Goal: Task Accomplishment & Management: Manage account settings

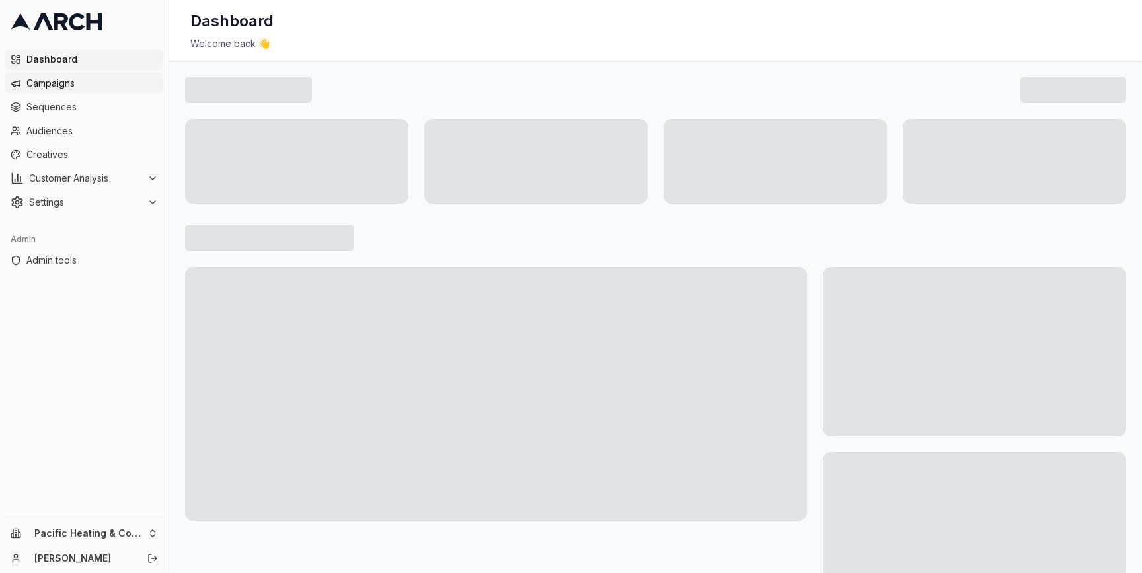
click at [66, 84] on span "Campaigns" at bounding box center [91, 83] width 131 height 13
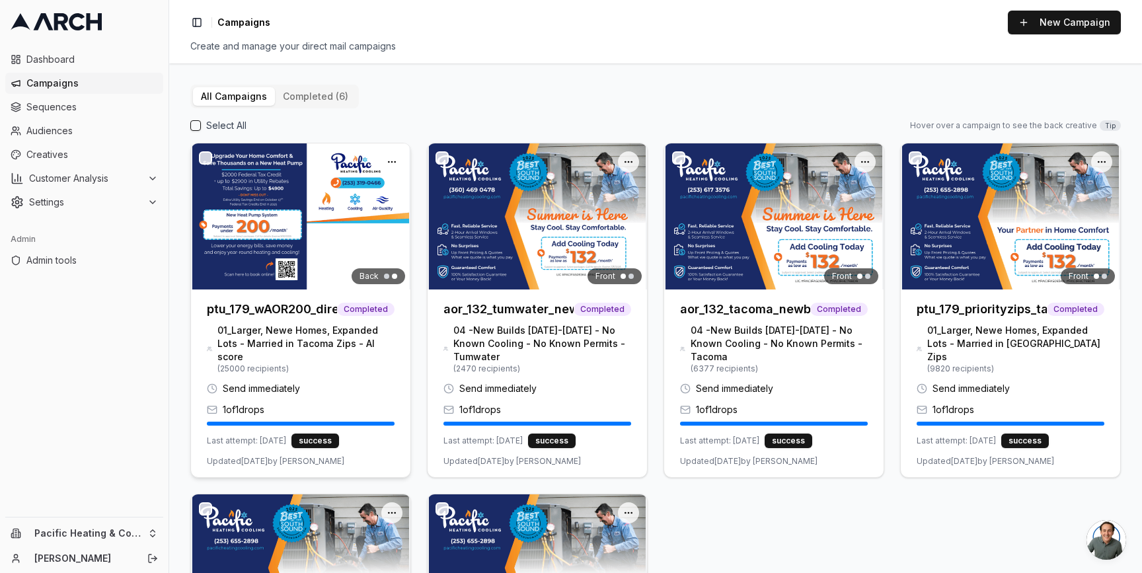
click at [268, 267] on img at bounding box center [300, 216] width 219 height 146
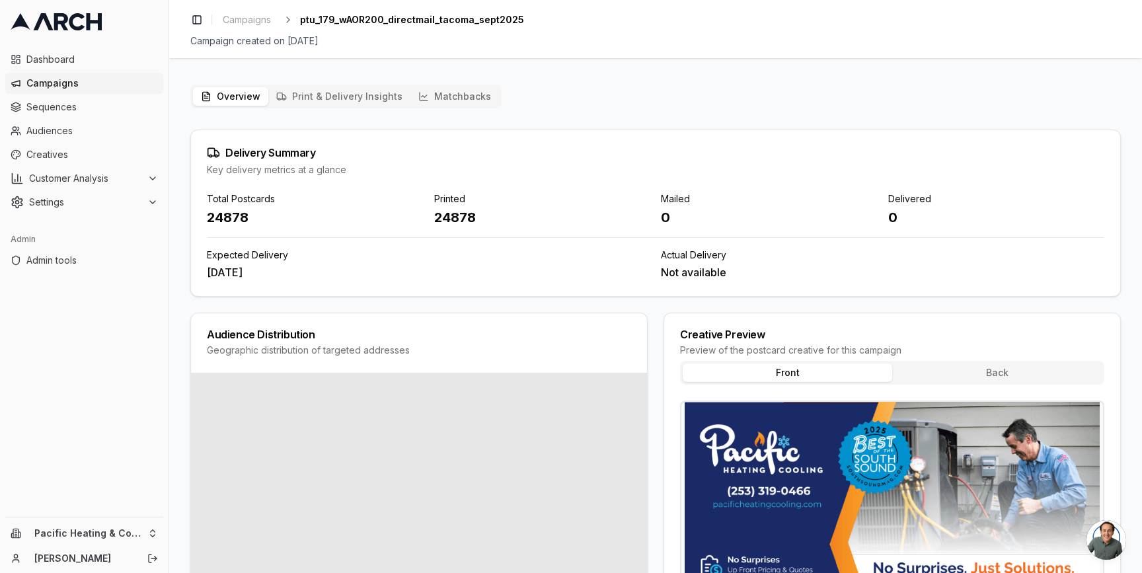
click at [332, 102] on button "Print & Delivery Insights" at bounding box center [339, 96] width 142 height 18
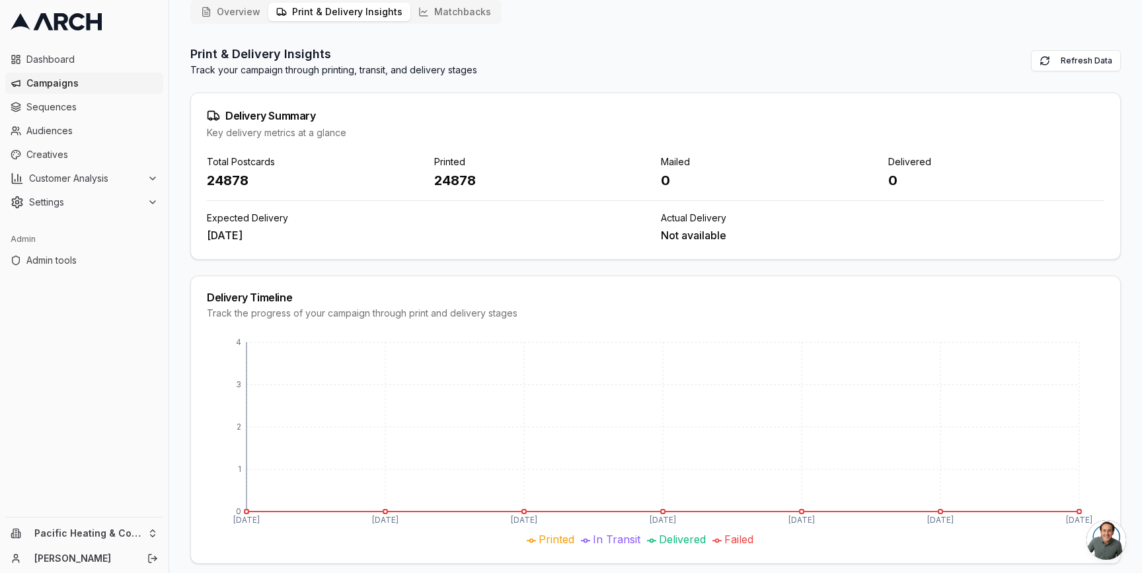
scroll to position [96, 0]
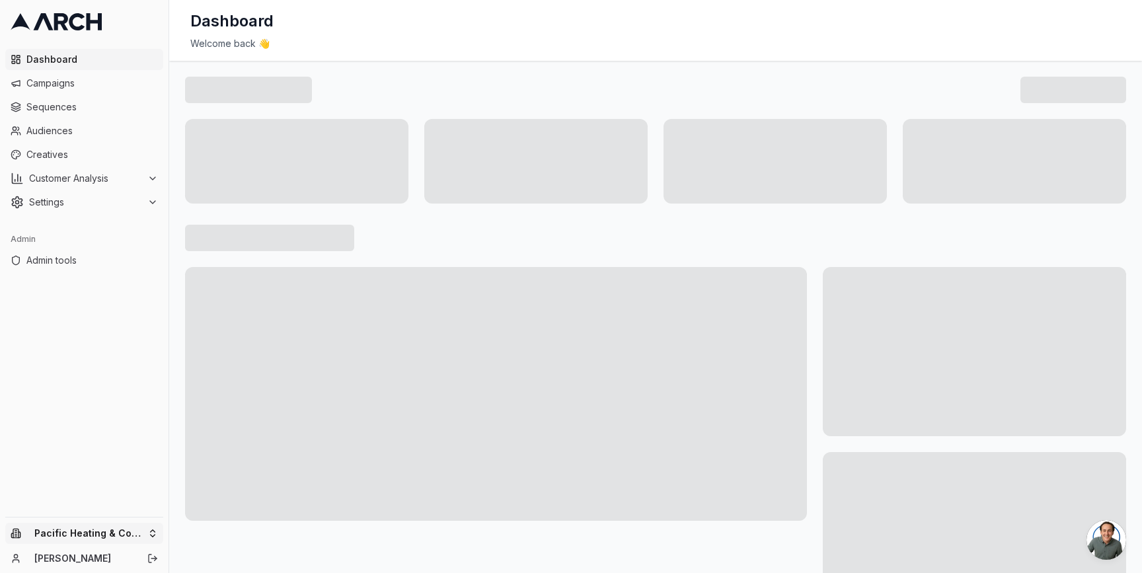
click at [151, 528] on html "Dashboard Campaigns Sequences Audiences Creatives Customer Analysis Settings Ad…" at bounding box center [571, 286] width 1142 height 573
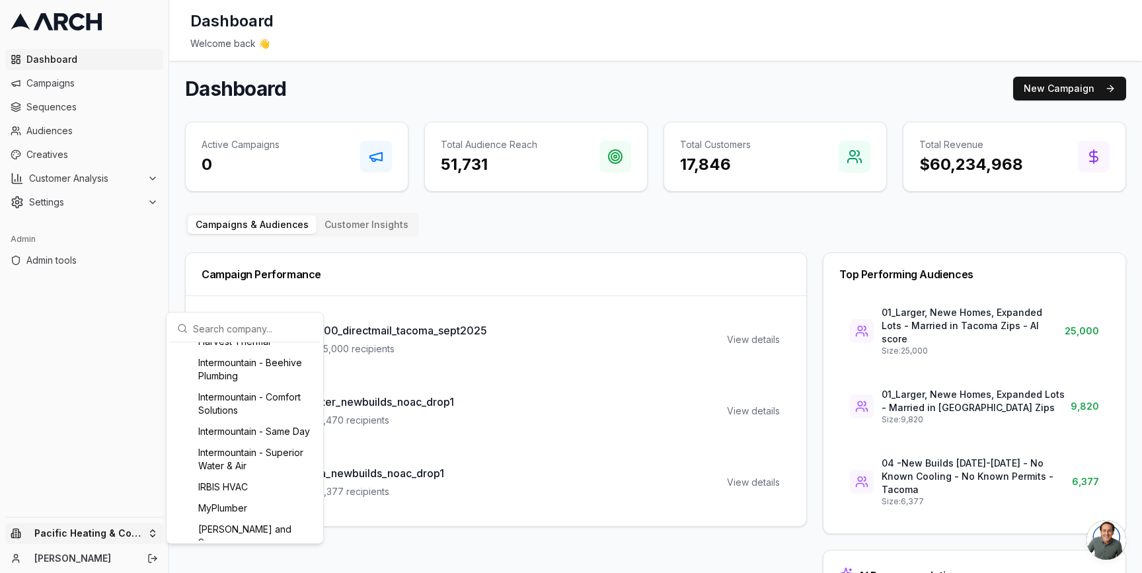
scroll to position [912, 0]
click at [229, 474] on div "Intermountain - Superior Water & Air" at bounding box center [245, 456] width 146 height 34
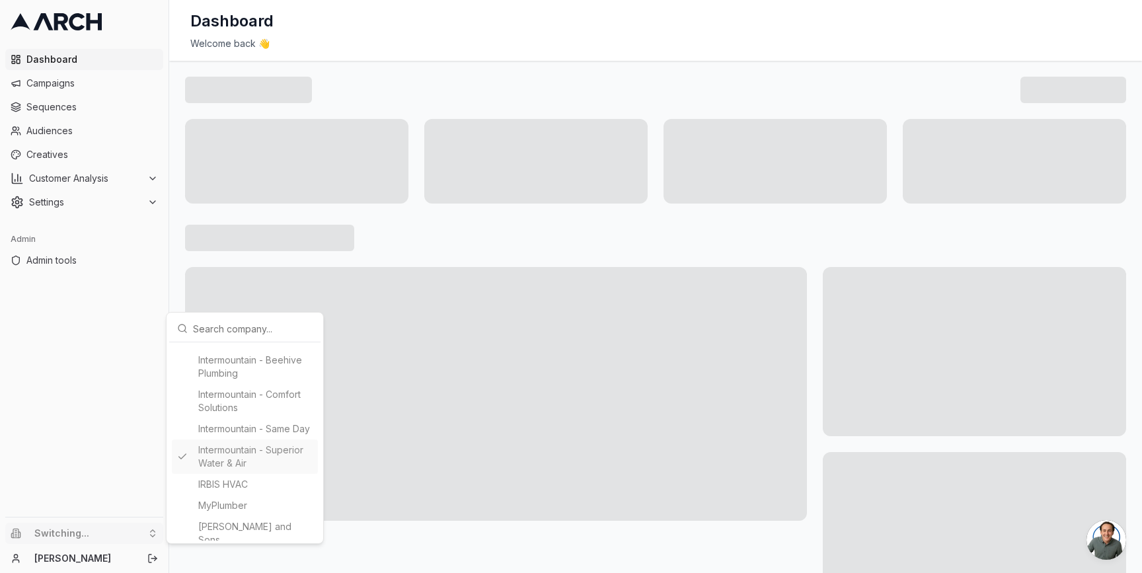
click at [174, 256] on html "Dashboard Campaigns Sequences Audiences Creatives Customer Analysis Settings Ad…" at bounding box center [571, 286] width 1142 height 573
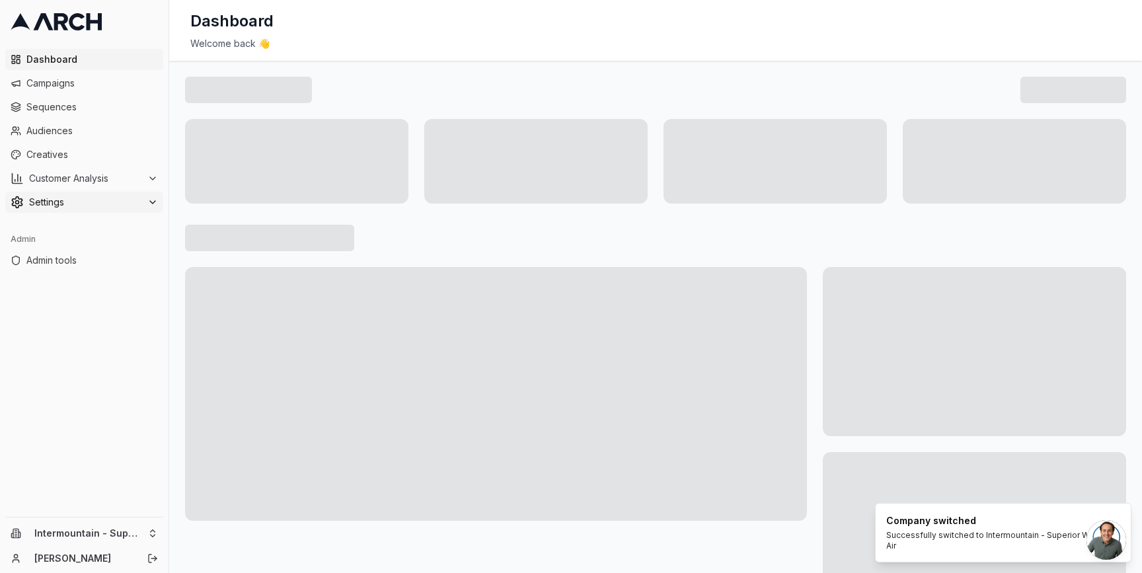
click at [140, 204] on span "Settings" at bounding box center [85, 202] width 113 height 13
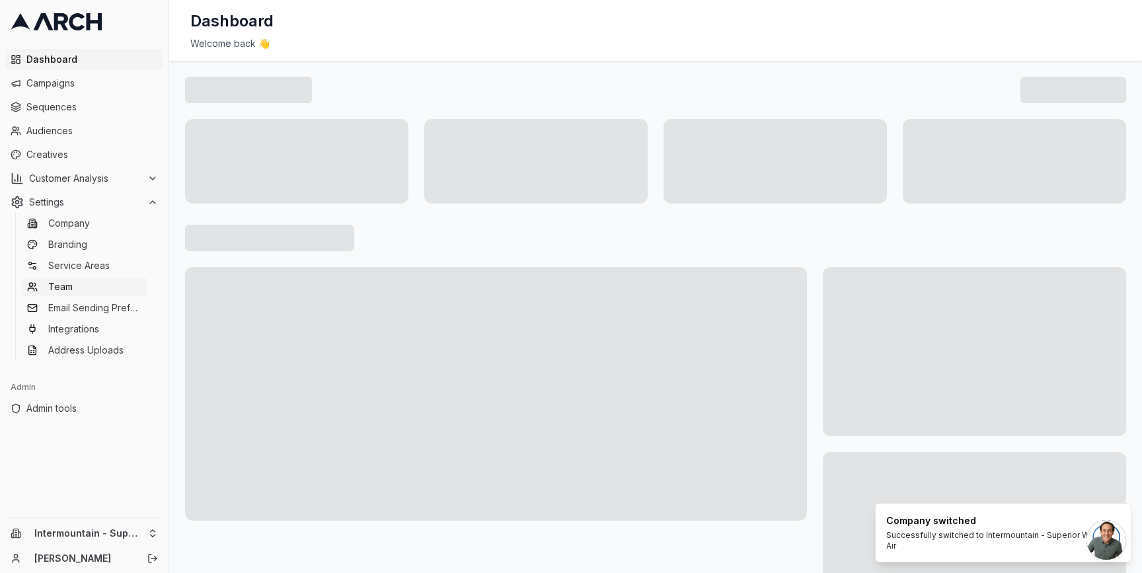
click at [115, 281] on link "Team" at bounding box center [85, 286] width 126 height 18
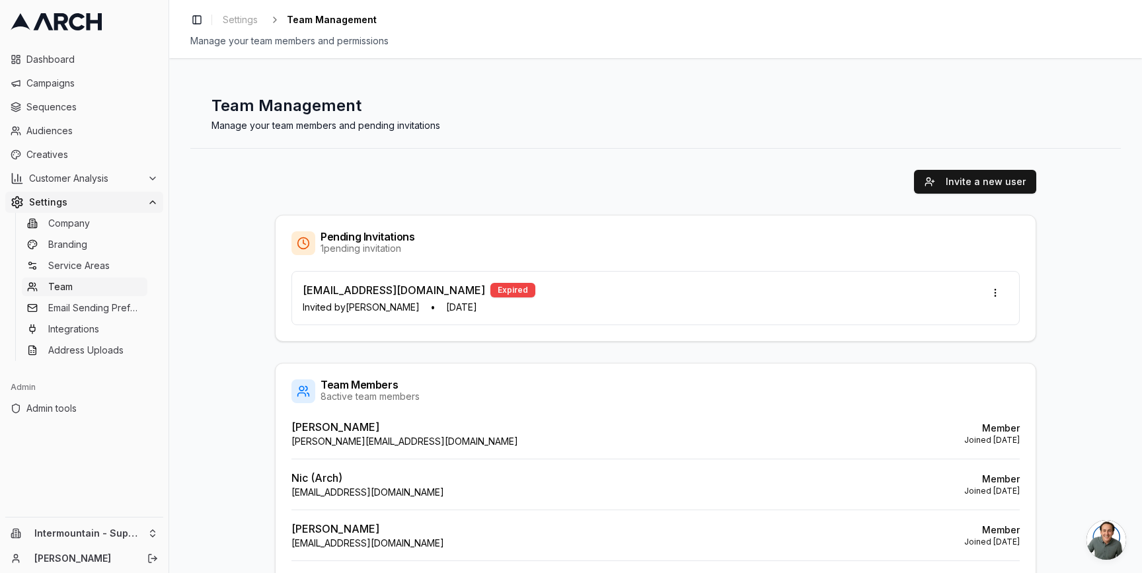
click at [688, 141] on div "Team Management Manage your team members and pending invitations" at bounding box center [655, 113] width 930 height 69
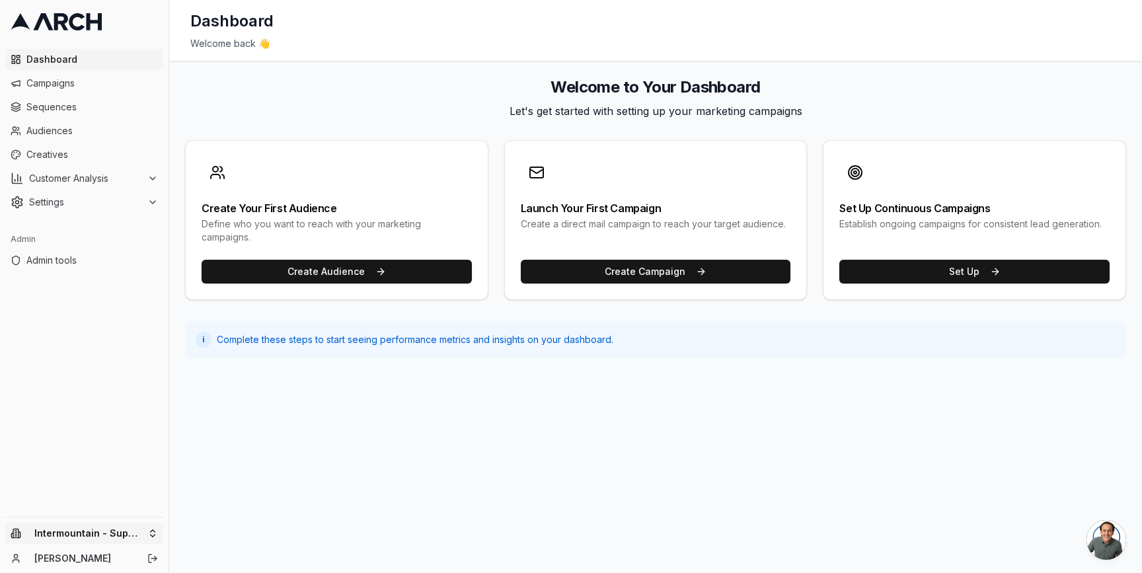
click at [149, 525] on html "Dashboard Campaigns Sequences Audiences Creatives Customer Analysis Settings Ad…" at bounding box center [571, 286] width 1142 height 573
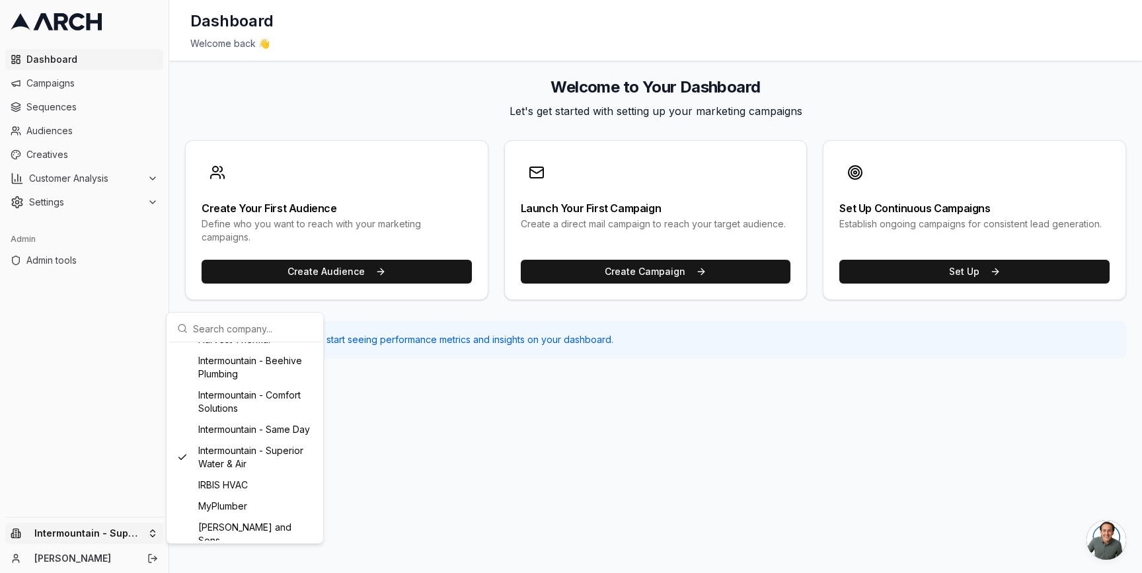
scroll to position [943, 0]
click at [233, 408] on div "Intermountain - Same Day" at bounding box center [245, 397] width 146 height 21
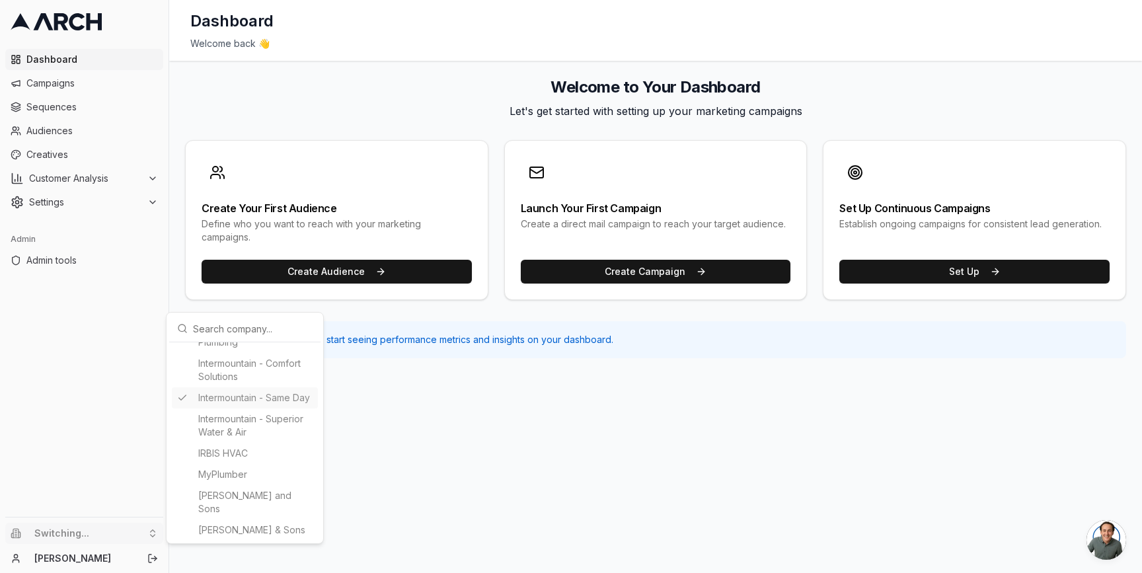
click at [148, 176] on html "Dashboard Campaigns Sequences Audiences Creatives Customer Analysis Settings Ad…" at bounding box center [571, 286] width 1142 height 573
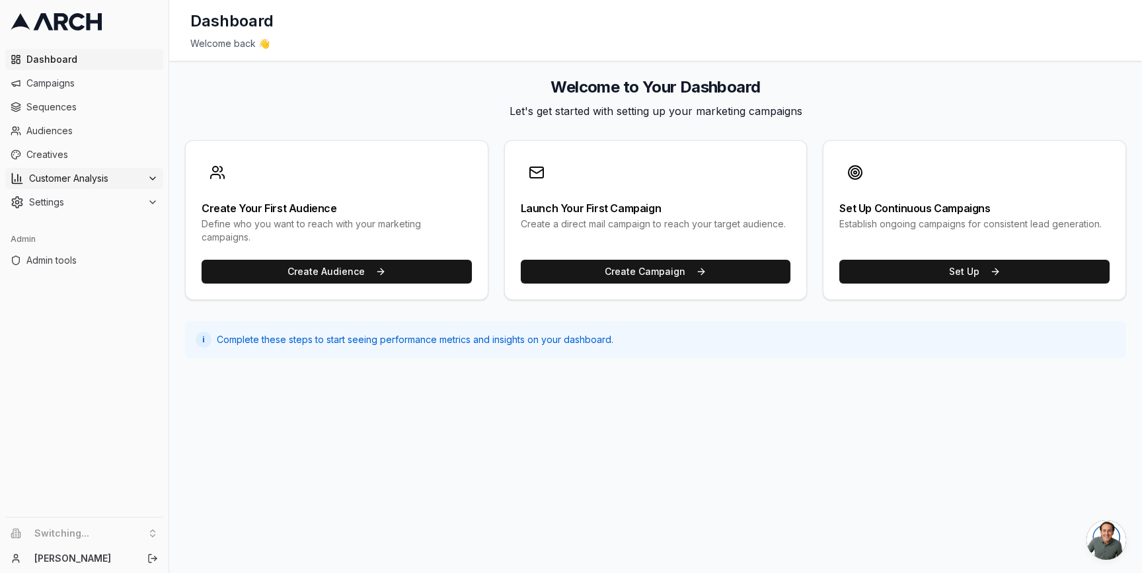
click at [139, 176] on span "Customer Analysis" at bounding box center [85, 178] width 113 height 13
click at [133, 250] on span "Settings" at bounding box center [85, 244] width 113 height 13
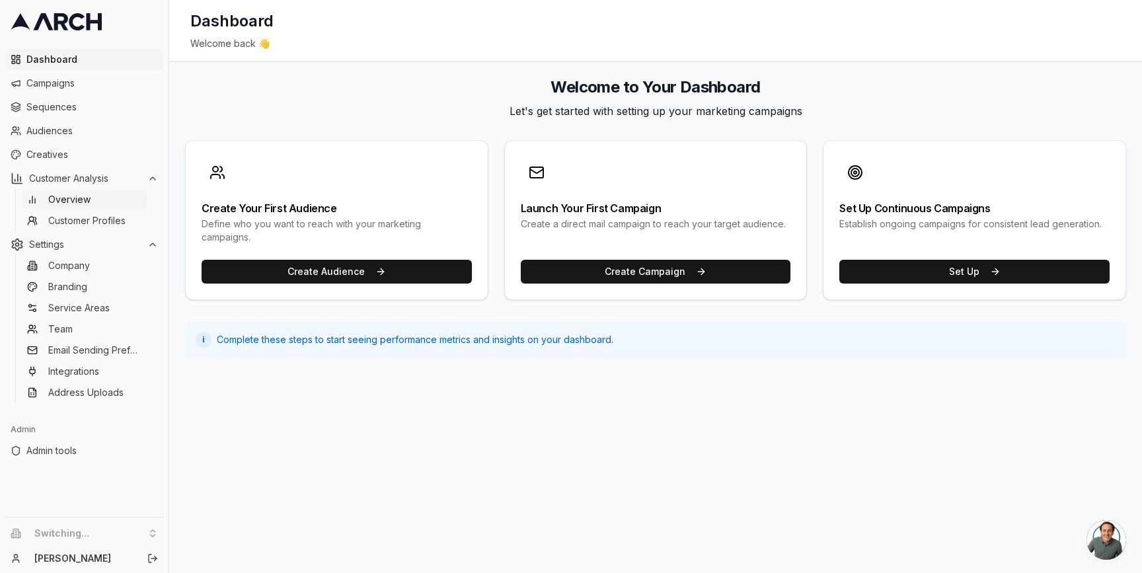
click at [114, 205] on link "Overview" at bounding box center [85, 199] width 126 height 18
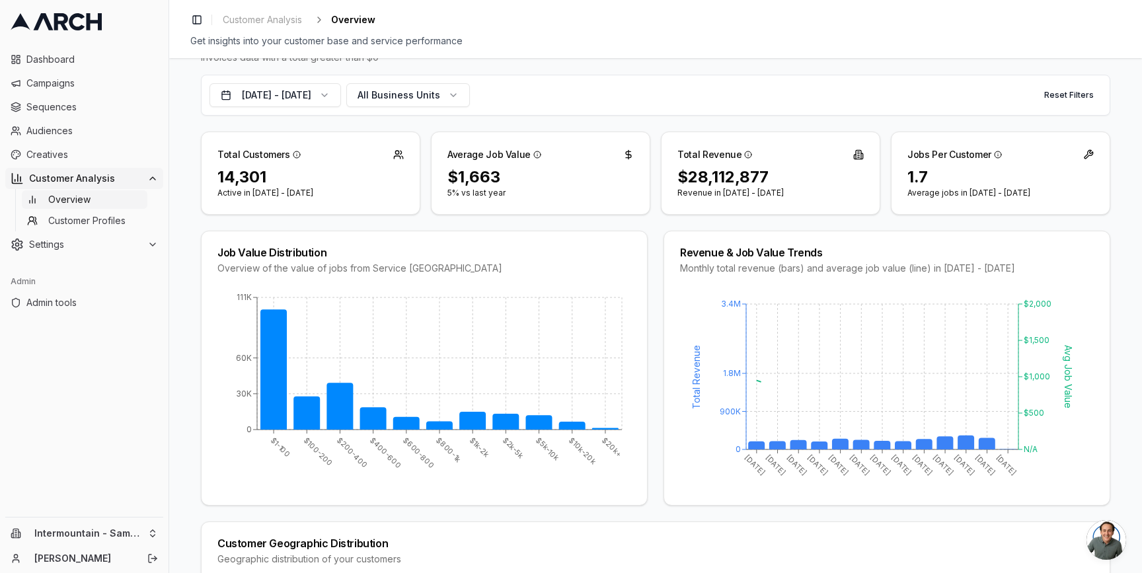
scroll to position [67, 0]
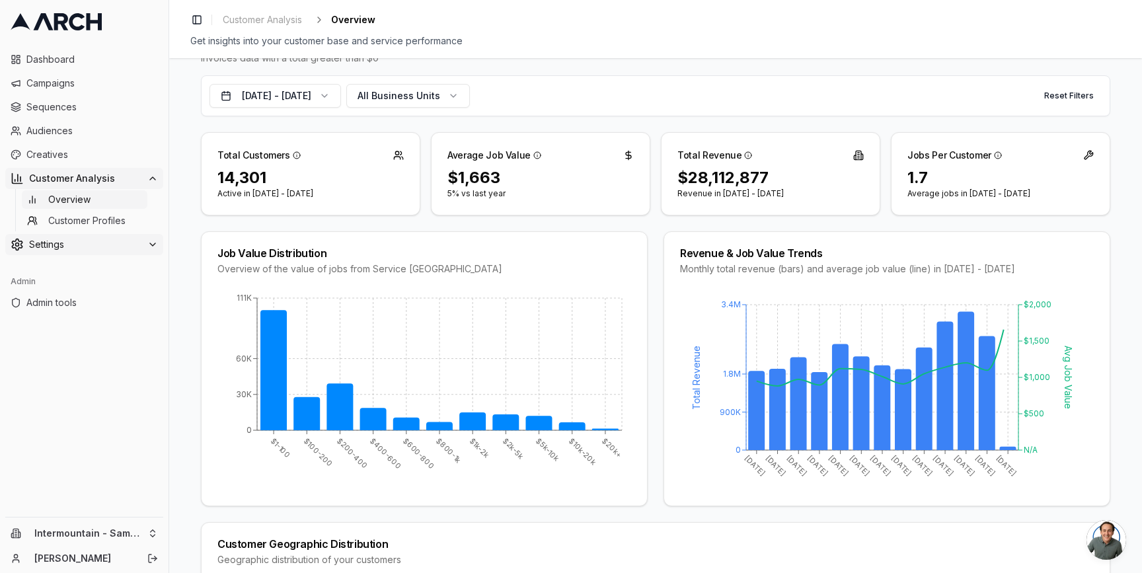
click at [79, 238] on span "Settings" at bounding box center [85, 244] width 113 height 13
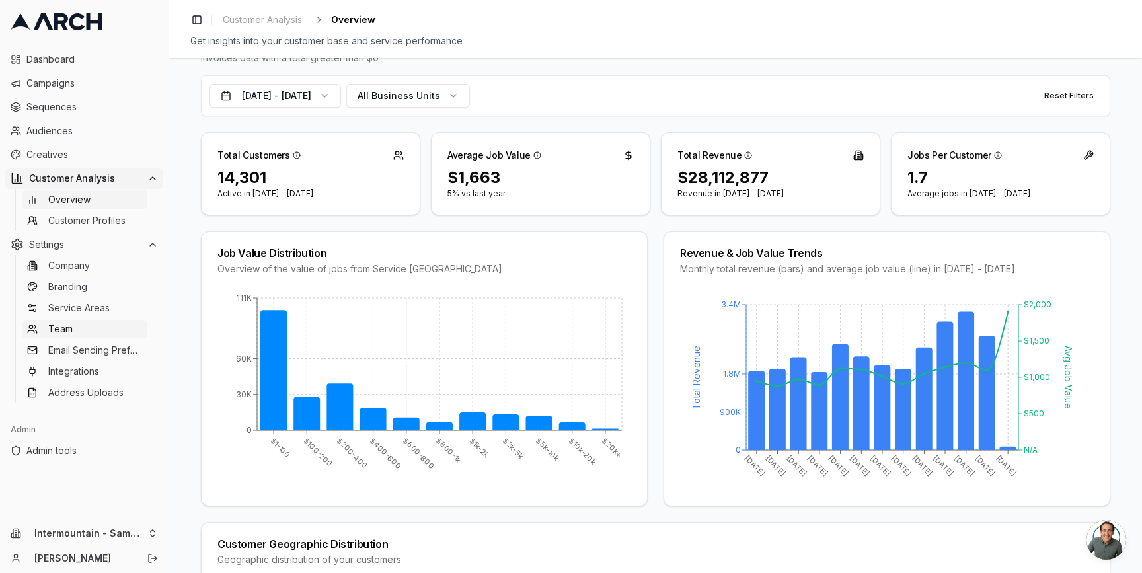
click at [90, 332] on link "Team" at bounding box center [85, 329] width 126 height 18
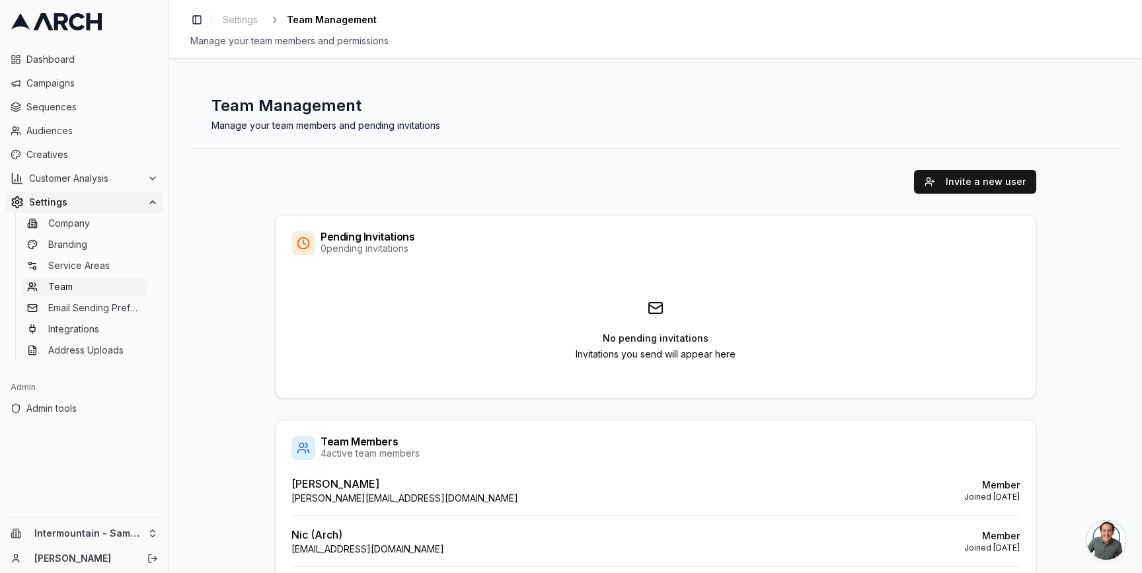
scroll to position [154, 0]
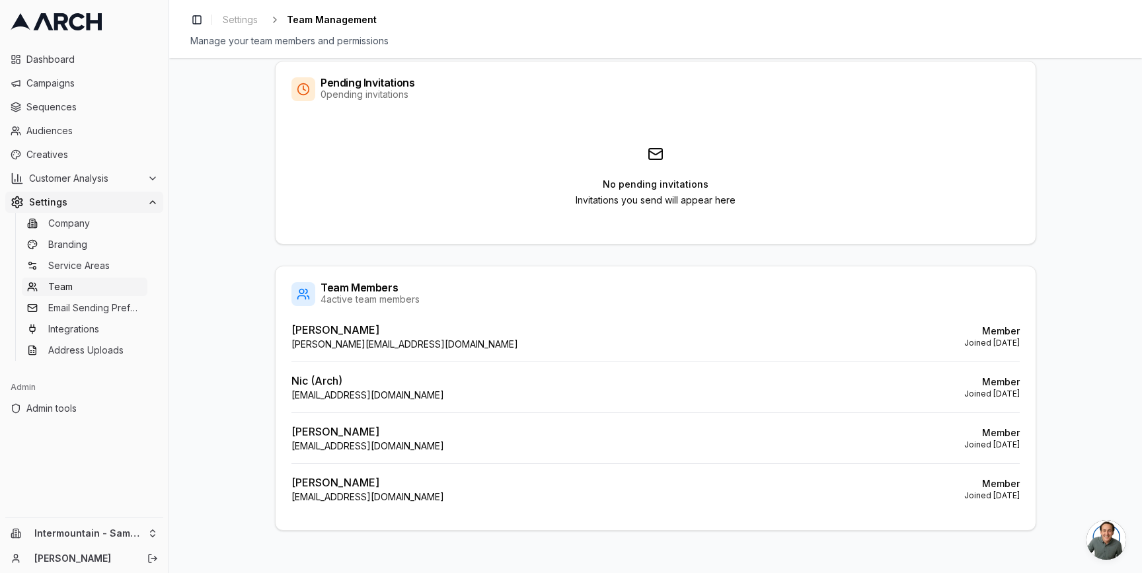
click at [252, 387] on div "Invite a new user Pending Invitations 0 pending invitations No pending invitati…" at bounding box center [655, 273] width 930 height 557
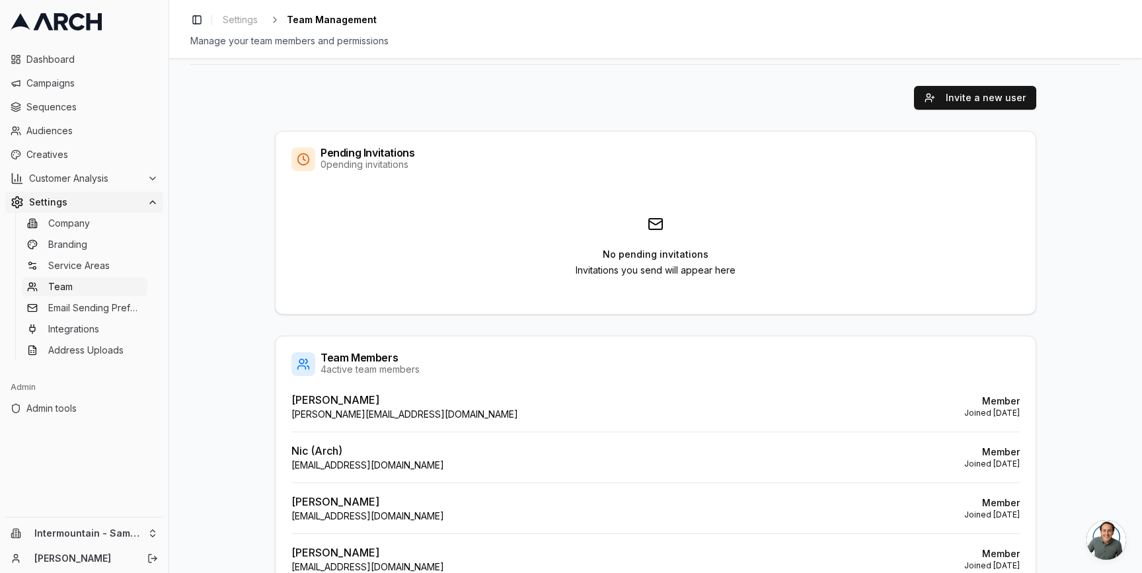
scroll to position [0, 0]
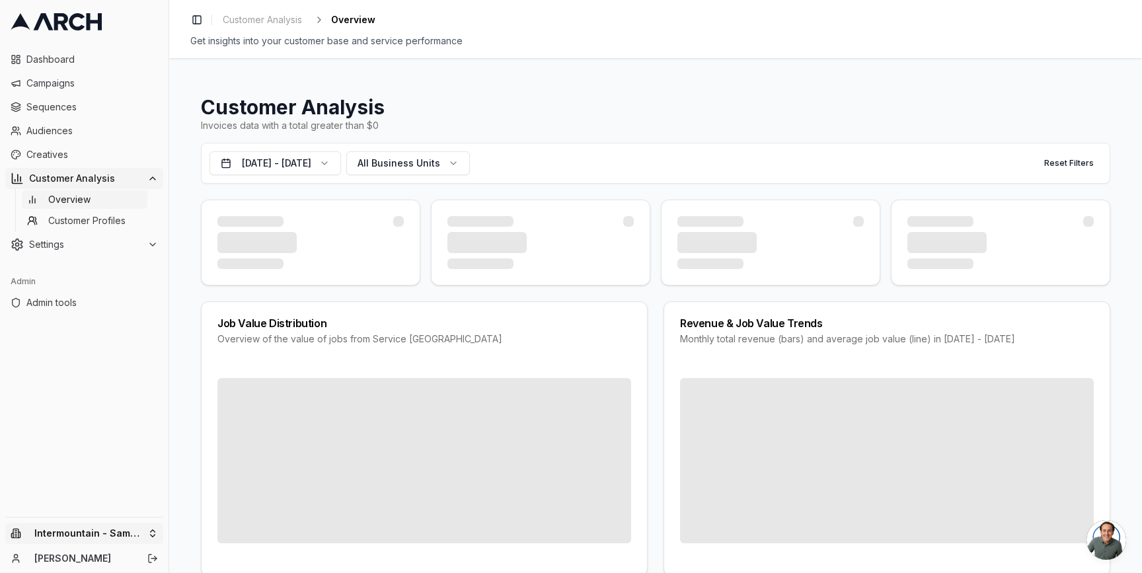
click at [138, 527] on html "Dashboard Campaigns Sequences Audiences Creatives Customer Analysis Overview Cu…" at bounding box center [571, 286] width 1142 height 573
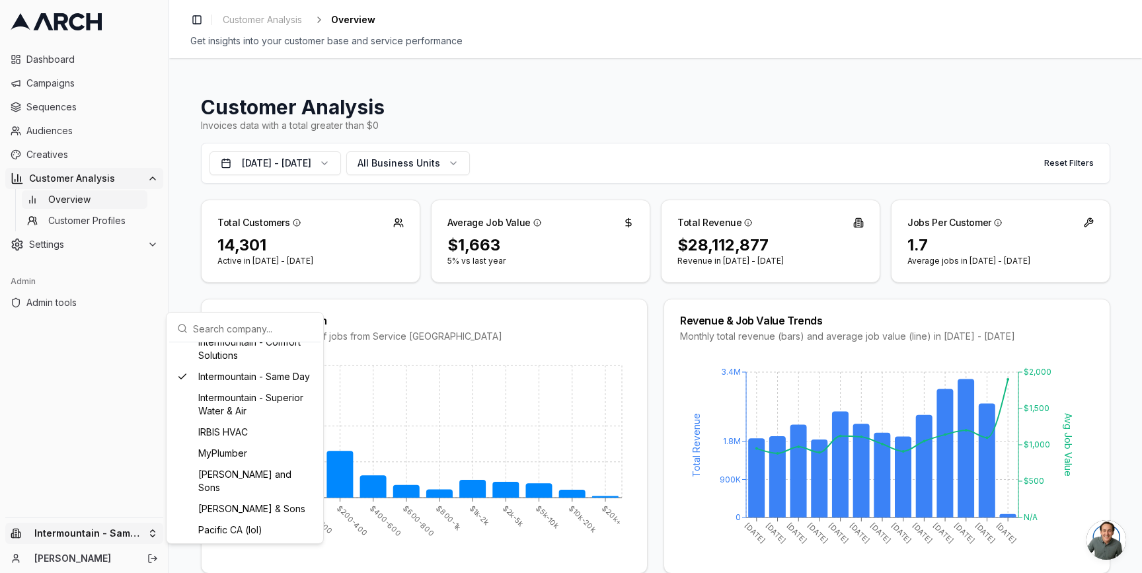
scroll to position [956, 0]
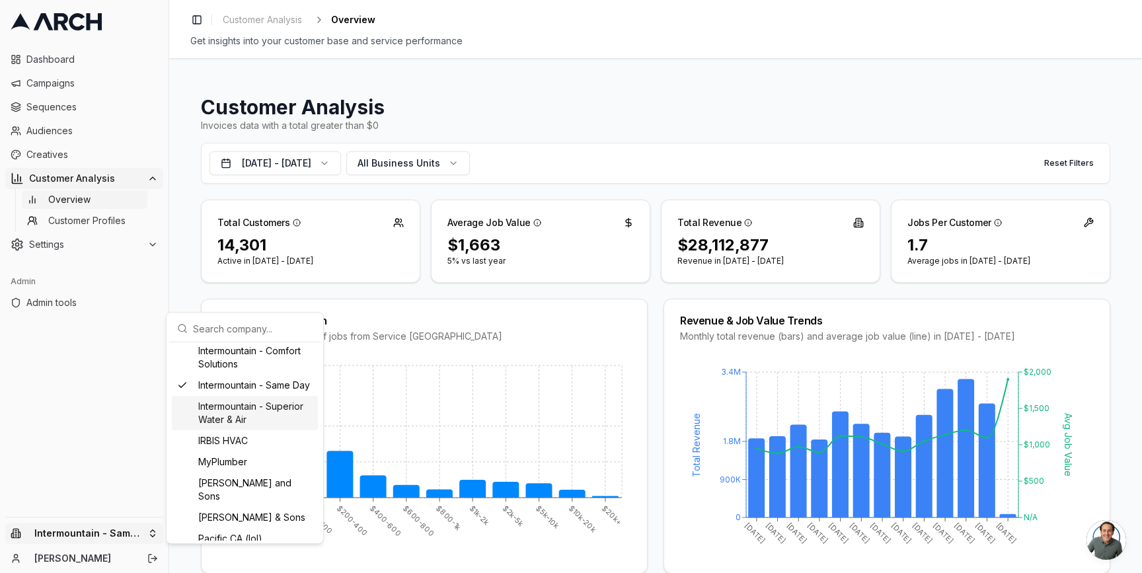
click at [252, 430] on div "Intermountain - Superior Water & Air" at bounding box center [245, 413] width 146 height 34
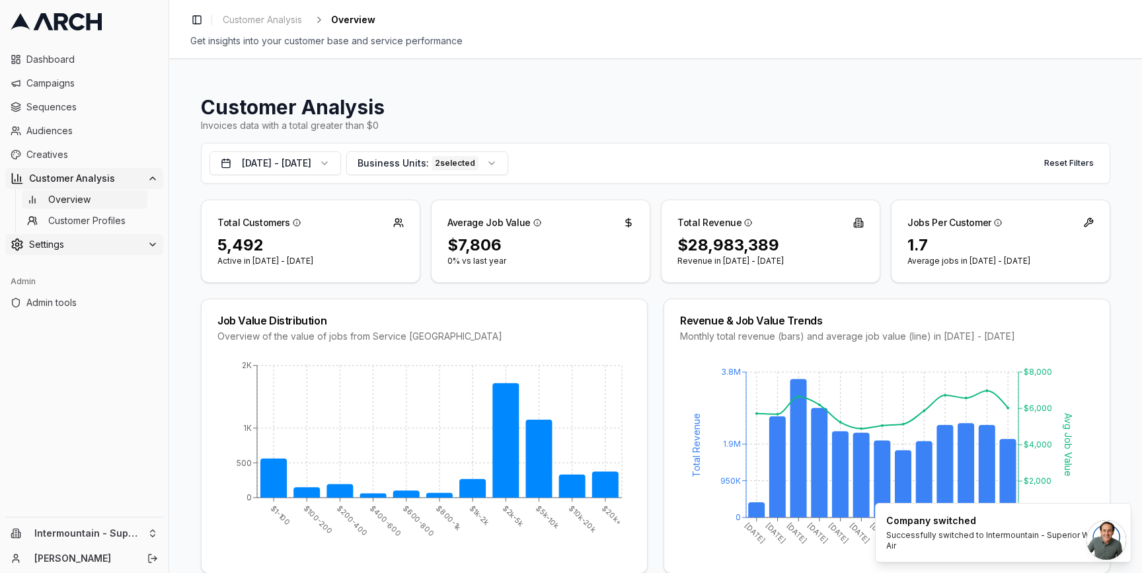
click at [133, 250] on span "Settings" at bounding box center [85, 244] width 113 height 13
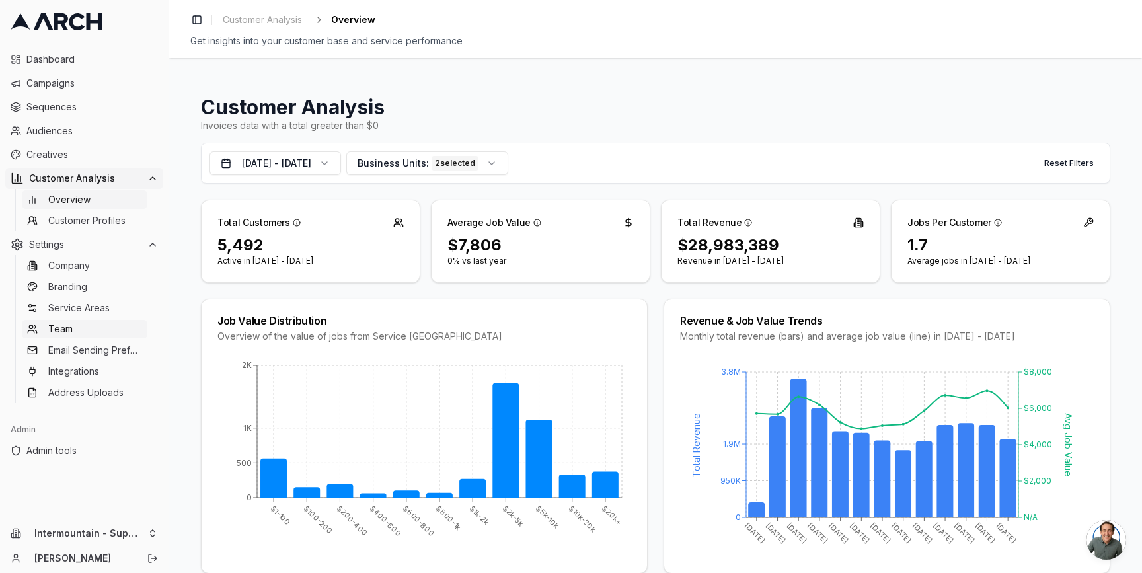
click at [122, 328] on link "Team" at bounding box center [85, 329] width 126 height 18
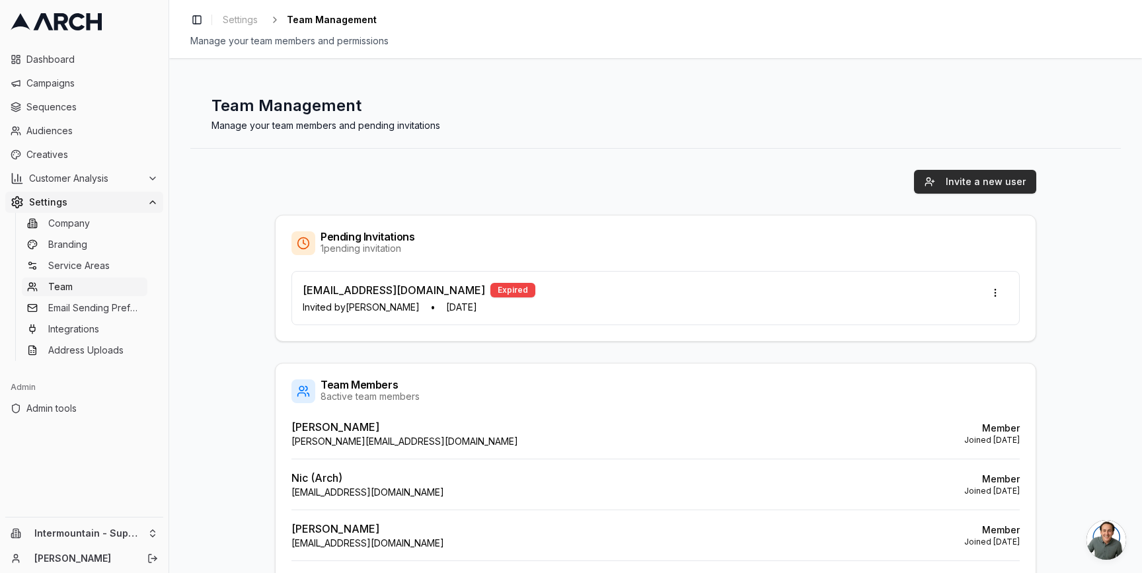
click at [978, 182] on button "Invite a new user" at bounding box center [975, 182] width 122 height 24
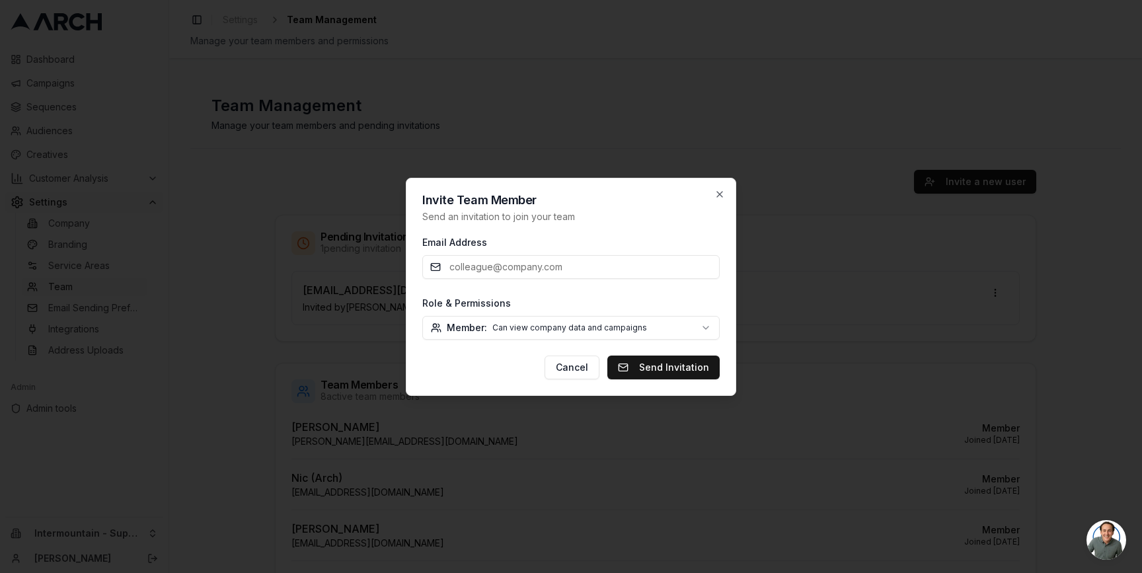
click at [633, 328] on body "Dashboard Campaigns Sequences Audiences Creatives Customer Analysis Settings Co…" at bounding box center [571, 286] width 1142 height 573
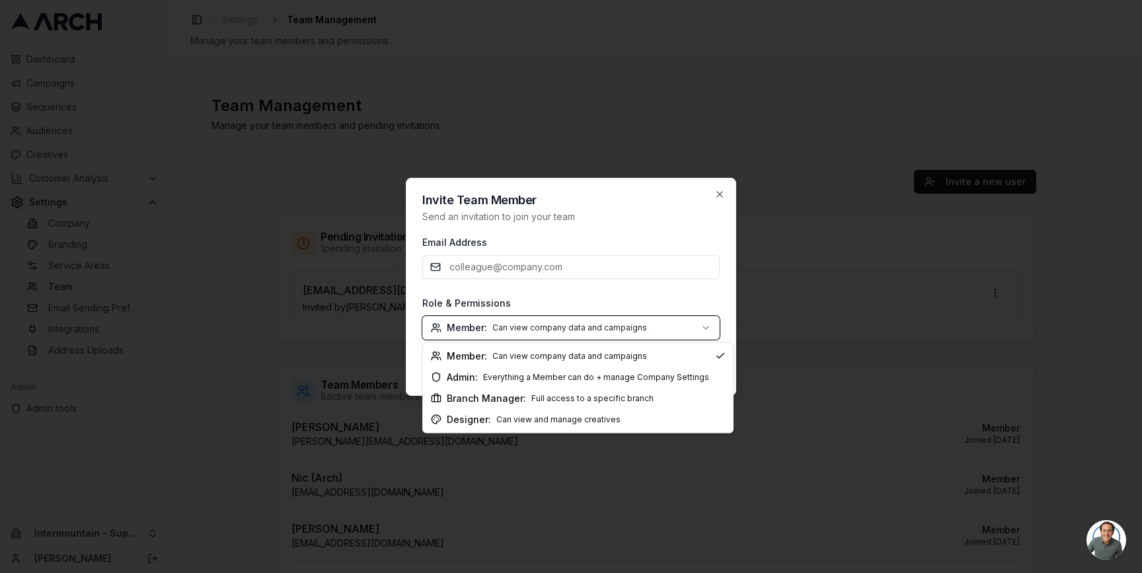
click at [719, 194] on body "Dashboard Campaigns Sequences Audiences Creatives Customer Analysis Settings Co…" at bounding box center [571, 286] width 1142 height 573
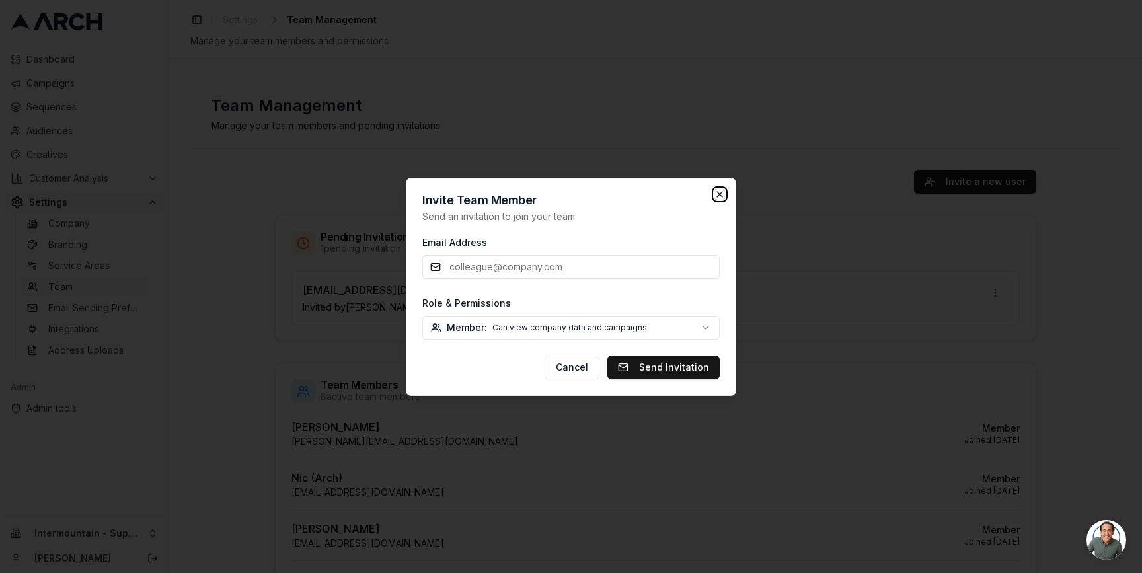
click at [719, 194] on icon "button" at bounding box center [719, 194] width 5 height 5
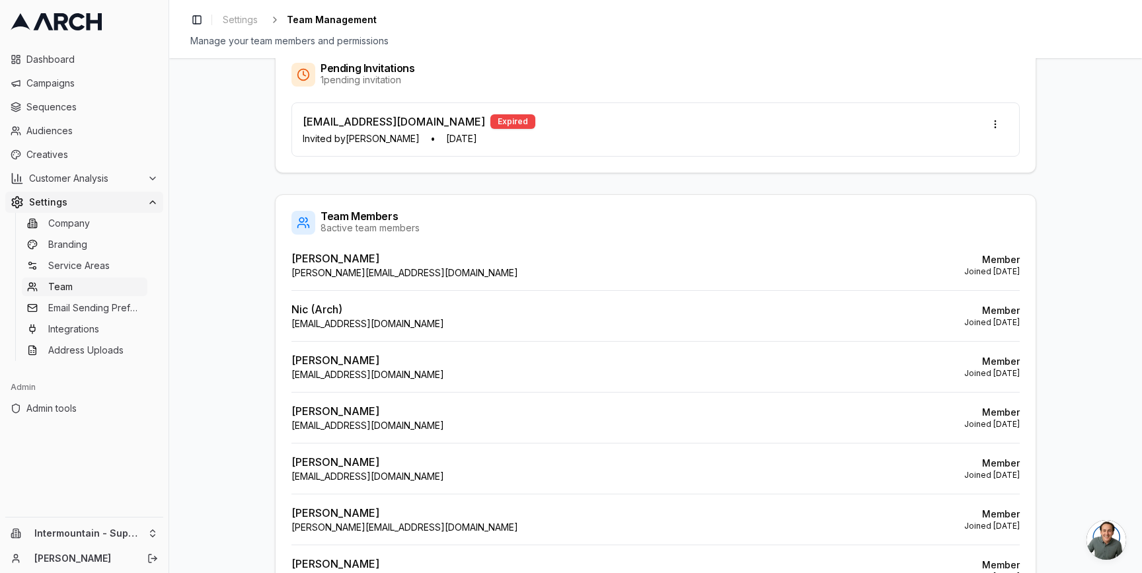
scroll to position [301, 0]
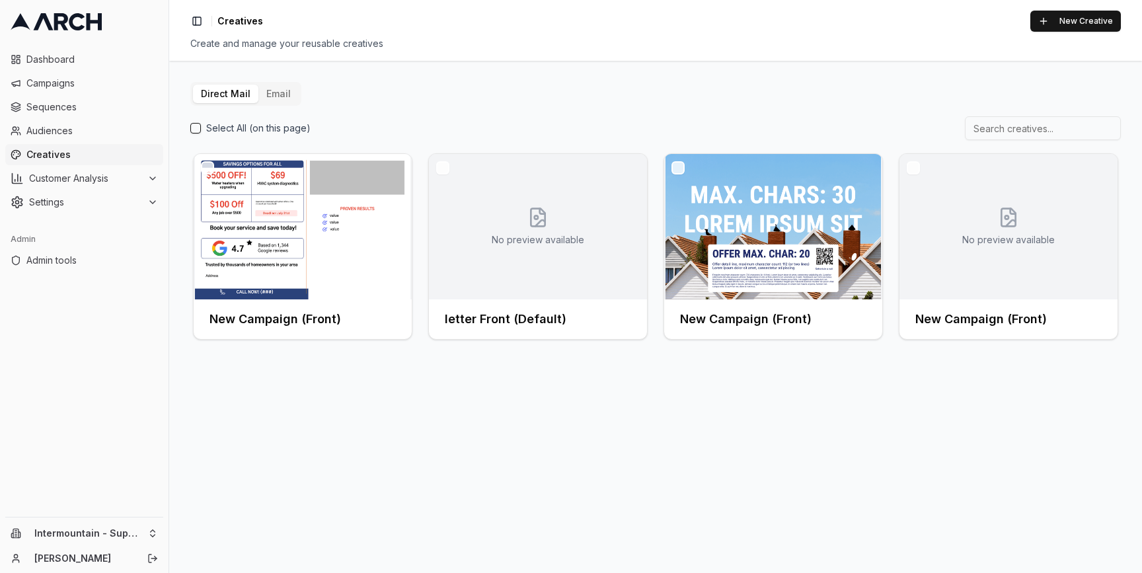
click at [277, 89] on button "Email" at bounding box center [278, 94] width 40 height 18
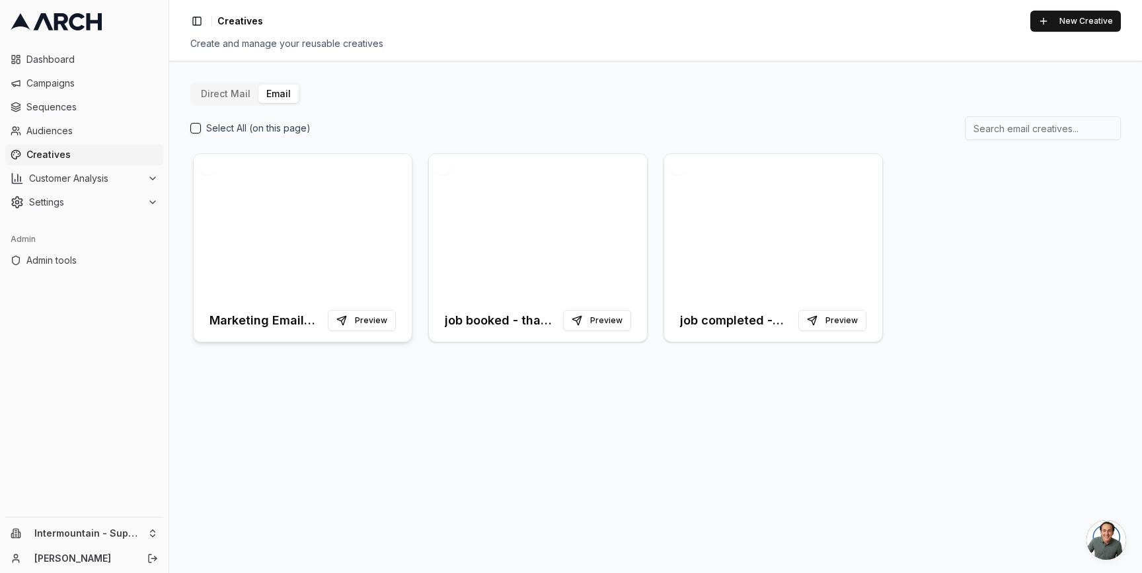
click at [332, 200] on div at bounding box center [303, 226] width 218 height 145
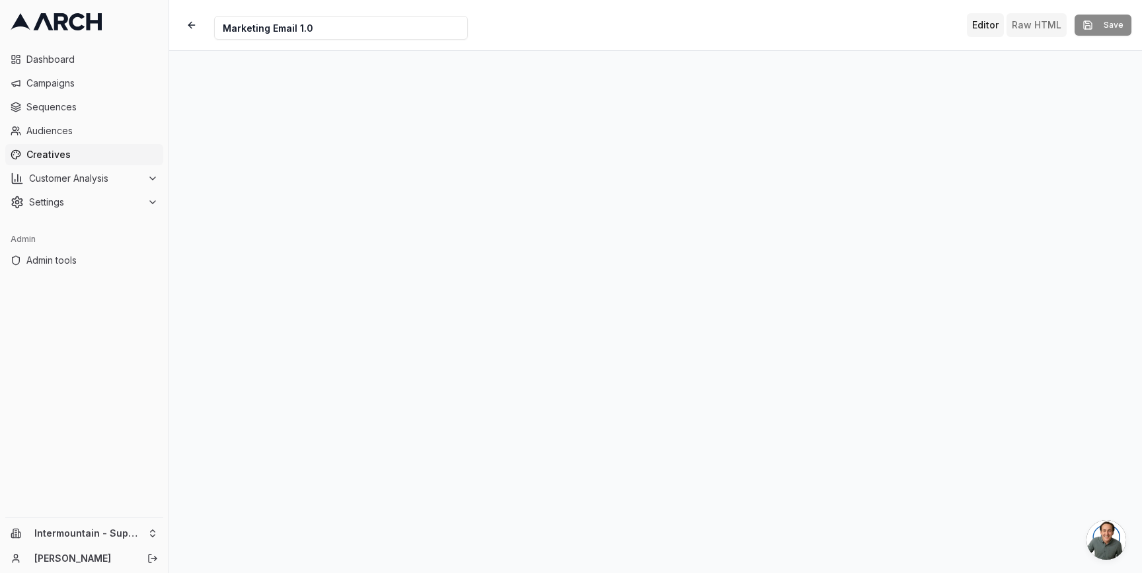
click at [1035, 22] on button "Raw HTML" at bounding box center [1036, 25] width 60 height 24
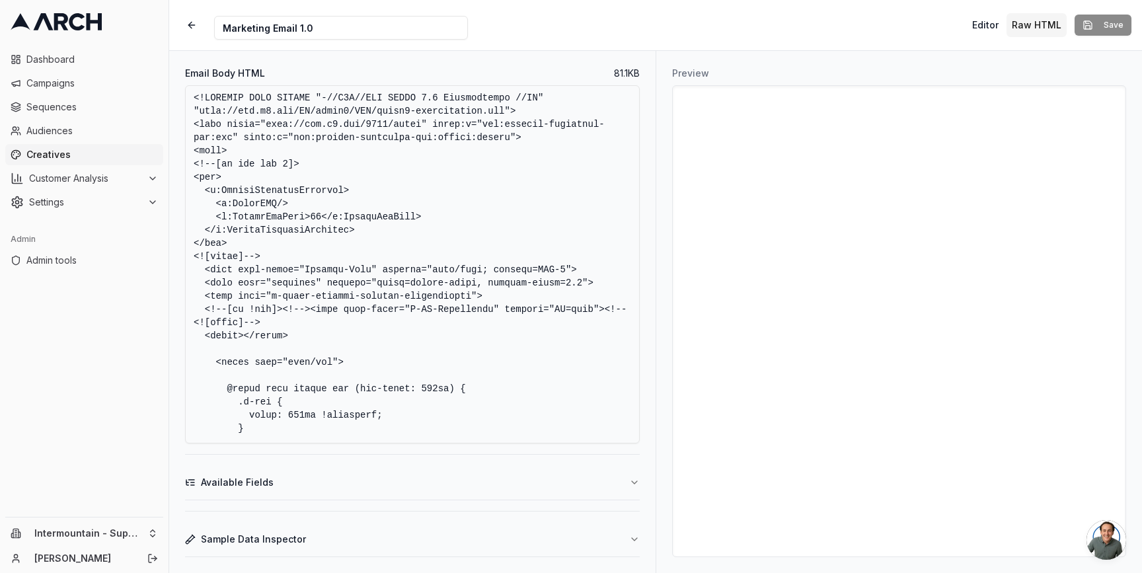
click at [581, 227] on textarea "Email Body HTML" at bounding box center [412, 264] width 454 height 358
click at [156, 528] on html "Dashboard Campaigns Sequences Audiences Creatives Customer Analysis Settings Ad…" at bounding box center [571, 286] width 1142 height 573
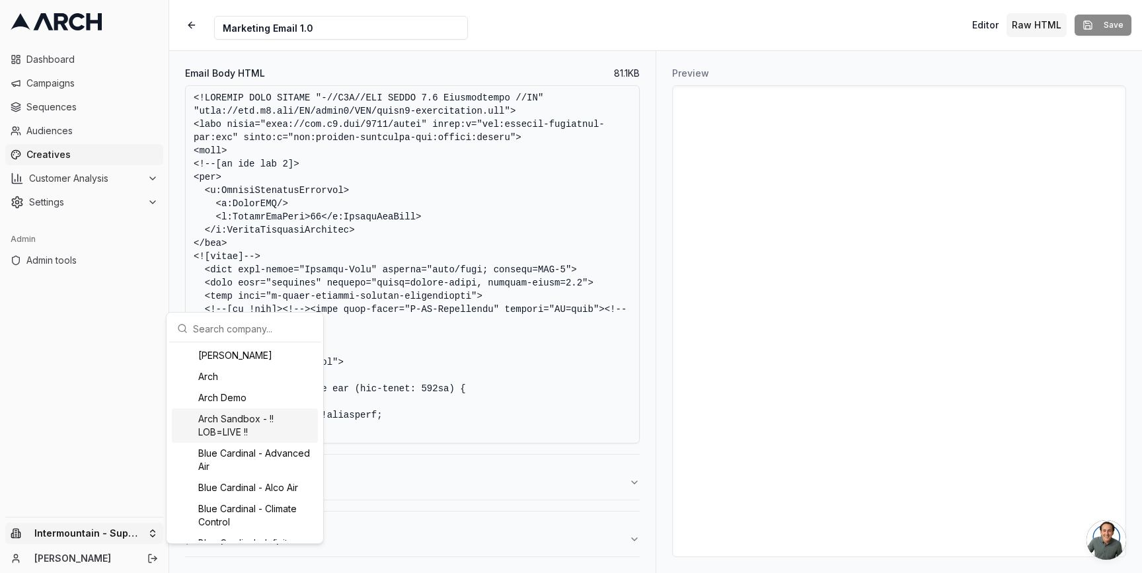
click at [235, 396] on div "Arch Demo" at bounding box center [245, 397] width 146 height 21
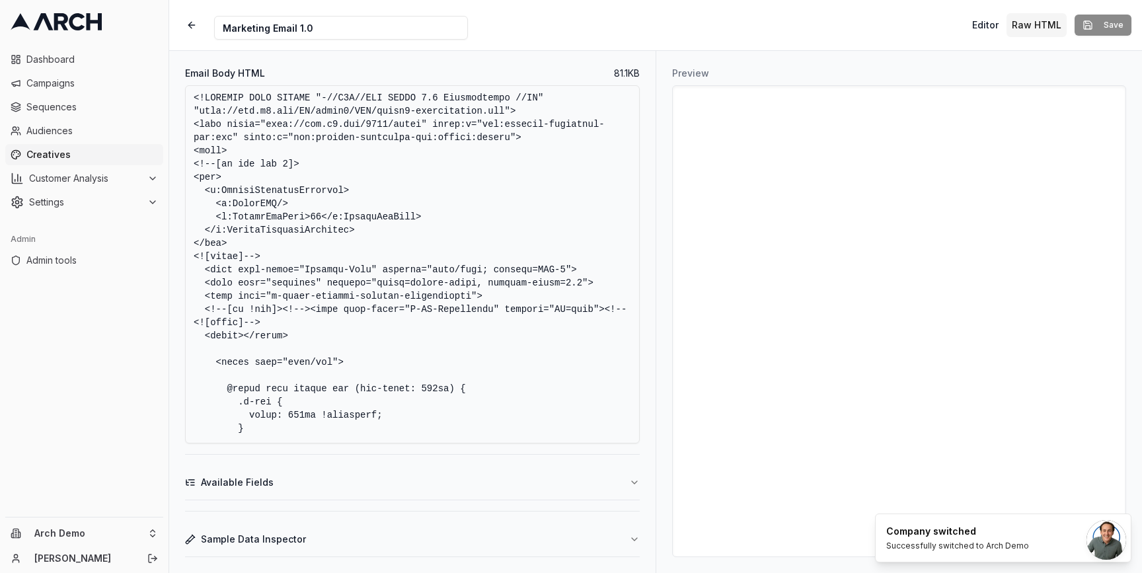
click at [88, 151] on span "Creatives" at bounding box center [91, 154] width 131 height 13
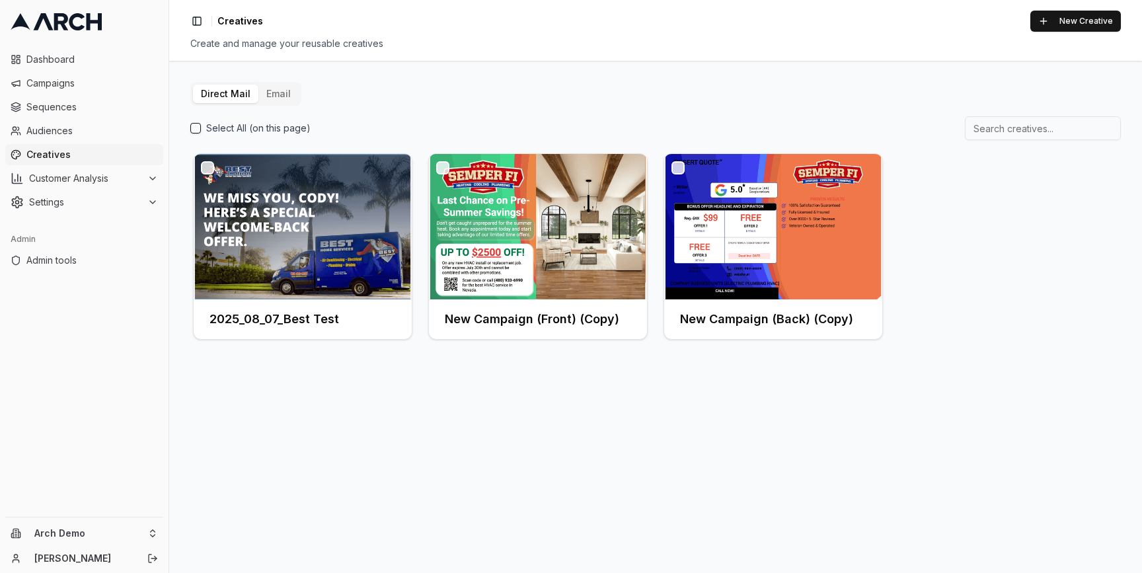
click at [266, 91] on button "Email" at bounding box center [278, 94] width 40 height 18
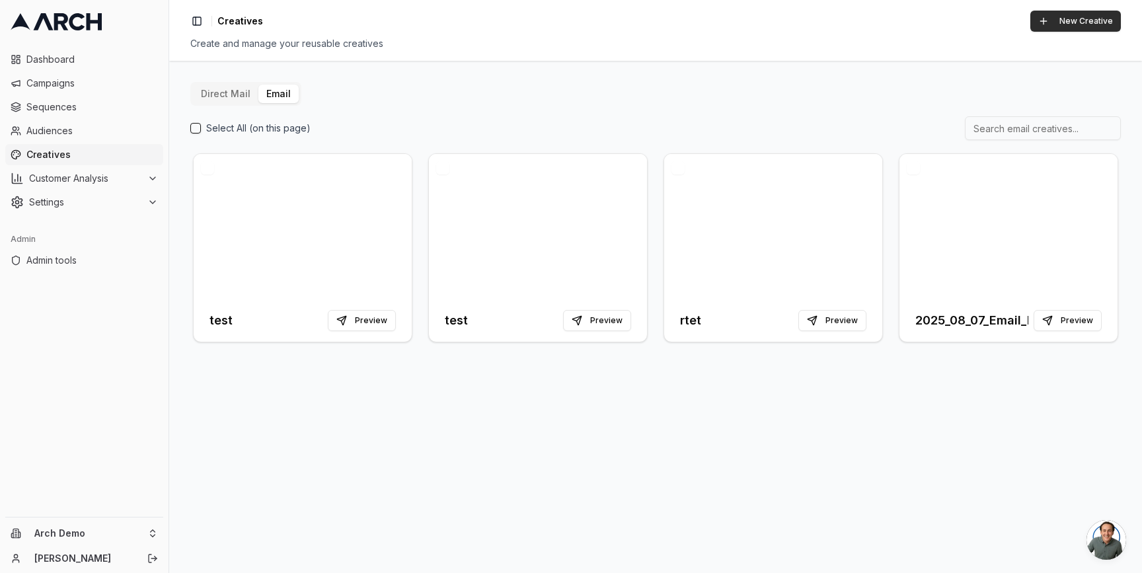
click at [1070, 19] on button "New Creative" at bounding box center [1075, 21] width 91 height 21
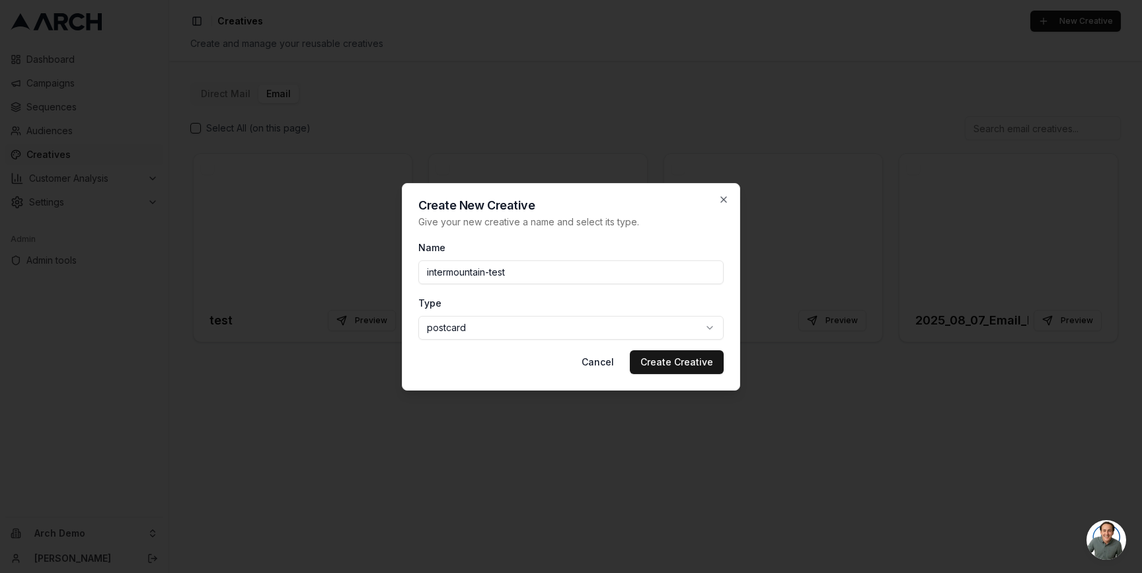
type input "intermountain-test"
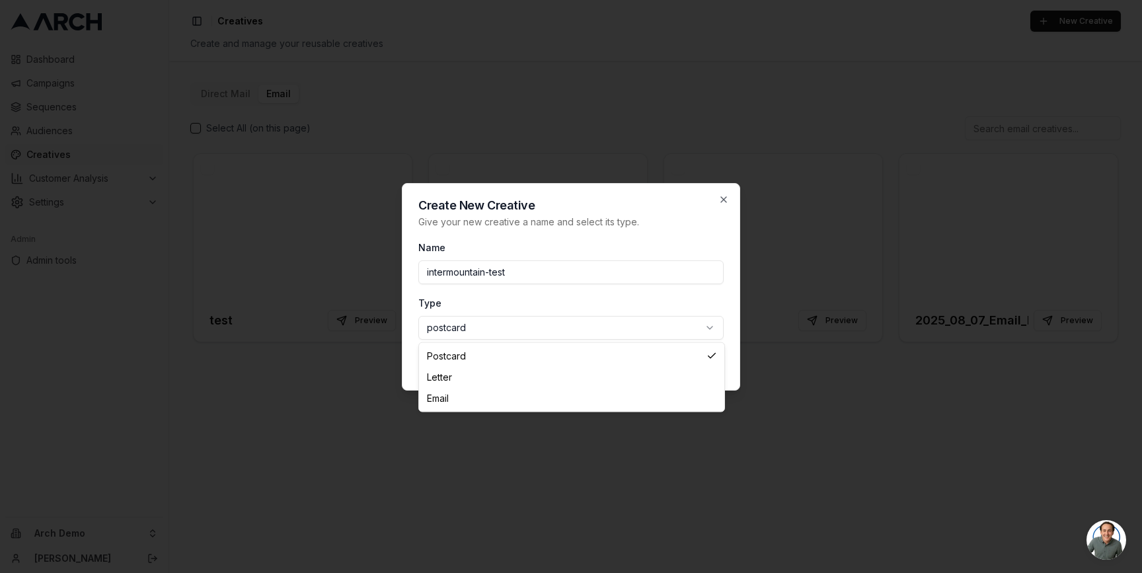
click at [647, 333] on body "Dashboard Campaigns Sequences Audiences Creatives Customer Analysis Settings Ad…" at bounding box center [571, 286] width 1142 height 573
select select "email"
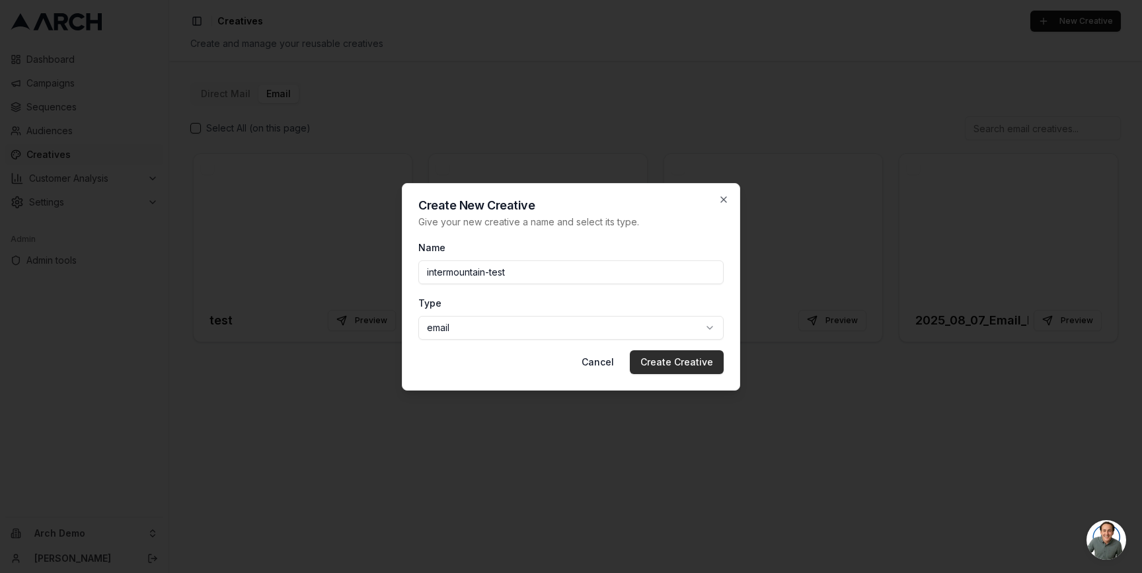
click at [690, 354] on button "Create Creative" at bounding box center [677, 362] width 94 height 24
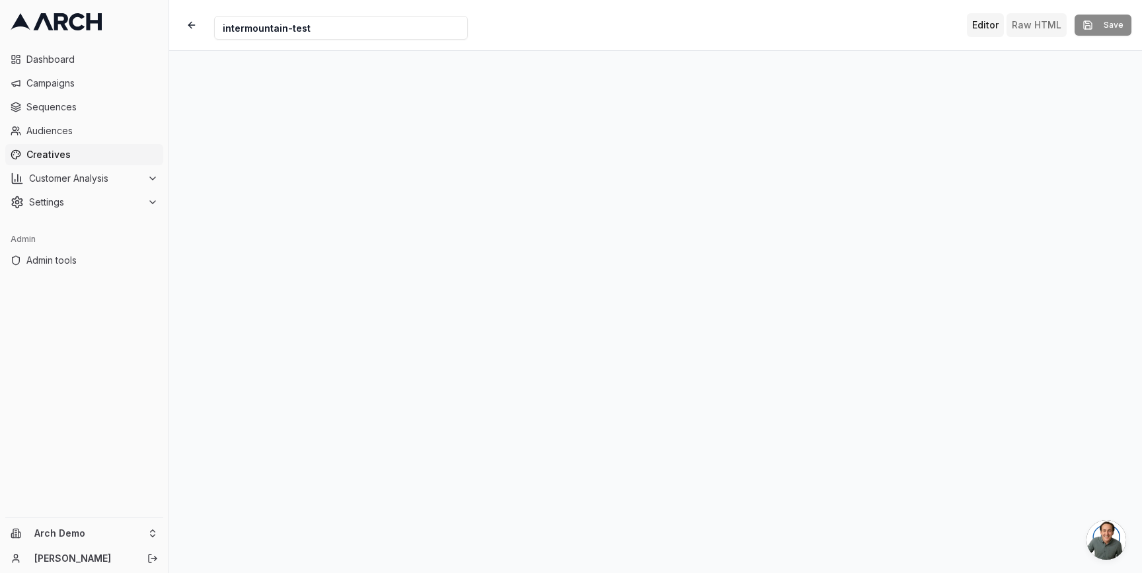
click at [1035, 31] on button "Raw HTML" at bounding box center [1036, 25] width 60 height 24
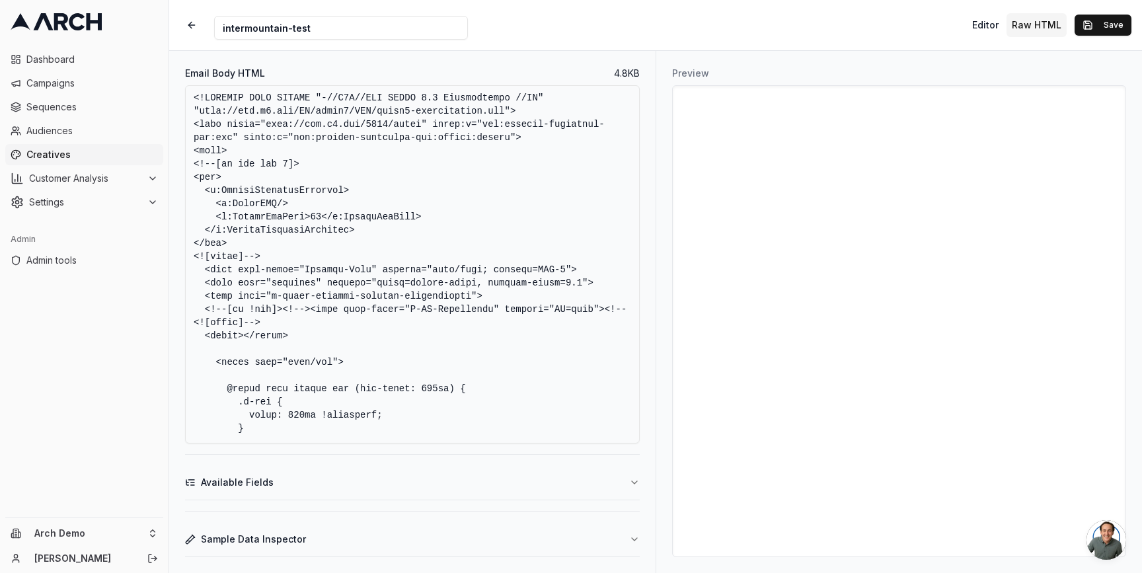
click at [406, 203] on textarea "Email Body HTML" at bounding box center [412, 264] width 454 height 358
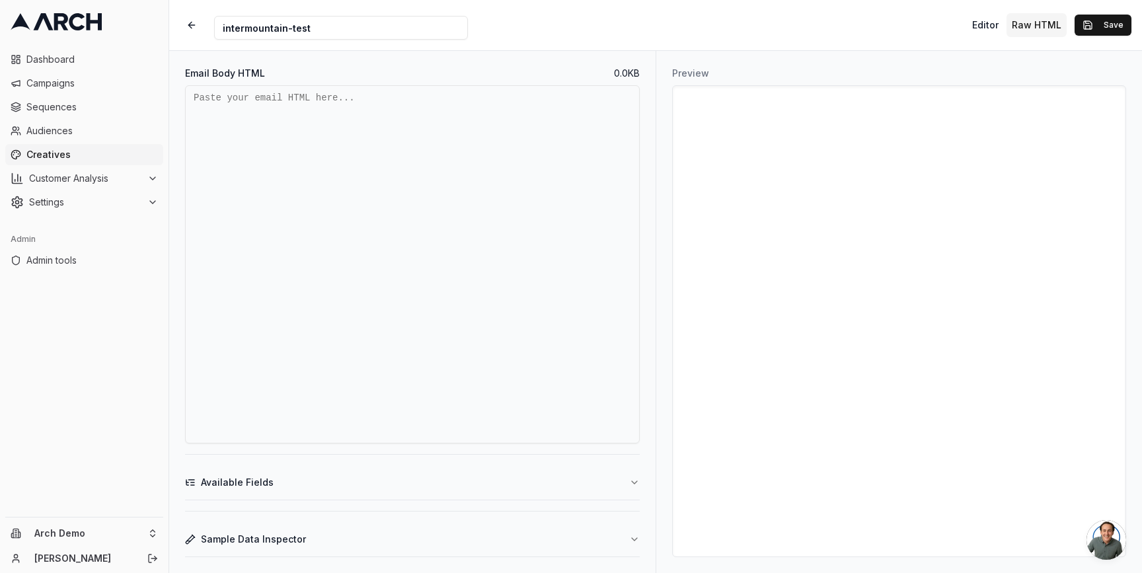
paste textarea "<!DOCTYPE HTML PUBLIC "-//W3C//DTD XHTML 1.0 Transitional //EN" "[URL][DOMAIN_N…"
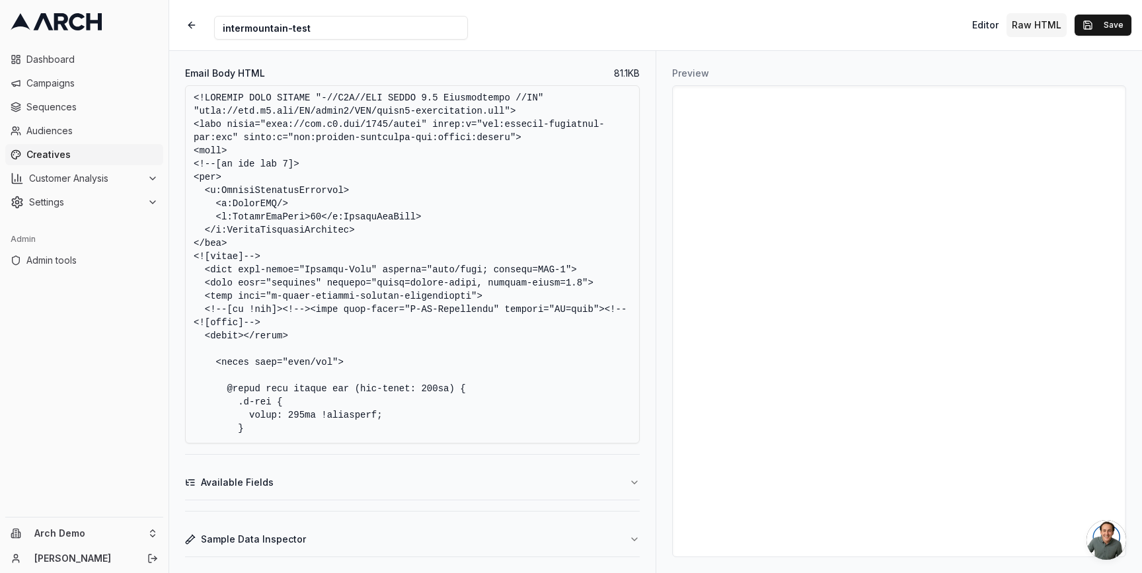
scroll to position [27353, 0]
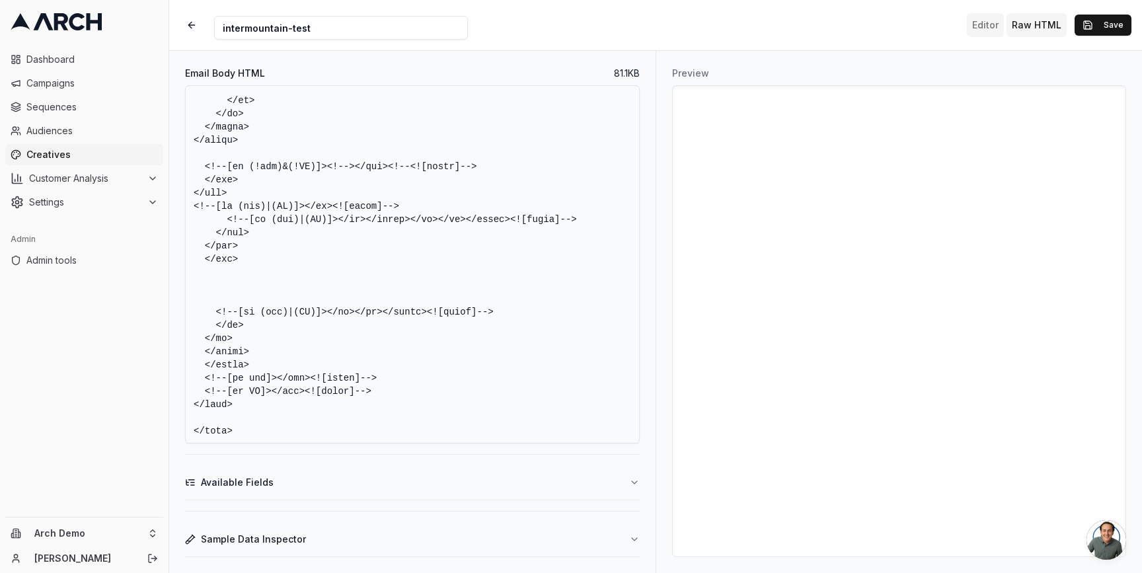
type textarea "<!DOCTYPE HTML PUBLIC "-//W3C//DTD XHTML 1.0 Transitional //EN" "[URL][DOMAIN_N…"
click at [988, 26] on button "Editor" at bounding box center [984, 25] width 37 height 24
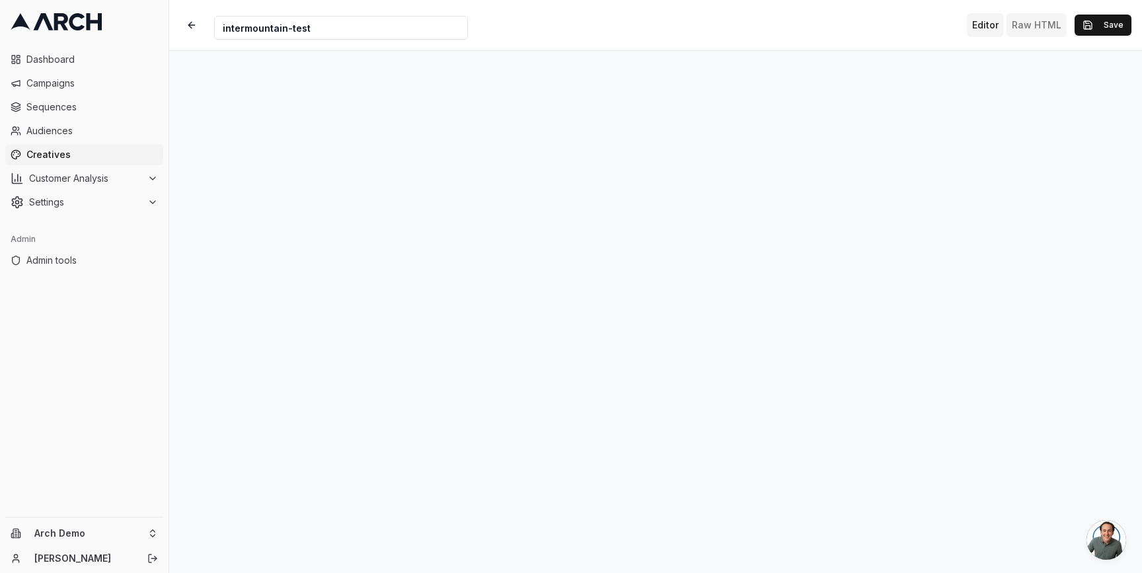
click at [1036, 18] on button "Raw HTML" at bounding box center [1036, 25] width 60 height 24
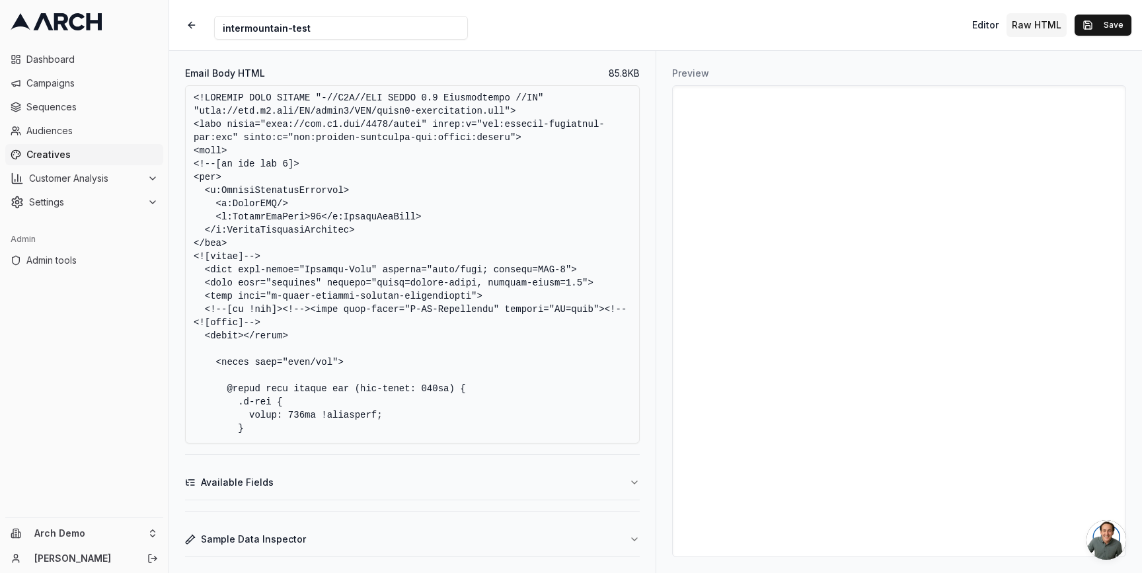
click at [468, 148] on textarea "Email Body HTML" at bounding box center [412, 264] width 454 height 358
click at [503, 309] on textarea "Email Body HTML" at bounding box center [412, 264] width 454 height 358
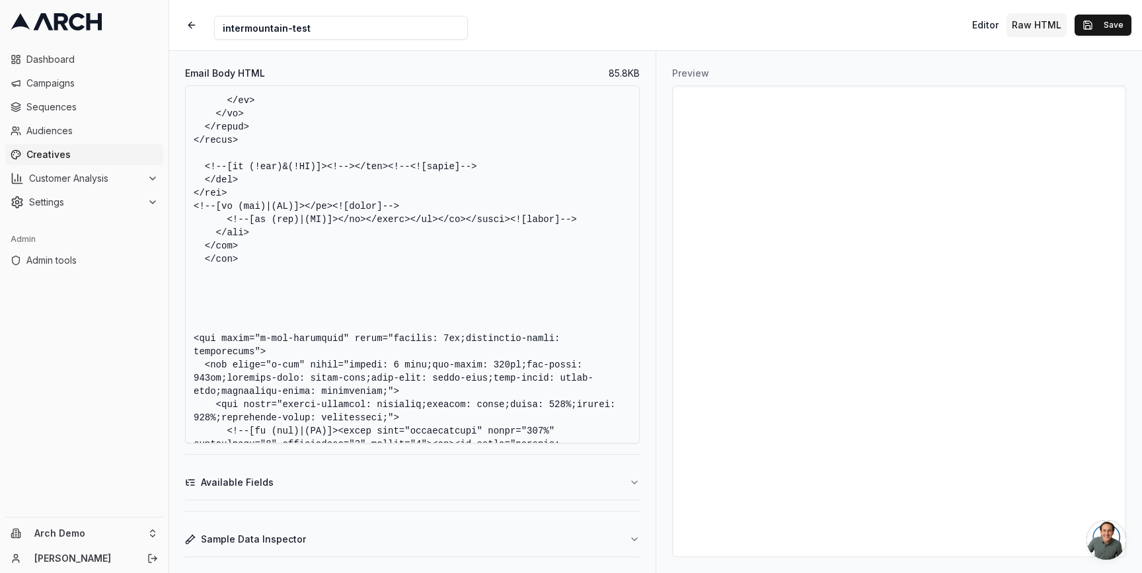
scroll to position [5217, 0]
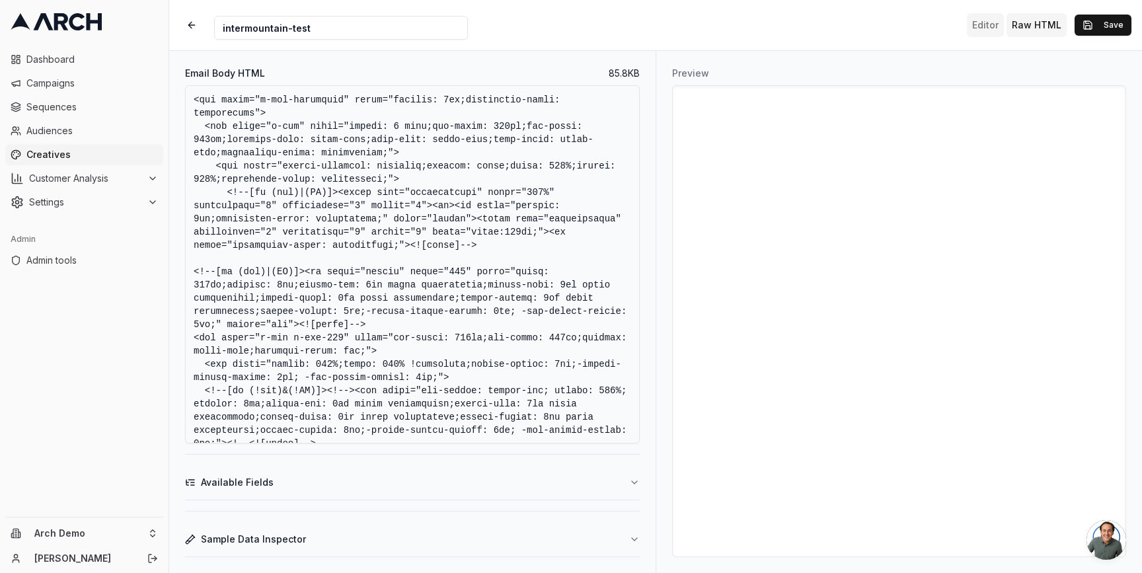
click at [990, 24] on button "Editor" at bounding box center [984, 25] width 37 height 24
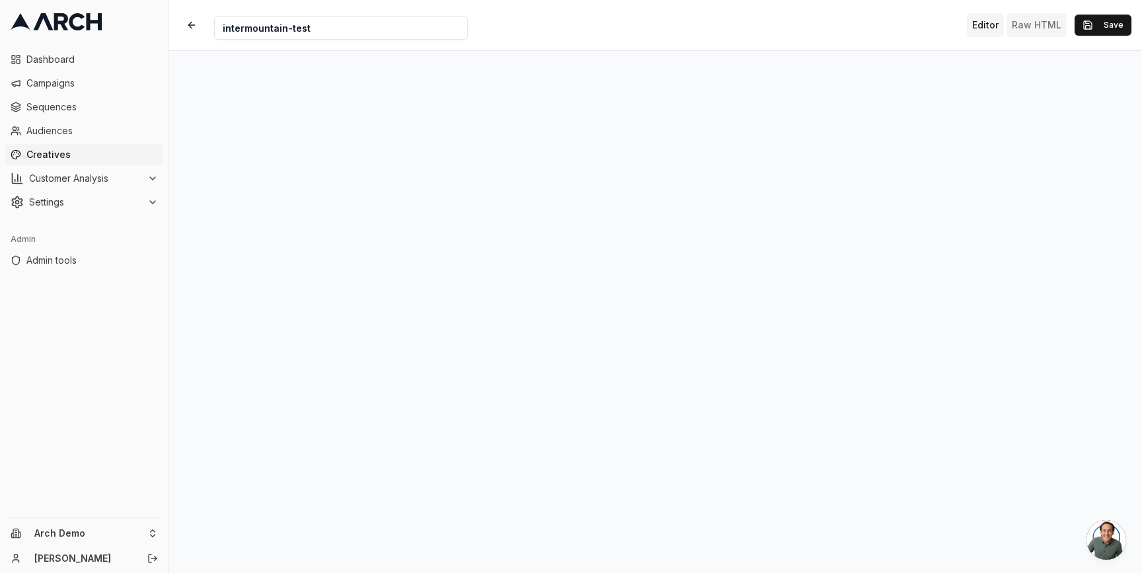
click at [1033, 25] on button "Raw HTML" at bounding box center [1036, 25] width 60 height 24
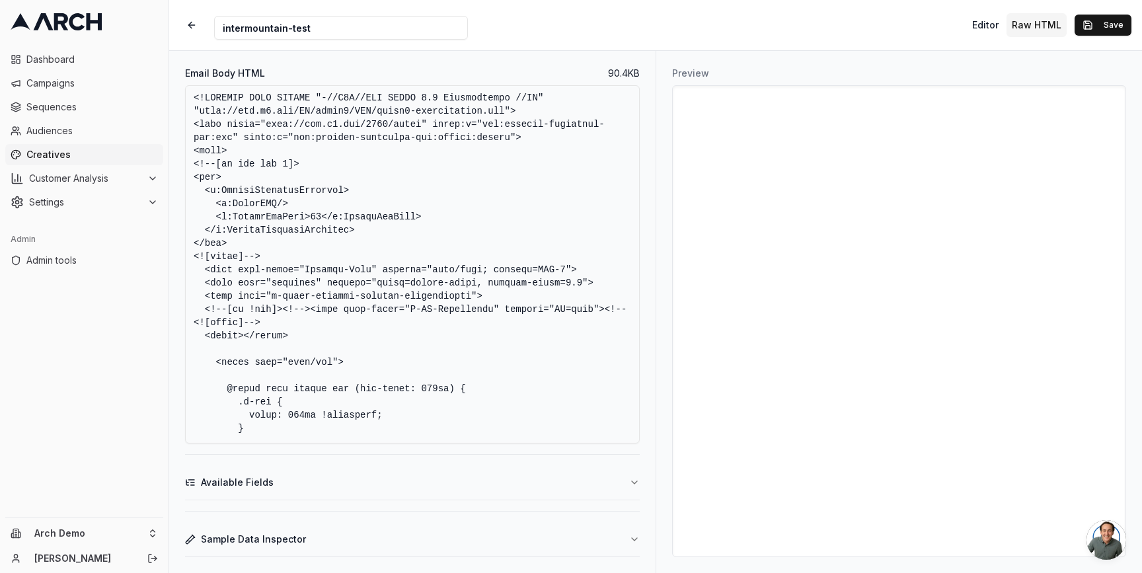
click at [525, 294] on textarea "Email Body HTML" at bounding box center [412, 264] width 454 height 358
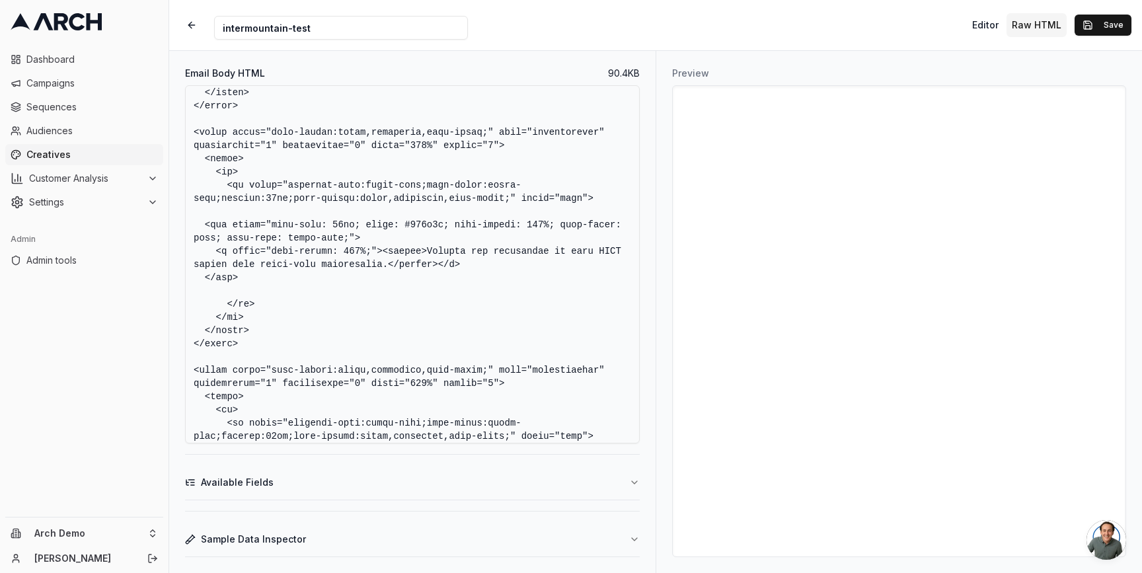
click at [471, 262] on textarea "Email Body HTML" at bounding box center [412, 264] width 454 height 358
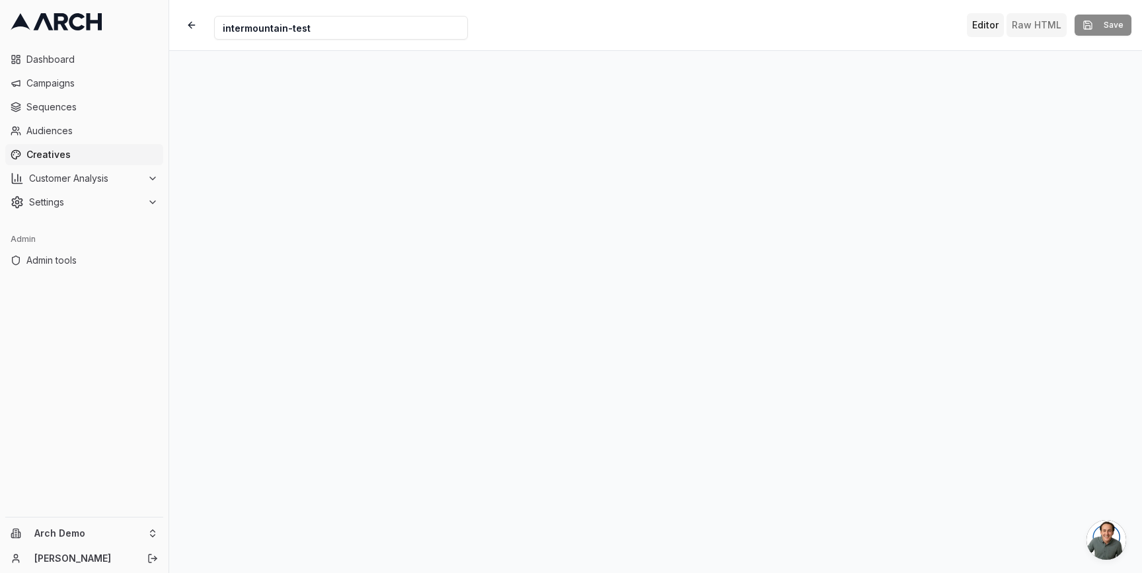
click at [1040, 23] on button "Raw HTML" at bounding box center [1036, 25] width 60 height 24
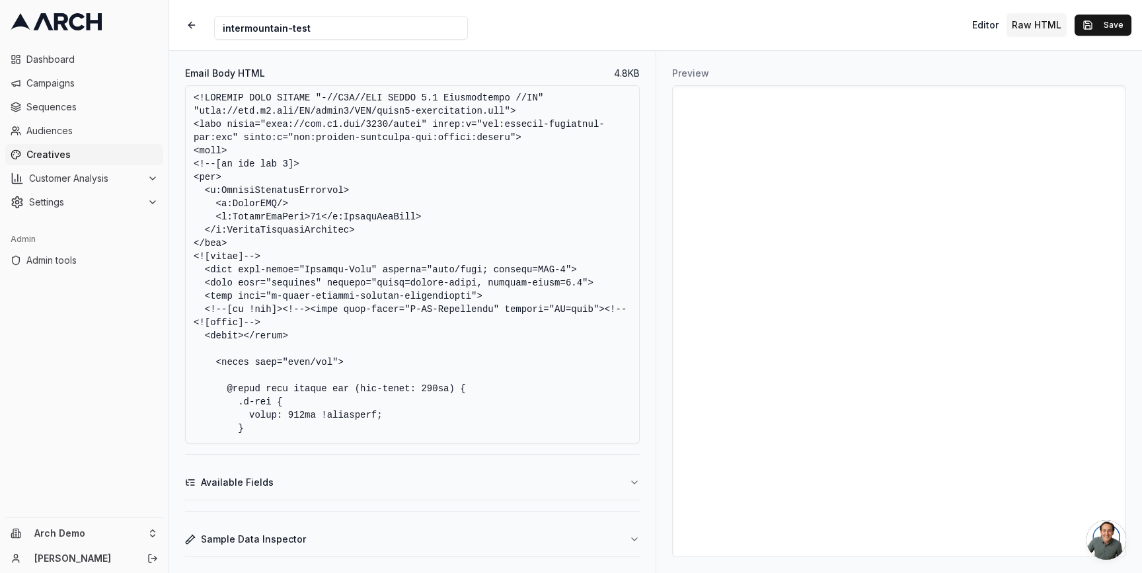
click at [408, 147] on textarea "Email Body HTML" at bounding box center [412, 264] width 454 height 358
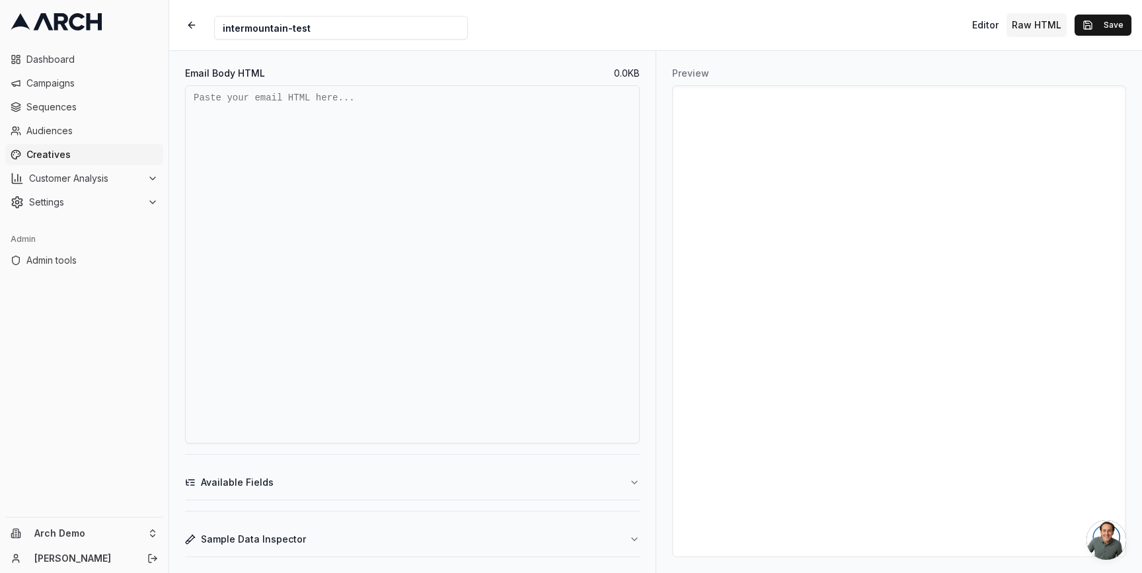
paste textarea "<!DOCTYPE HTML PUBLIC "-//W3C//DTD XHTML 1.0 Transitional //EN" "[URL][DOMAIN_N…"
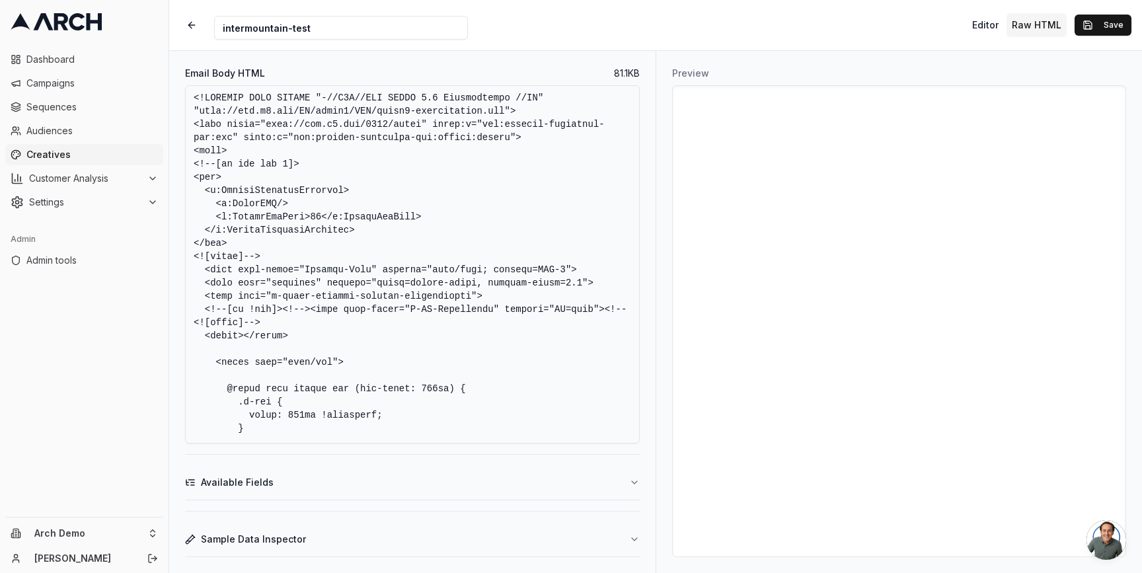
scroll to position [27353, 0]
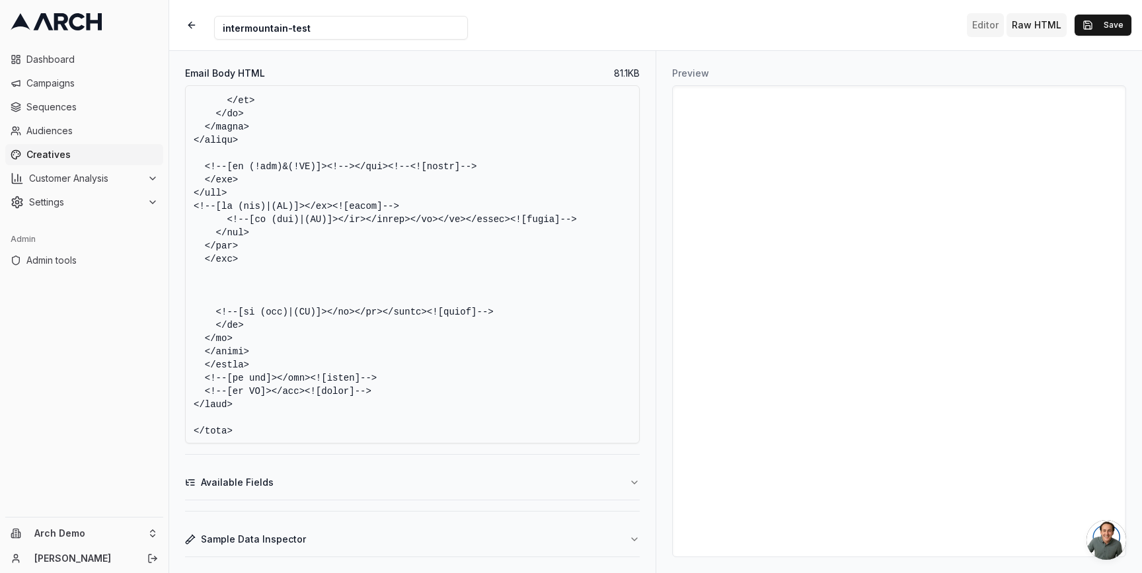
type textarea "<!DOCTYPE HTML PUBLIC "-//W3C//DTD XHTML 1.0 Transitional //EN" "http://www.w3.…"
click at [993, 25] on button "Editor" at bounding box center [984, 25] width 37 height 24
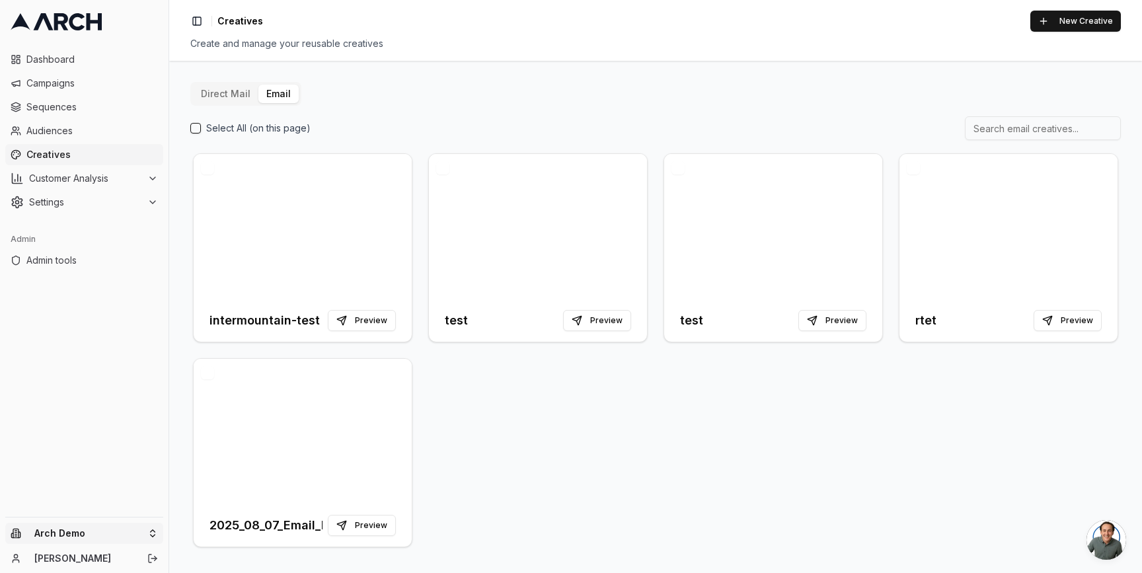
click at [145, 530] on html "Dashboard Campaigns Sequences Audiences Creatives Customer Analysis Settings Ad…" at bounding box center [571, 286] width 1142 height 573
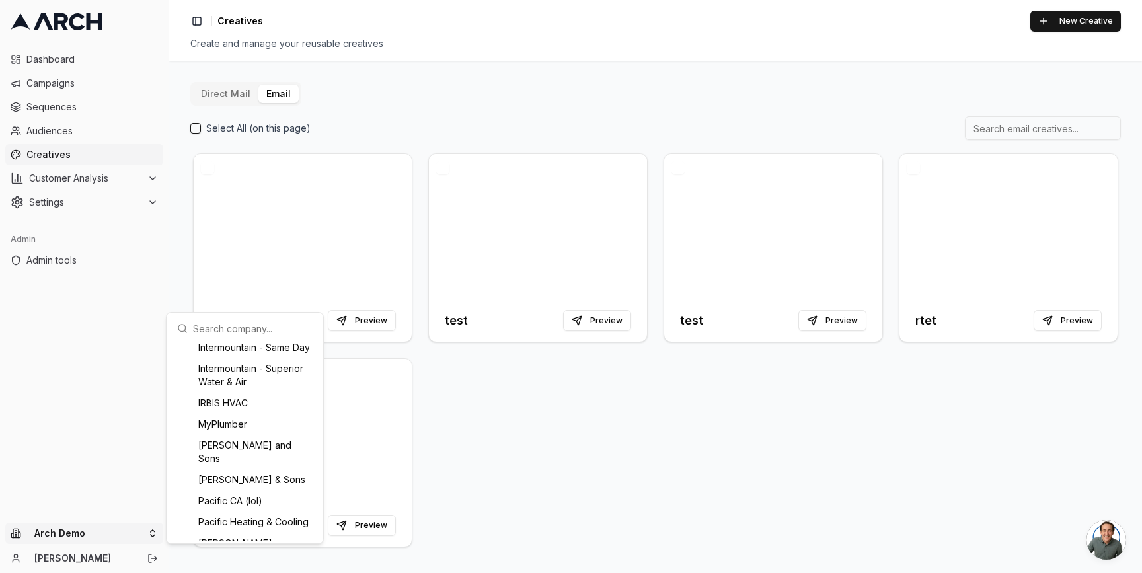
click at [213, 330] on input "text" at bounding box center [253, 328] width 120 height 26
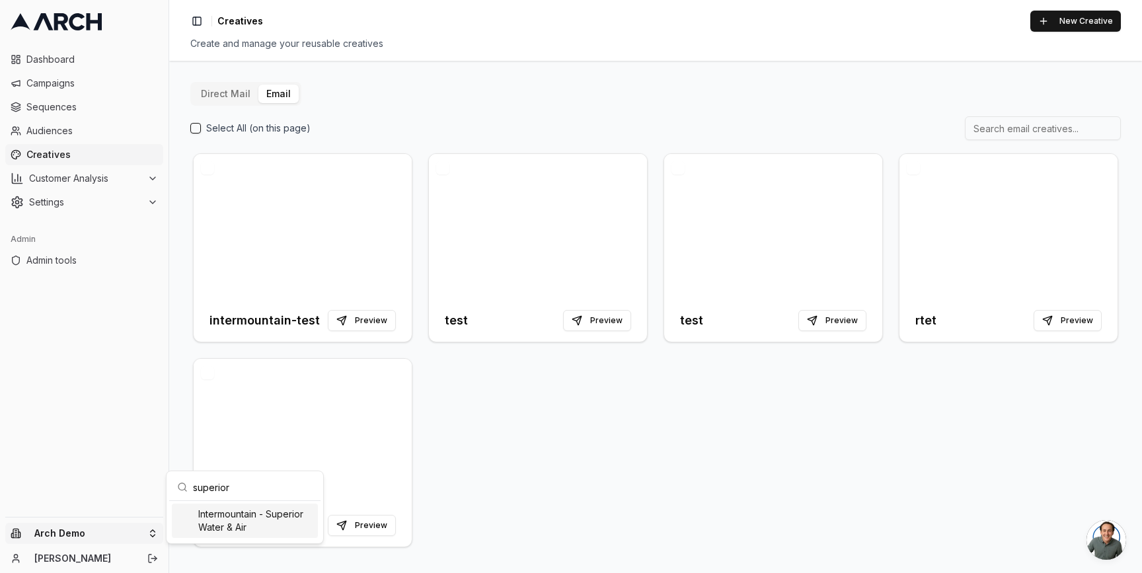
type input "superior"
click at [234, 522] on div "Intermountain - Superior Water & Air" at bounding box center [245, 520] width 146 height 34
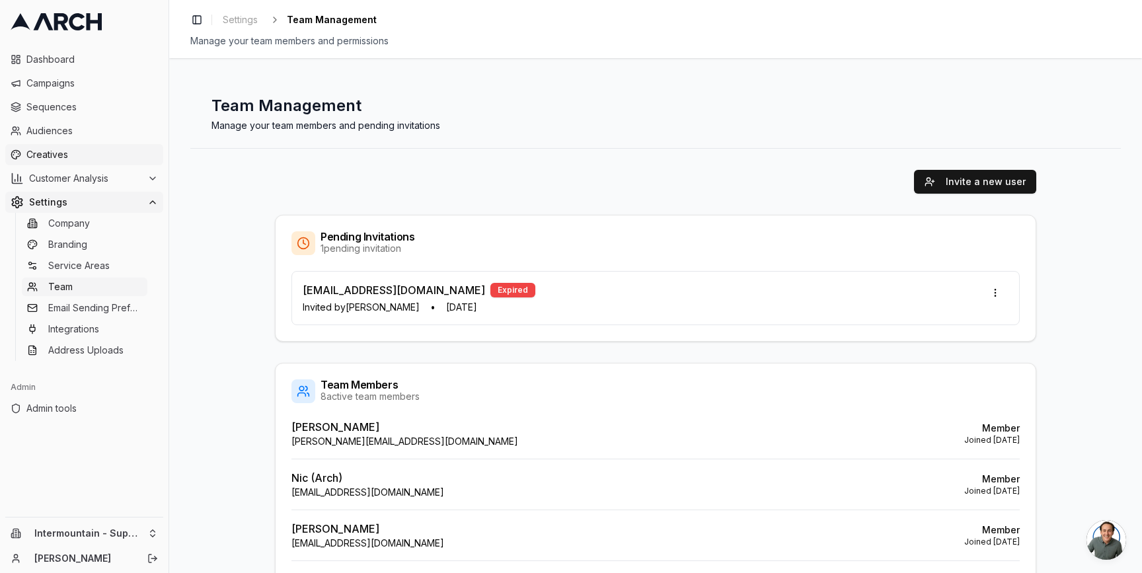
click at [80, 157] on span "Creatives" at bounding box center [91, 154] width 131 height 13
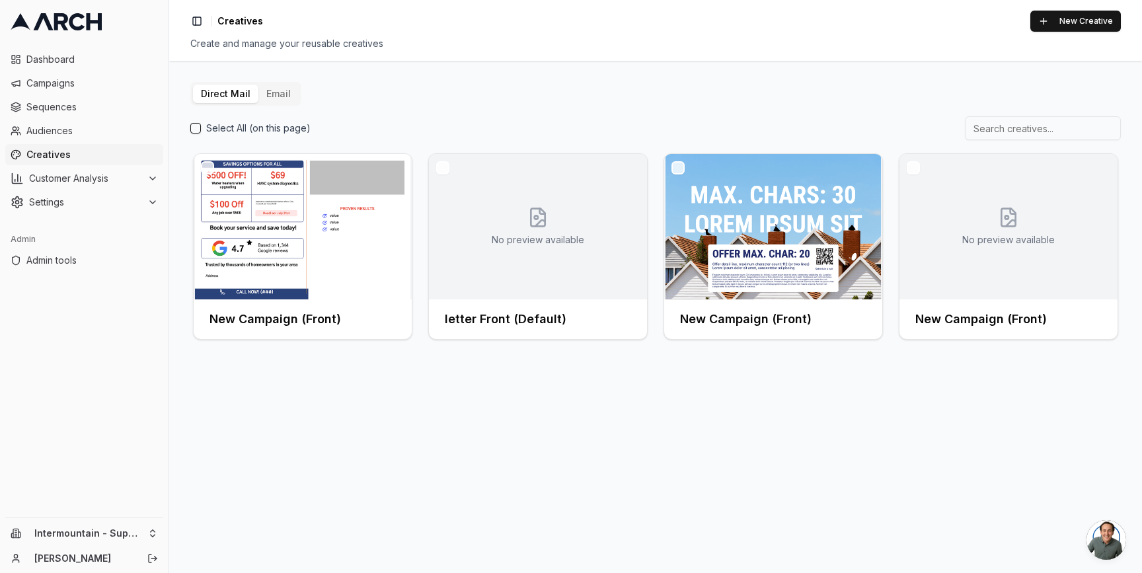
click at [280, 94] on button "Email" at bounding box center [278, 94] width 40 height 18
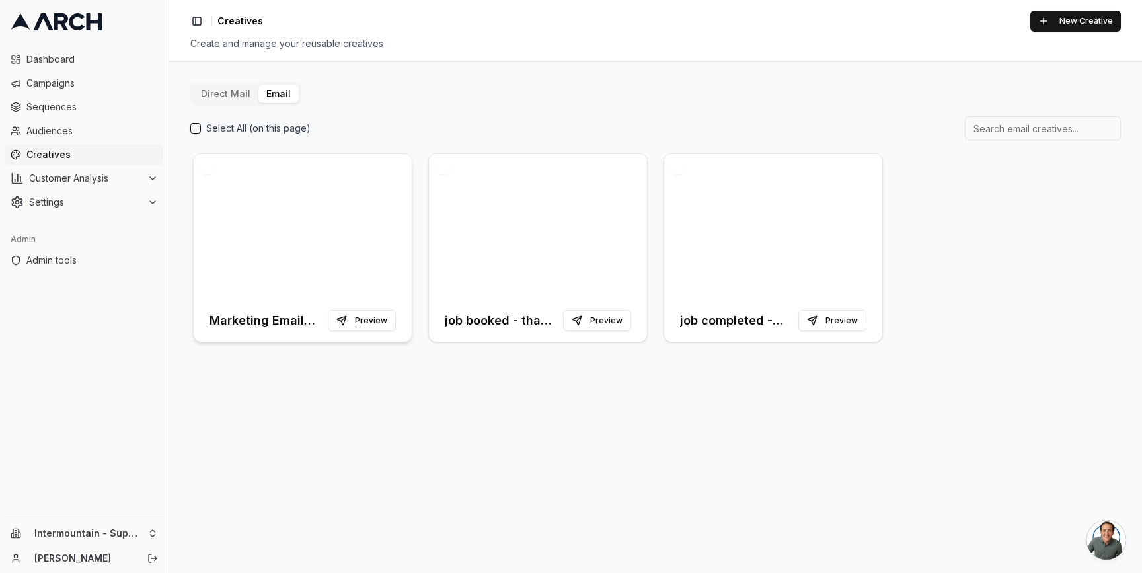
click at [341, 222] on div at bounding box center [303, 226] width 218 height 145
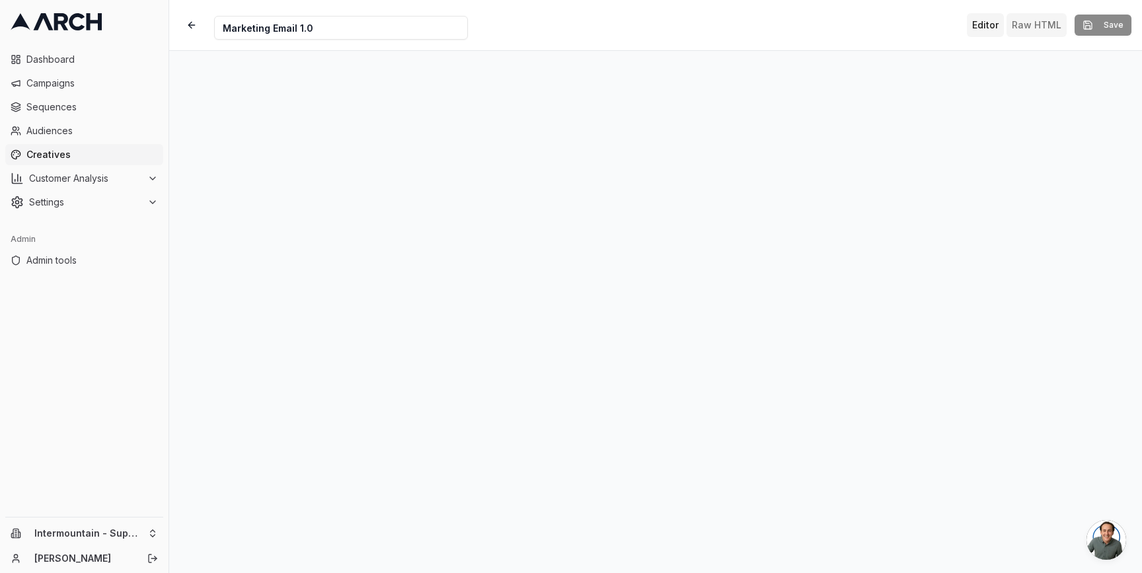
click at [1029, 23] on button "Raw HTML" at bounding box center [1036, 25] width 60 height 24
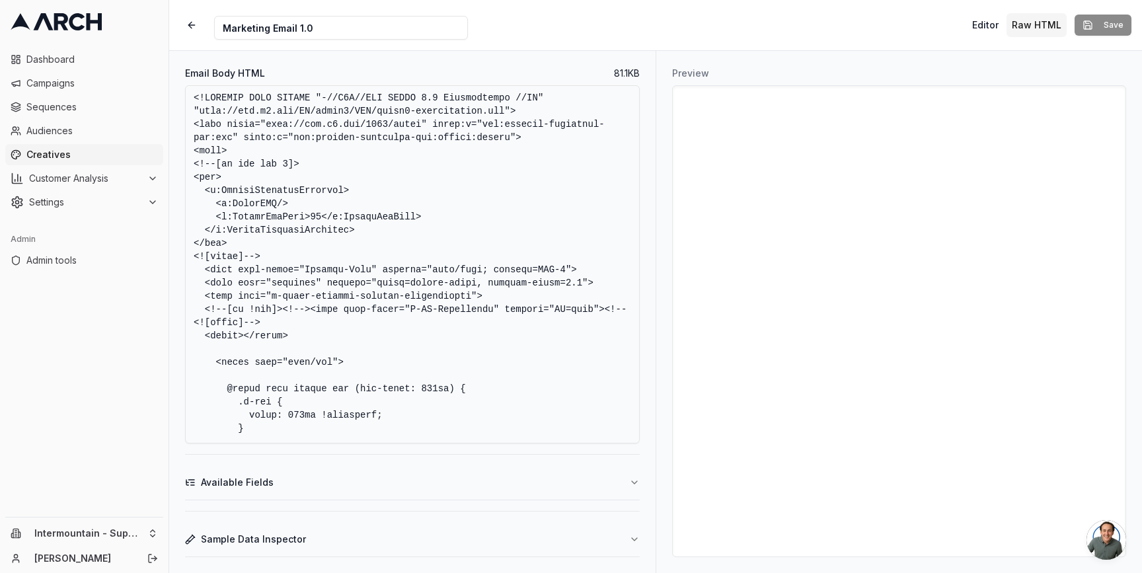
click at [525, 186] on textarea "Email Body HTML" at bounding box center [412, 264] width 454 height 358
click at [561, 24] on div "Creative Name Marketing Email 1.0 Editor Raw HTML Save" at bounding box center [655, 25] width 972 height 50
click at [154, 531] on html "Dashboard Campaigns Sequences Audiences Creatives Customer Analysis Settings Ad…" at bounding box center [571, 286] width 1142 height 573
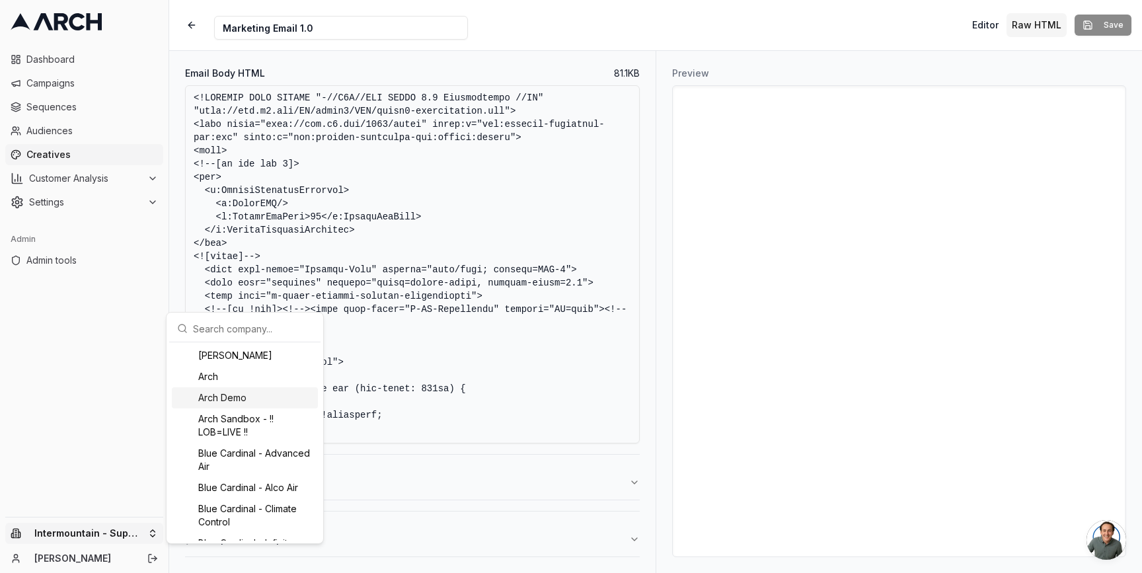
click at [224, 402] on div "Arch Demo" at bounding box center [245, 397] width 146 height 21
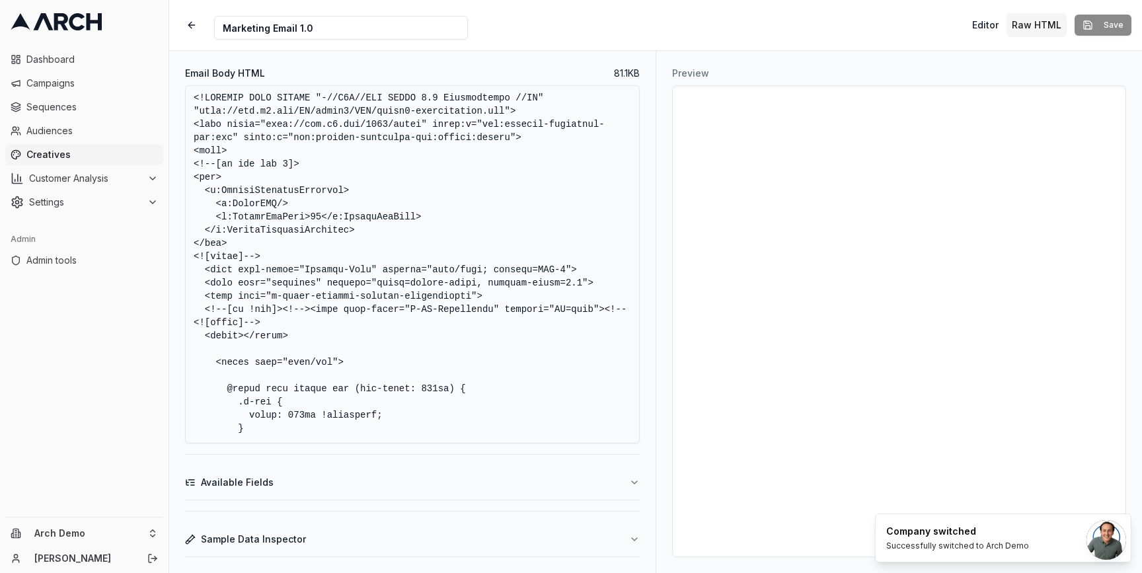
click at [69, 153] on span "Creatives" at bounding box center [91, 154] width 131 height 13
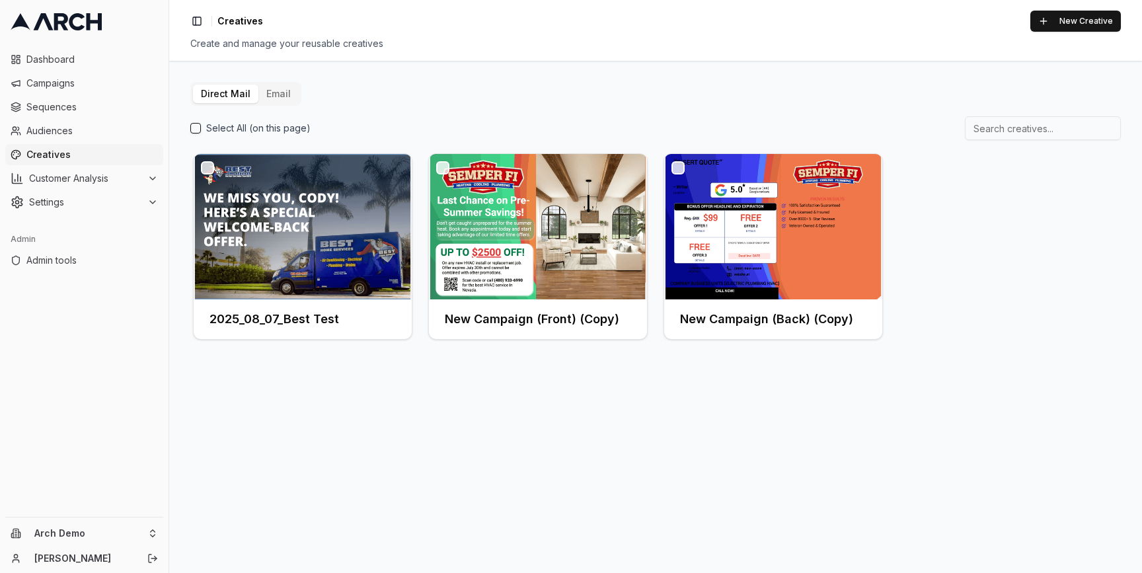
click at [271, 95] on button "Email" at bounding box center [278, 94] width 40 height 18
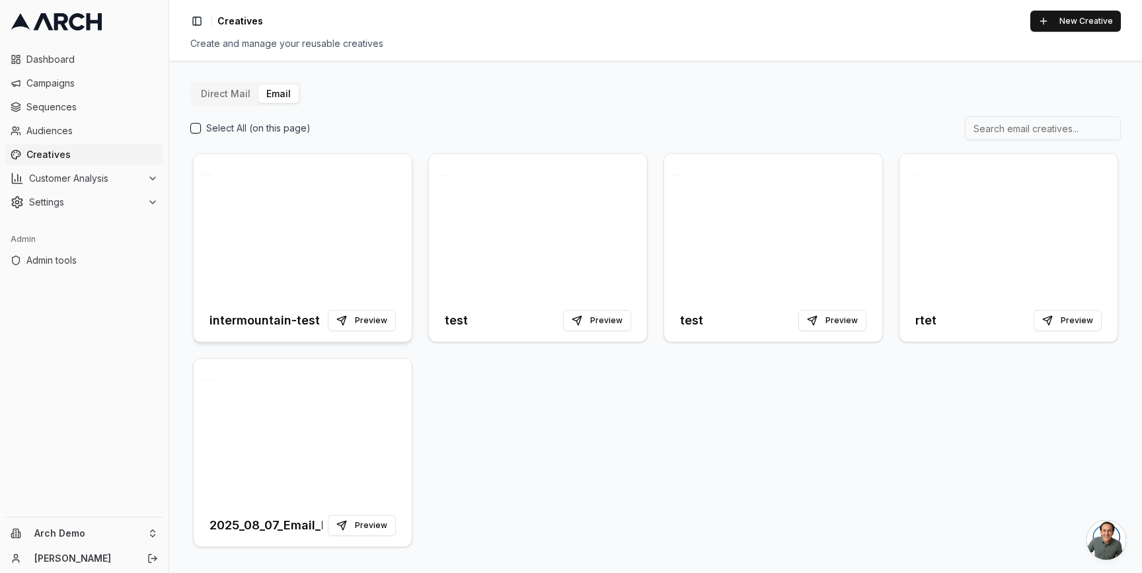
click at [323, 230] on div at bounding box center [303, 226] width 218 height 145
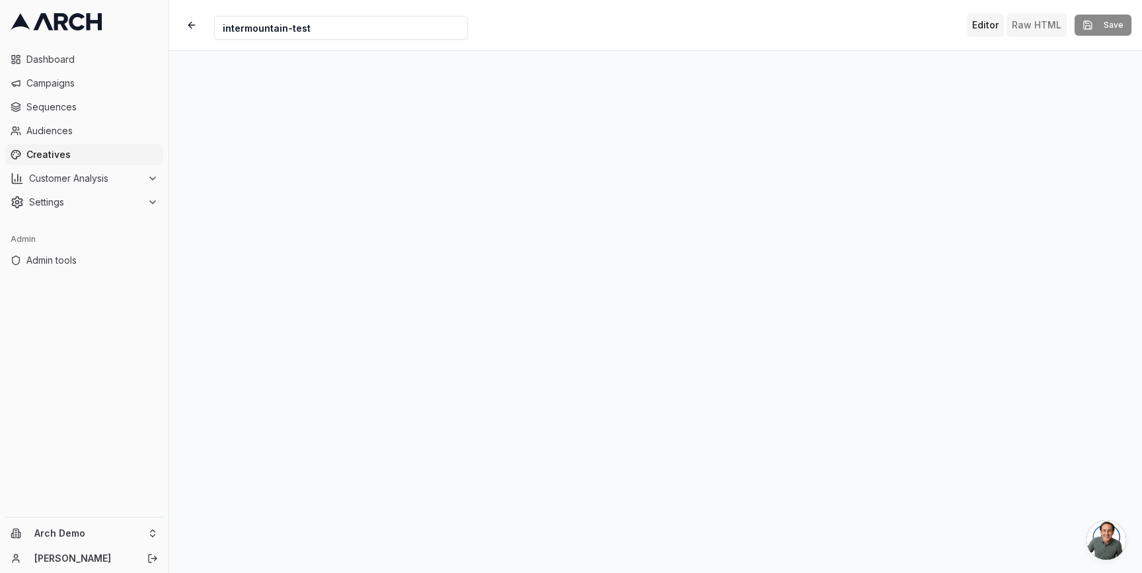
click at [1037, 28] on button "Raw HTML" at bounding box center [1036, 25] width 60 height 24
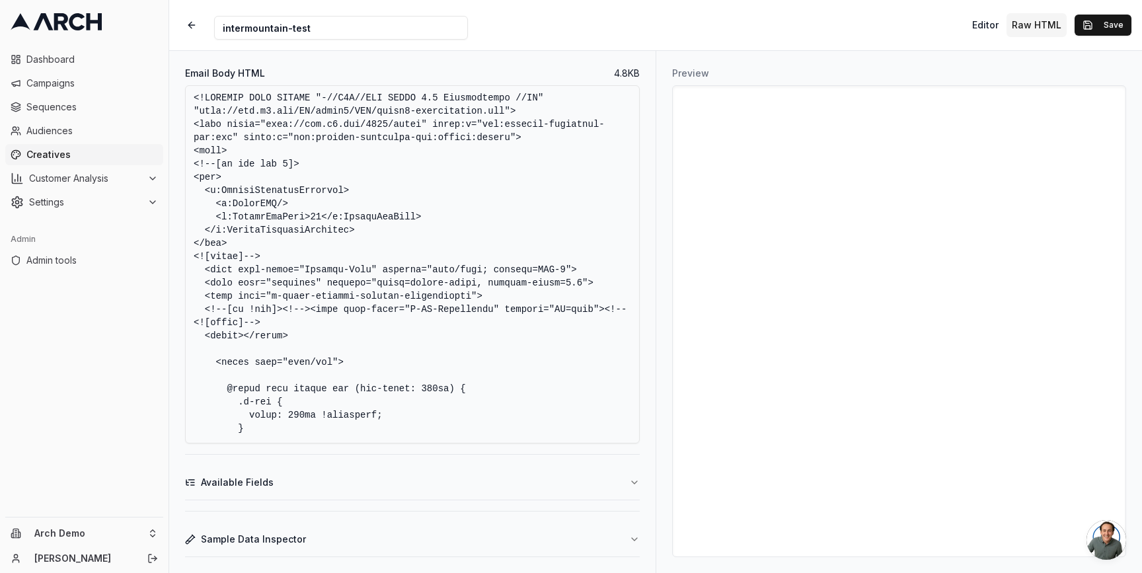
click at [381, 187] on textarea "Email Body HTML" at bounding box center [412, 264] width 454 height 358
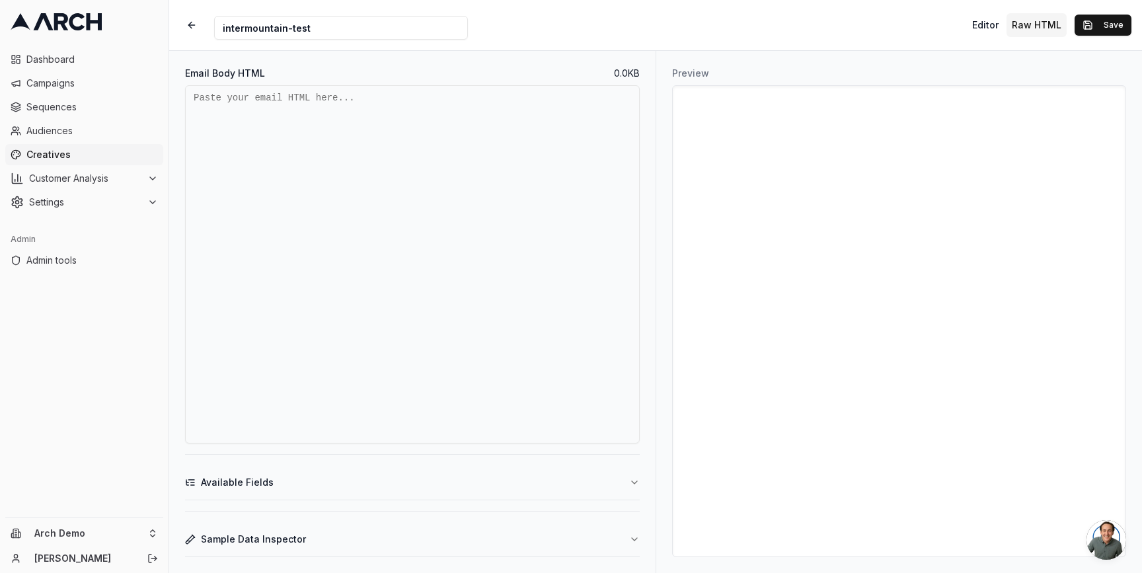
paste textarea "<!DOCTYPE HTML PUBLIC "-//W3C//DTD XHTML 1.0 Transitional //EN" "http://www.w3.…"
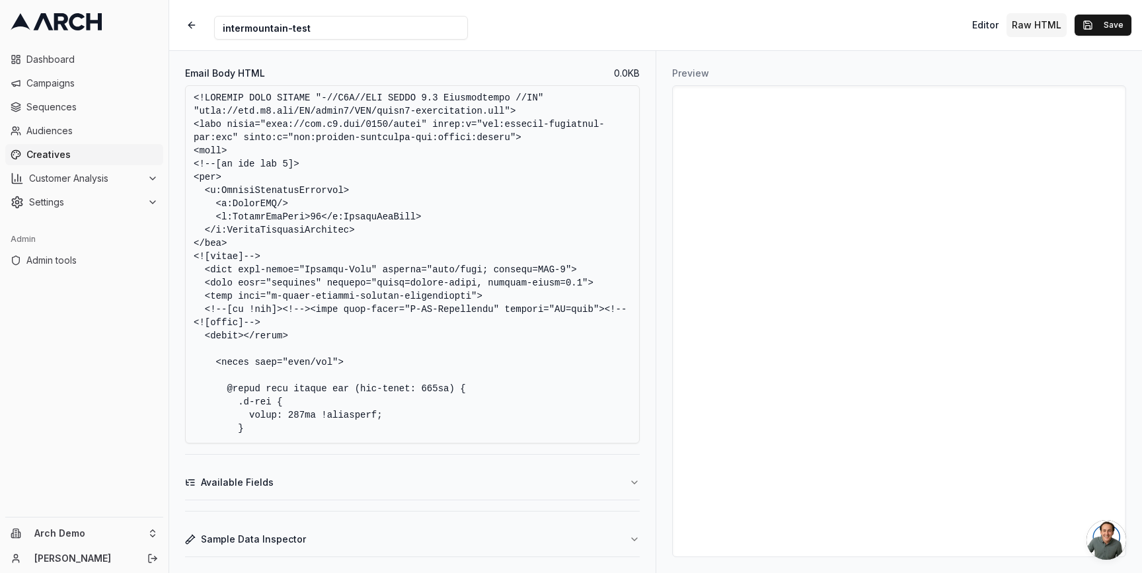
scroll to position [27353, 0]
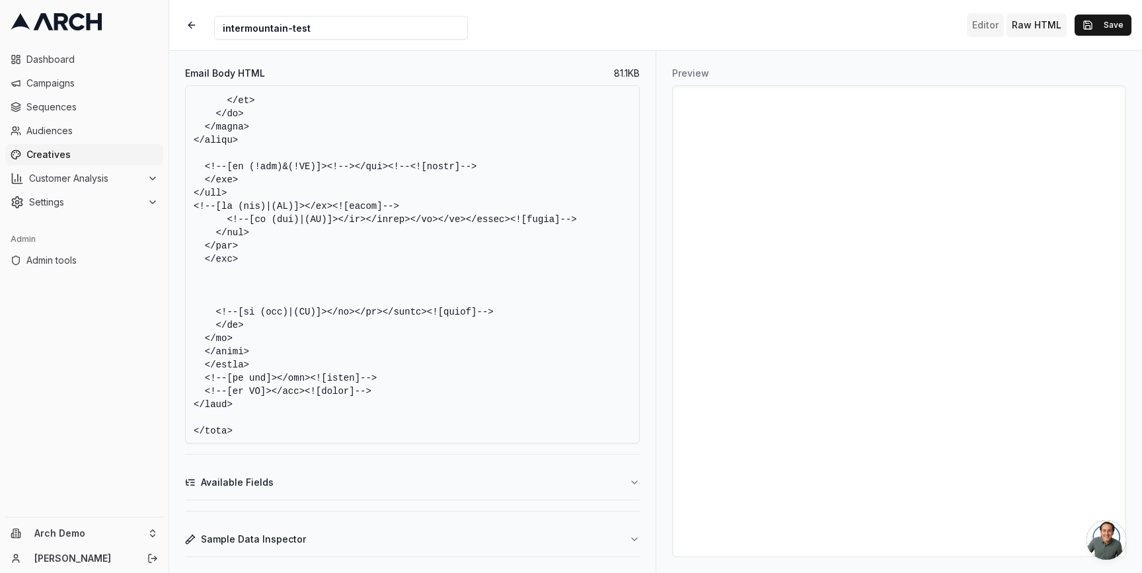
type textarea "<!DOCTYPE HTML PUBLIC "-//W3C//DTD XHTML 1.0 Transitional //EN" "http://www.w3.…"
click at [976, 28] on button "Editor" at bounding box center [984, 25] width 37 height 24
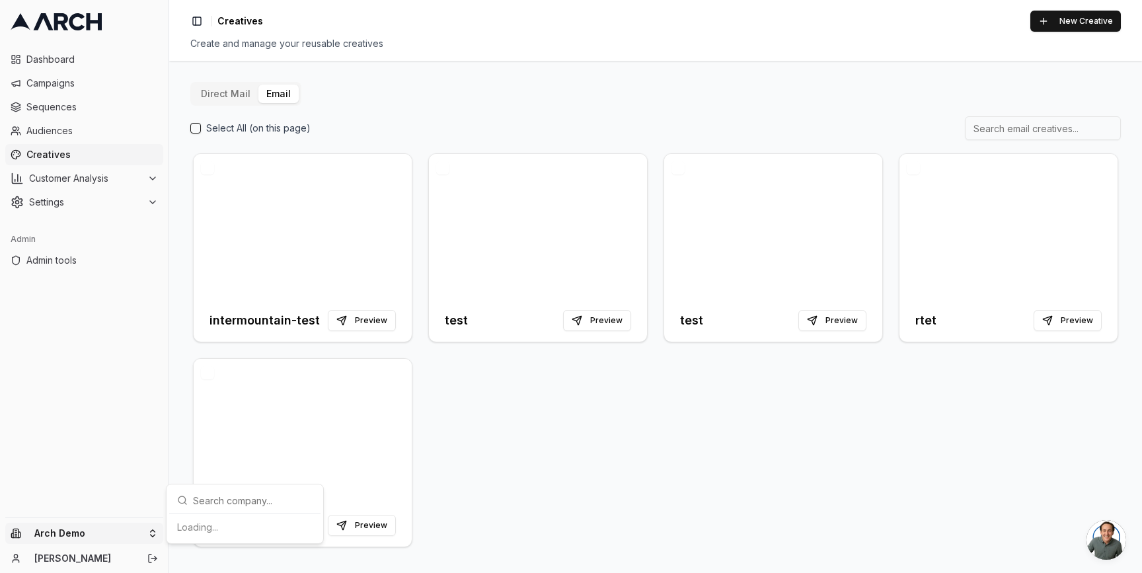
click at [141, 530] on html "Dashboard Campaigns Sequences Audiences Creatives Customer Analysis Settings Ad…" at bounding box center [571, 286] width 1142 height 573
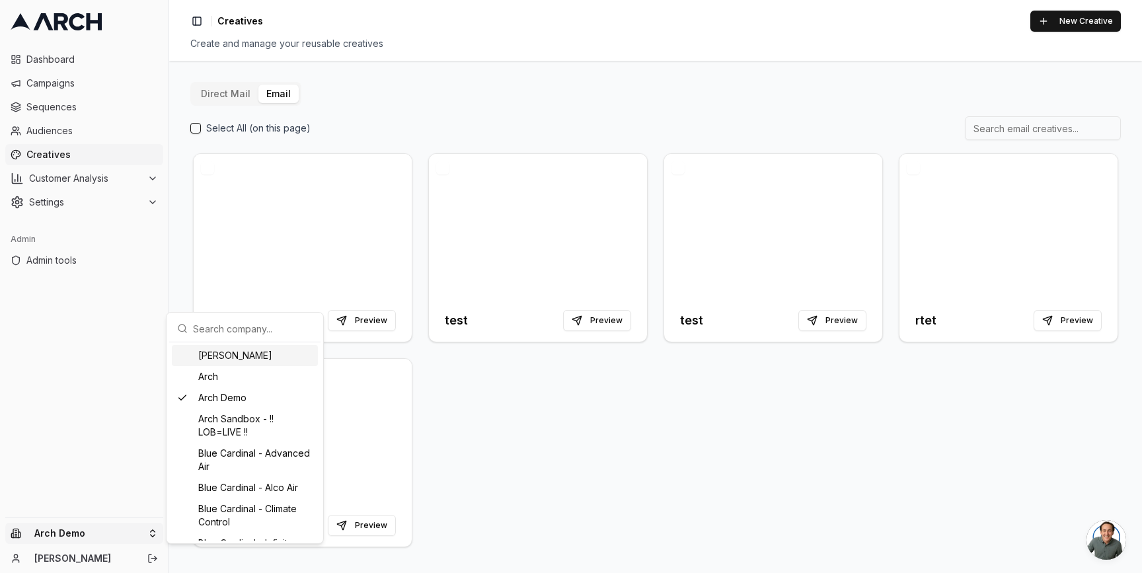
click at [230, 326] on input "text" at bounding box center [253, 328] width 120 height 26
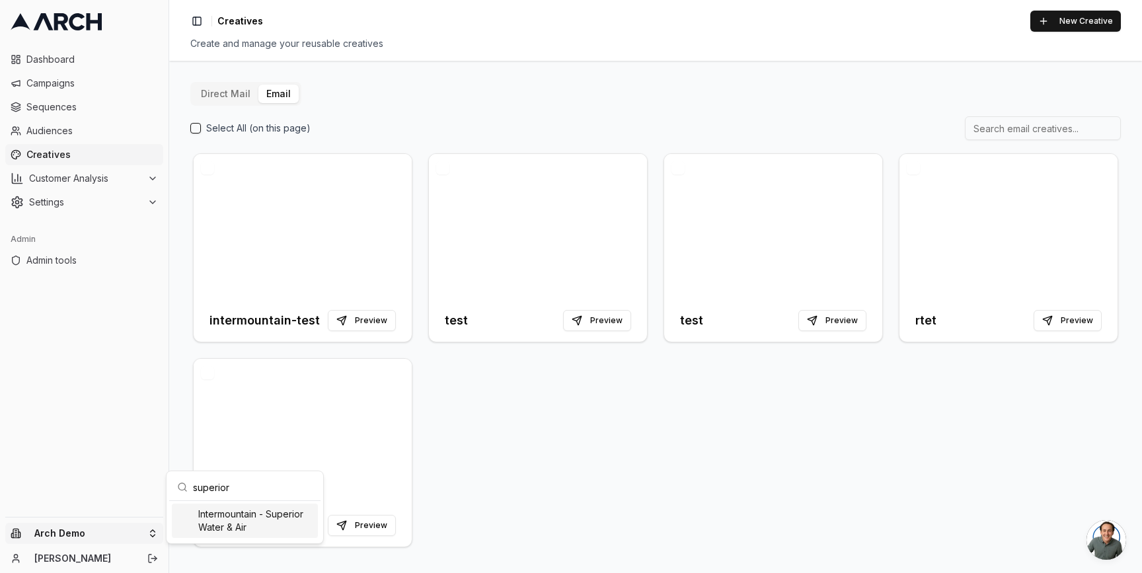
type input "superior"
click at [249, 519] on div "Intermountain - Superior Water & Air" at bounding box center [245, 520] width 146 height 34
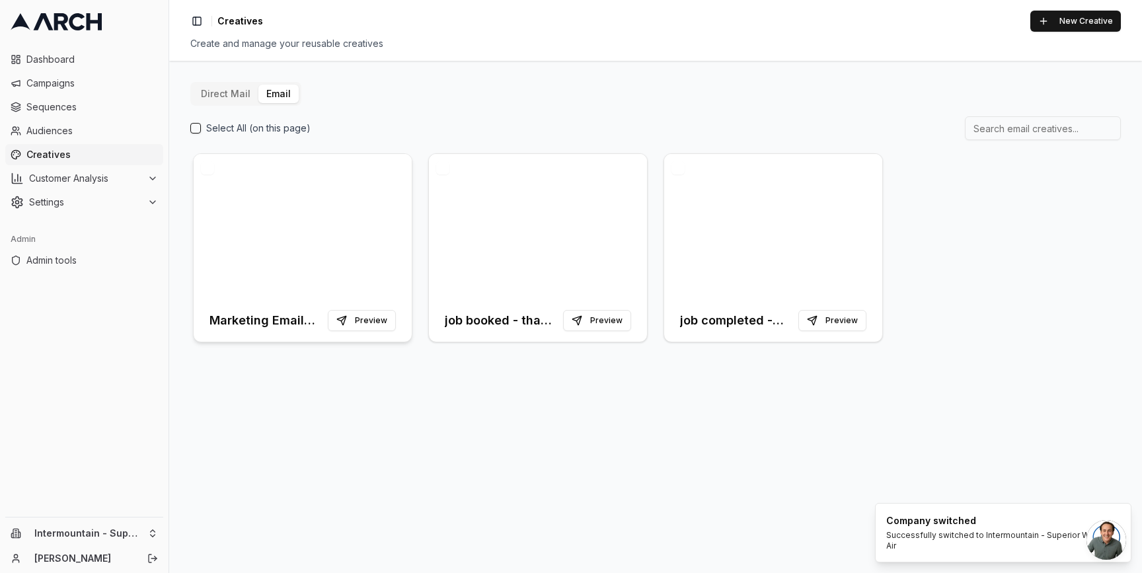
click at [285, 220] on div at bounding box center [303, 226] width 218 height 145
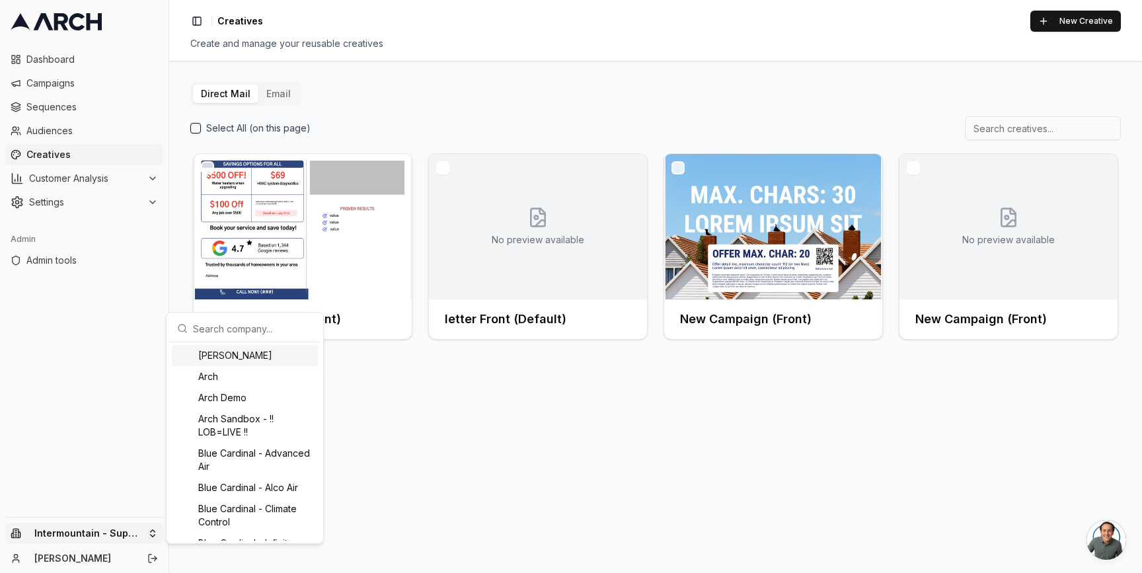
click at [149, 531] on html "Dashboard Campaigns Sequences Audiences Creatives Customer Analysis Settings Ad…" at bounding box center [571, 286] width 1142 height 573
click at [242, 398] on div "Arch Demo" at bounding box center [245, 397] width 146 height 21
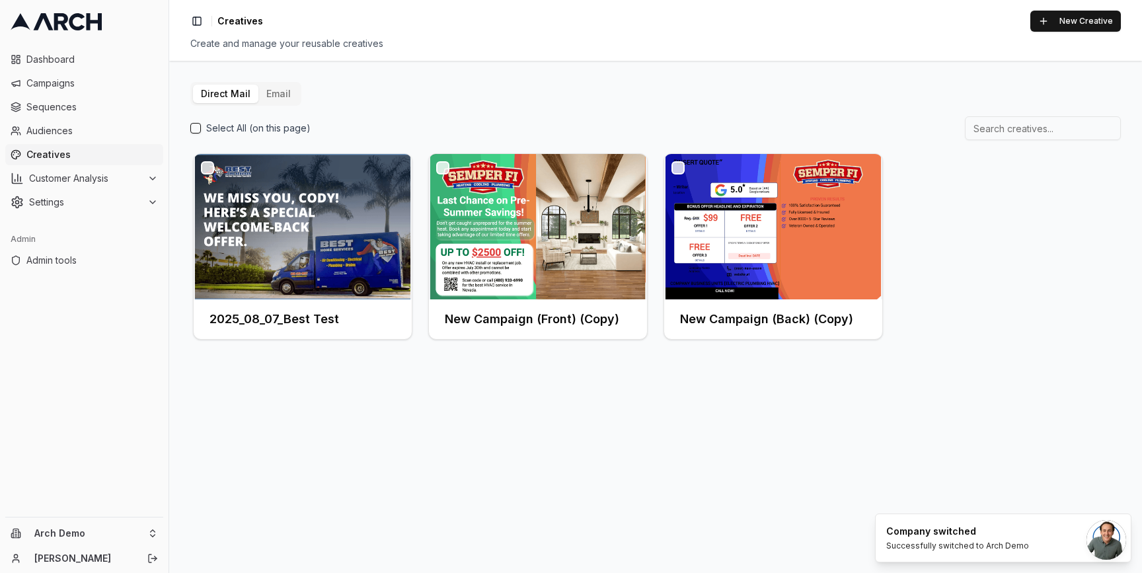
click at [273, 98] on button "Email" at bounding box center [278, 94] width 40 height 18
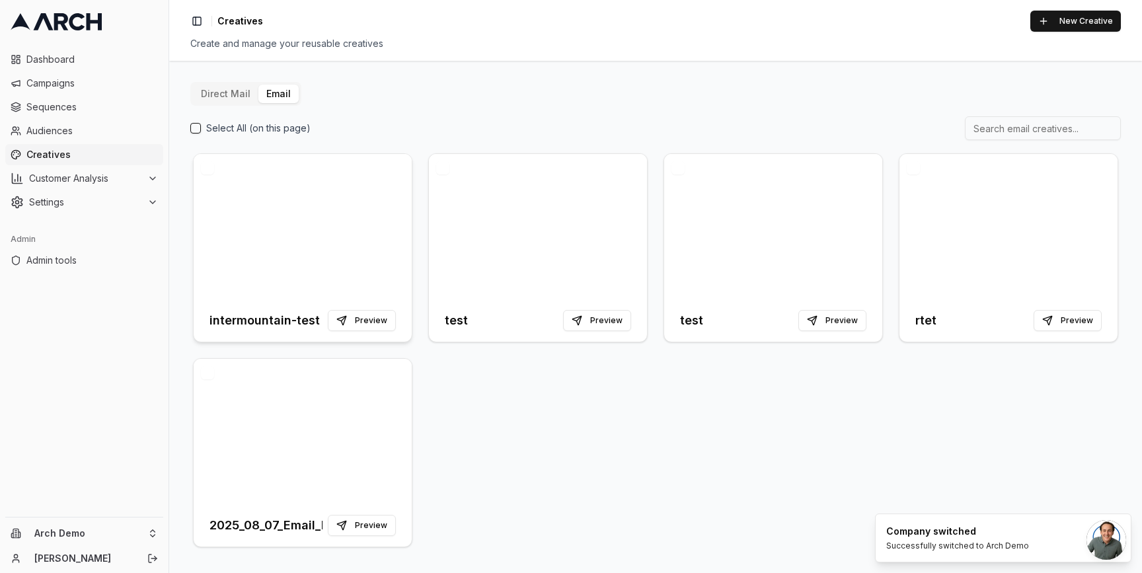
click at [283, 253] on div at bounding box center [303, 226] width 218 height 145
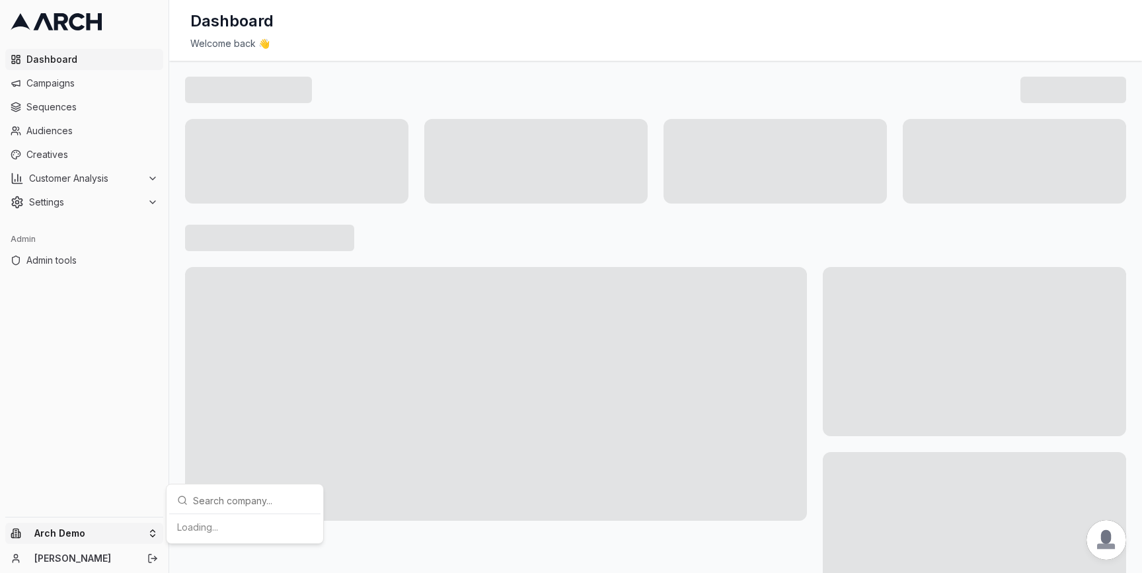
click at [149, 536] on html "Dashboard Campaigns Sequences Audiences Creatives Customer Analysis Settings Ad…" at bounding box center [571, 286] width 1142 height 573
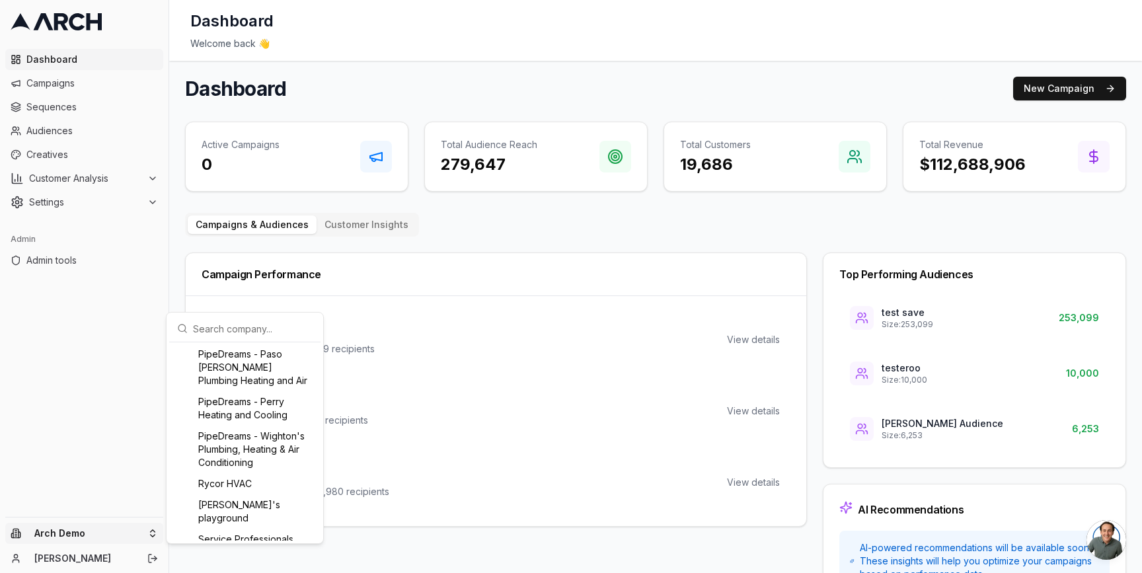
scroll to position [1303, 0]
click at [216, 332] on input "text" at bounding box center [253, 328] width 120 height 26
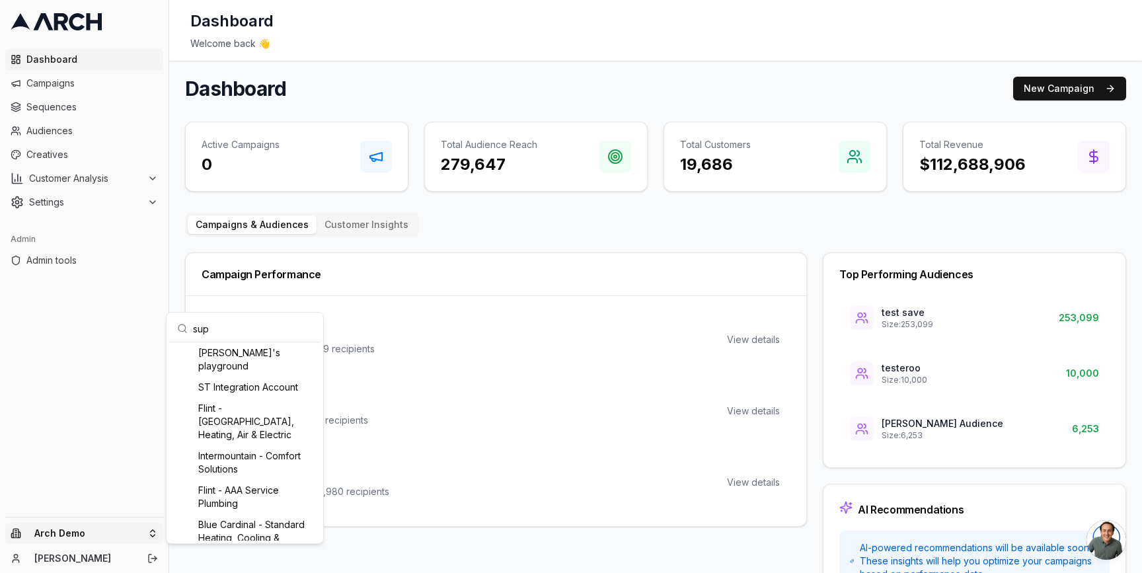
scroll to position [0, 0]
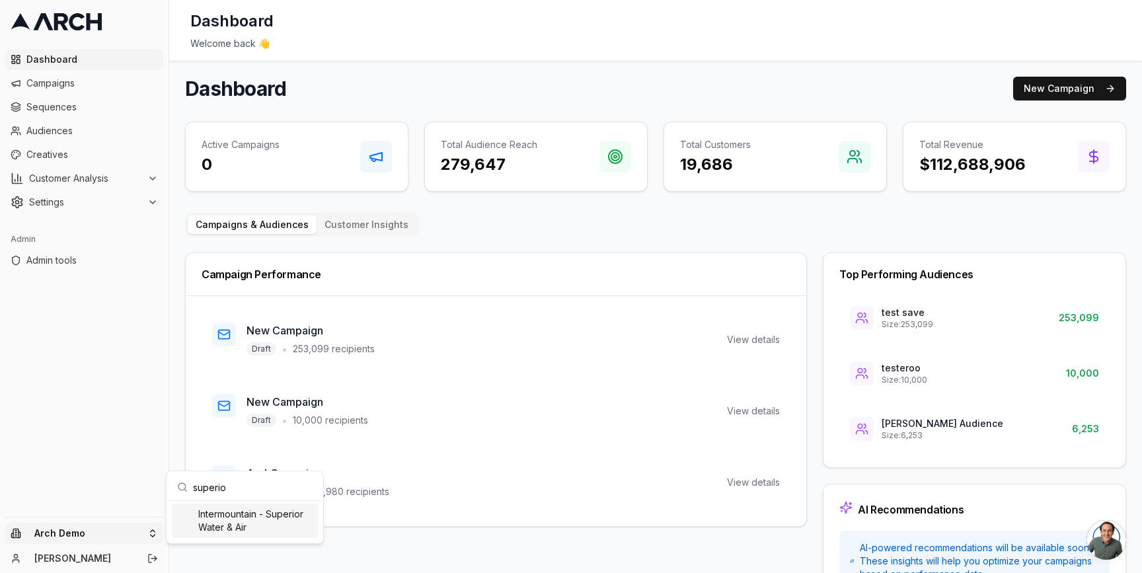
type input "superio"
click at [226, 529] on div "Intermountain - Superior Water & Air" at bounding box center [245, 520] width 146 height 34
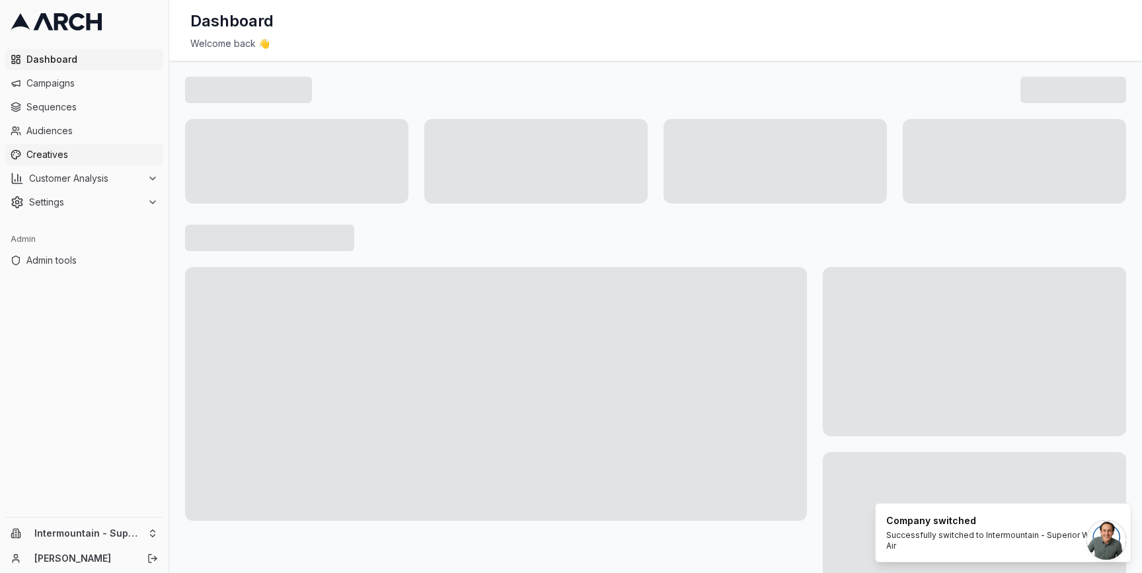
click at [89, 157] on span "Creatives" at bounding box center [91, 154] width 131 height 13
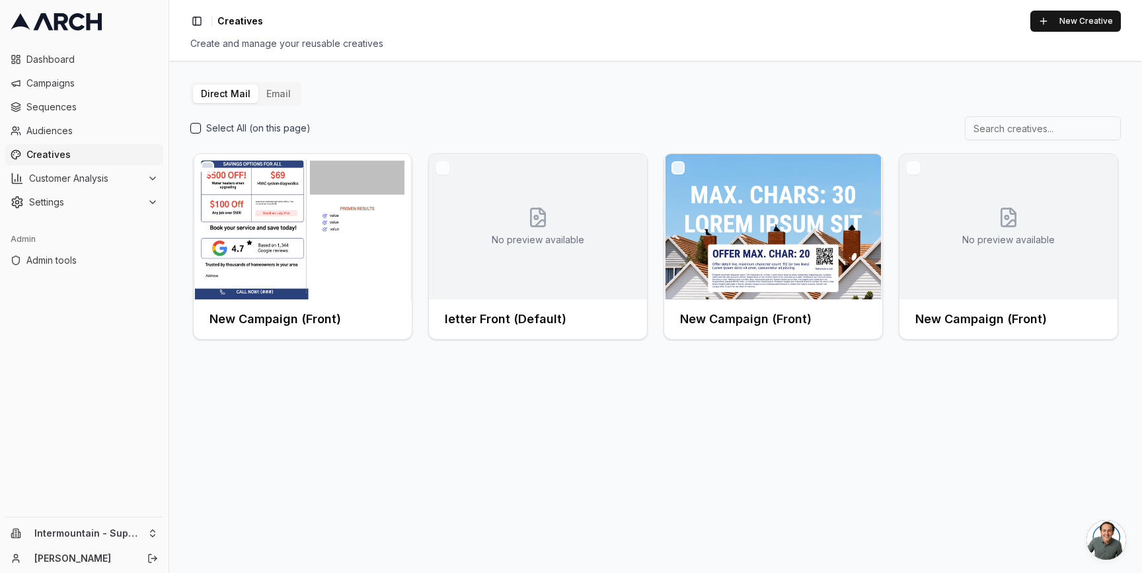
click at [278, 94] on button "Email" at bounding box center [278, 94] width 40 height 18
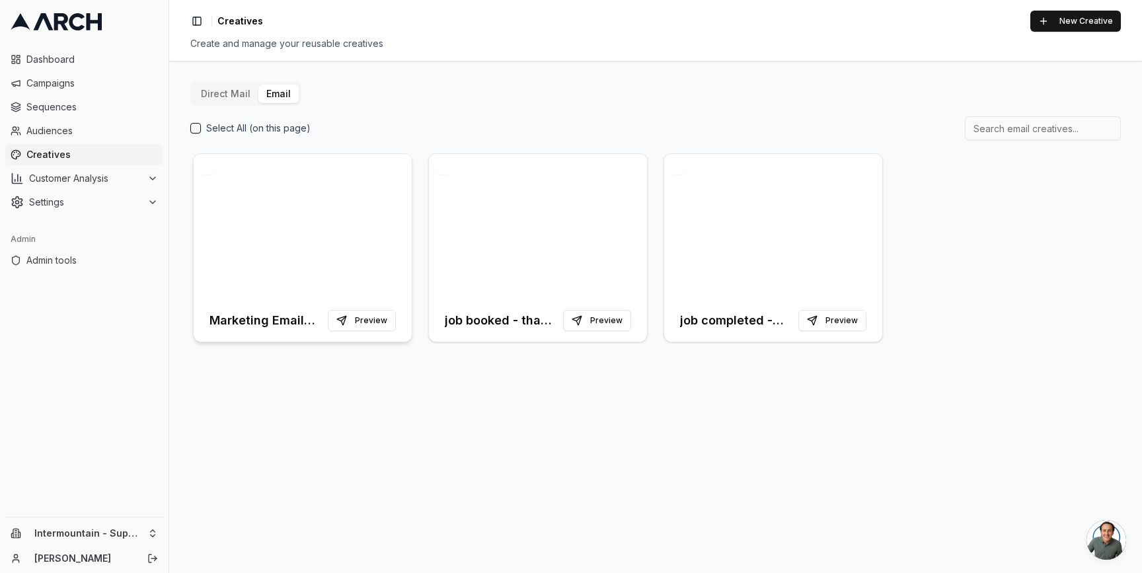
click at [316, 204] on div at bounding box center [303, 226] width 218 height 145
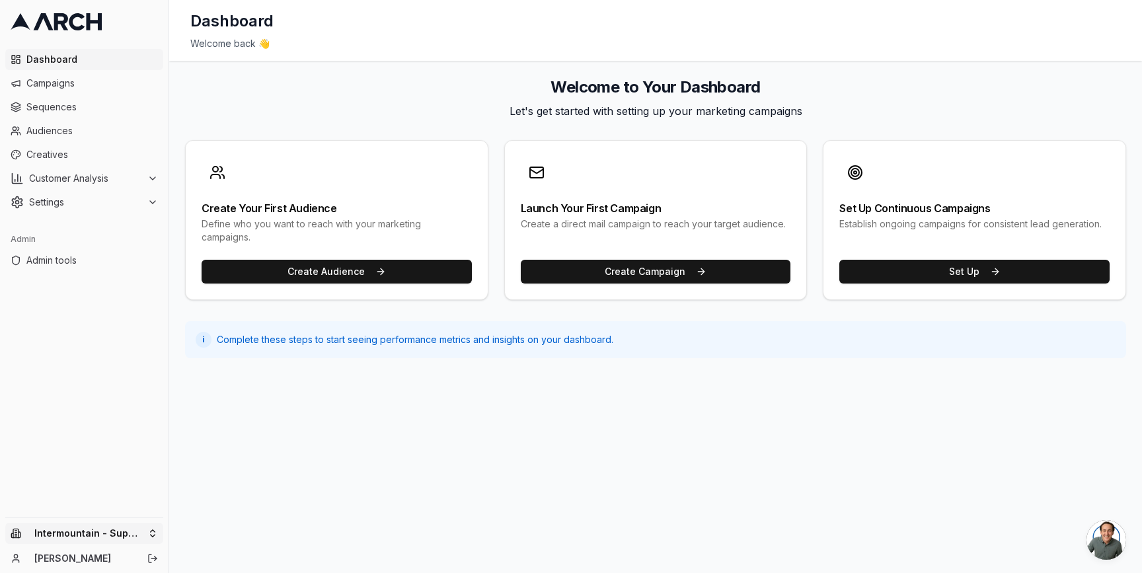
click at [153, 532] on html "Dashboard Campaigns Sequences Audiences Creatives Customer Analysis Settings Ad…" at bounding box center [571, 286] width 1142 height 573
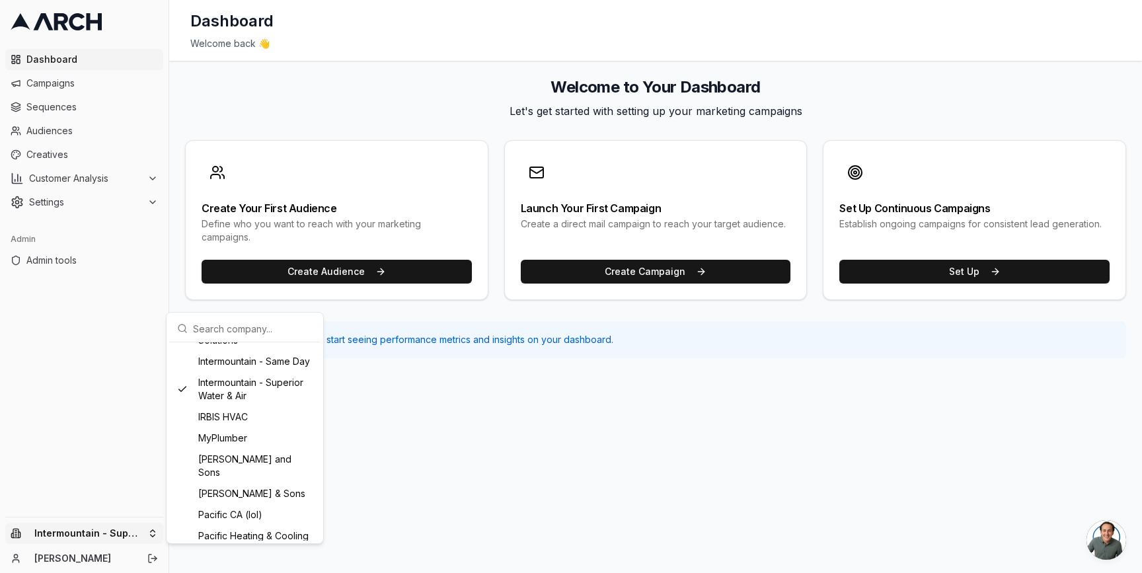
scroll to position [976, 0]
click at [178, 269] on html "Dashboard Campaigns Sequences Audiences Creatives Customer Analysis Settings Ad…" at bounding box center [571, 286] width 1142 height 573
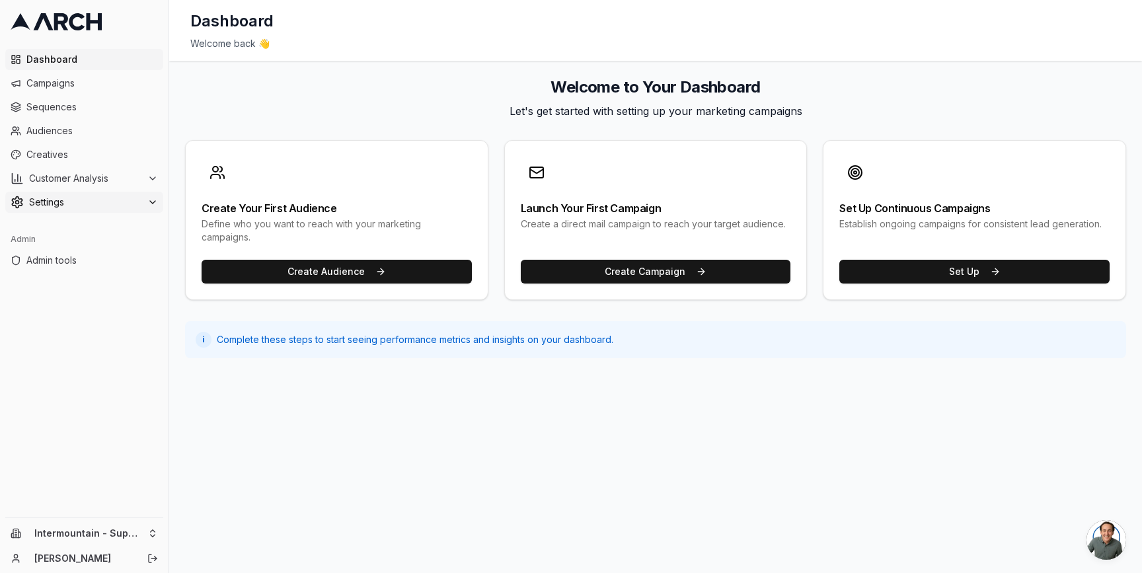
click at [143, 203] on div "Settings" at bounding box center [84, 202] width 147 height 13
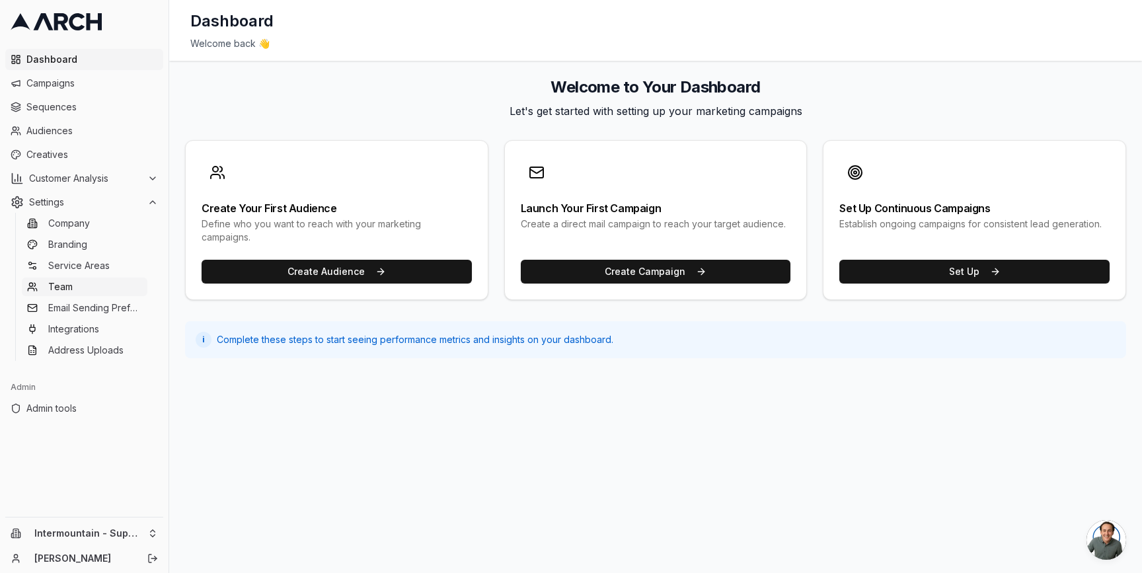
click at [127, 288] on link "Team" at bounding box center [85, 286] width 126 height 18
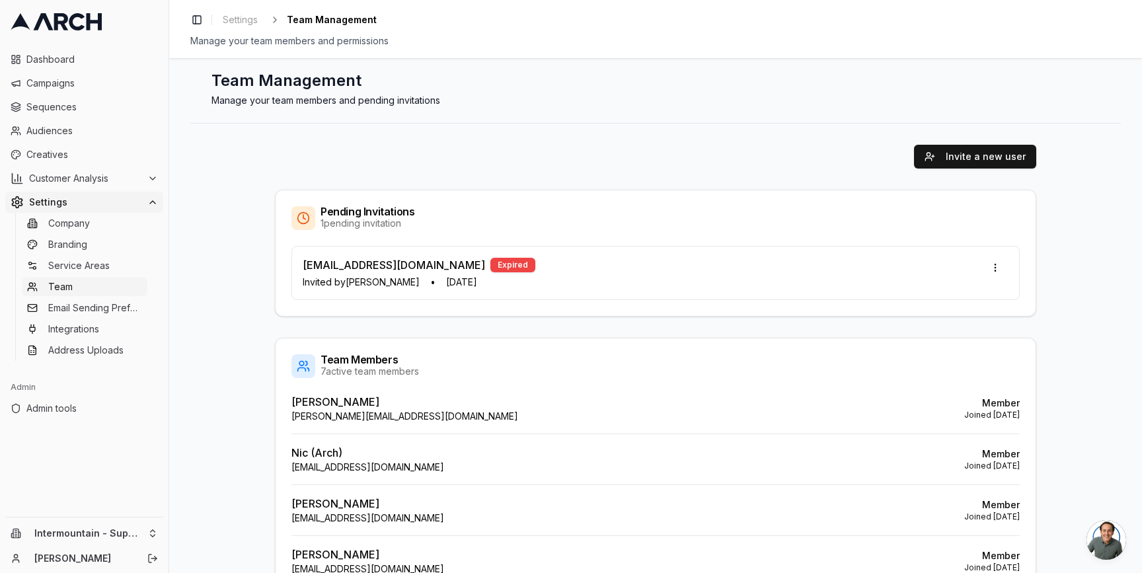
scroll to position [17, 0]
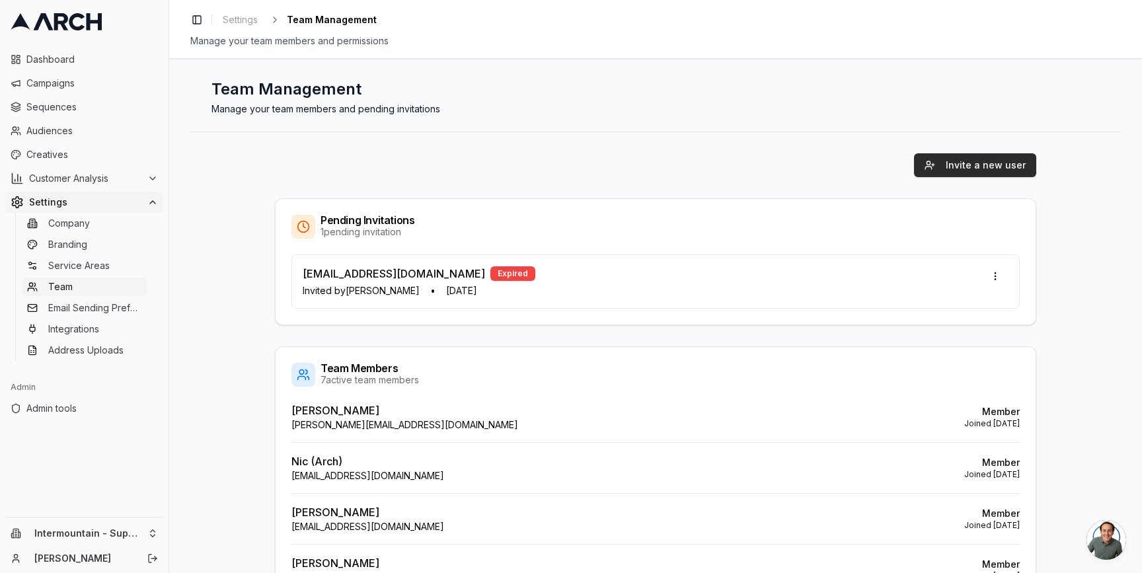
click at [980, 172] on button "Invite a new user" at bounding box center [975, 165] width 122 height 24
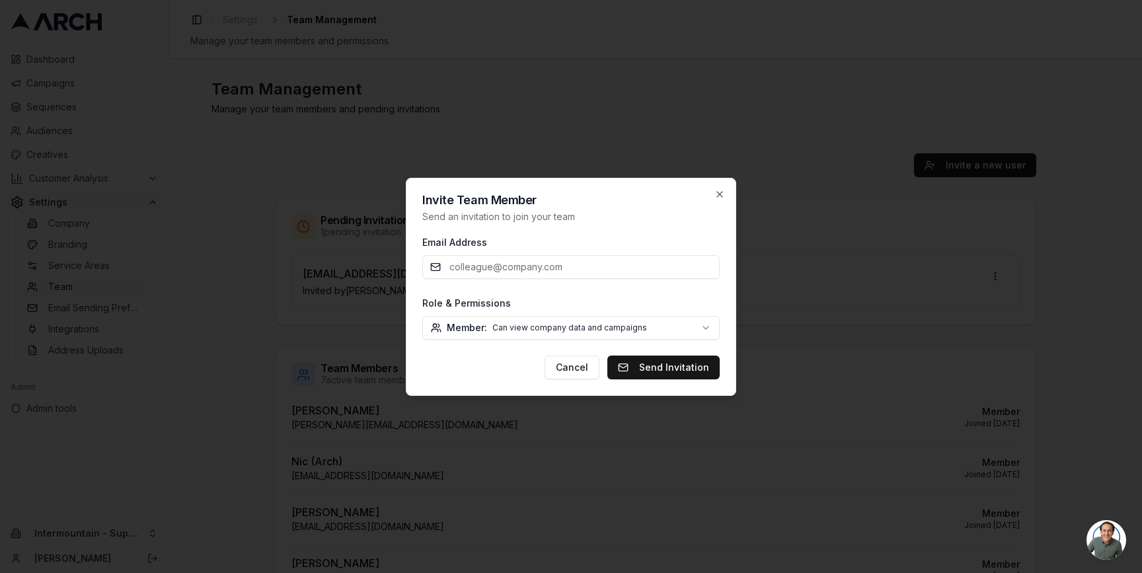
click at [643, 328] on body "Dashboard Campaigns Sequences Audiences Creatives Customer Analysis Settings Co…" at bounding box center [571, 286] width 1142 height 573
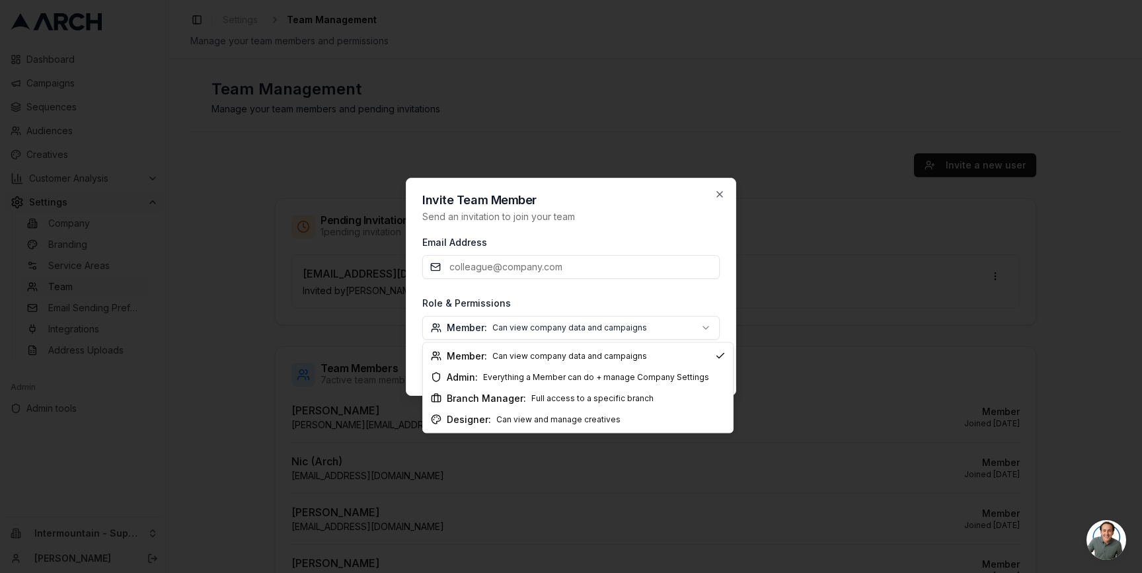
select select "branch_manager"
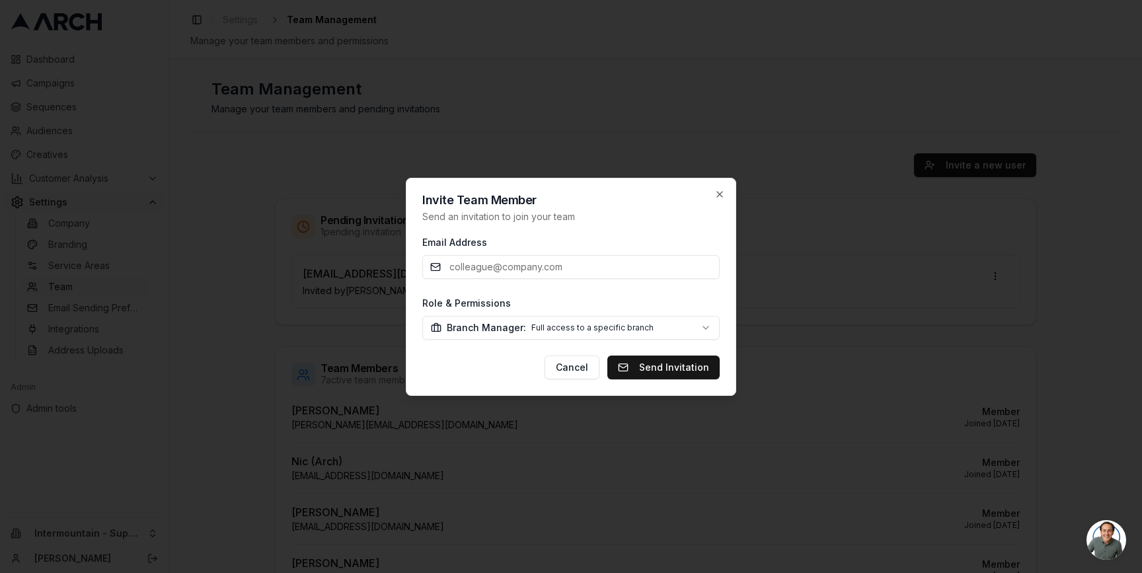
click at [518, 260] on input "Email Address" at bounding box center [570, 267] width 297 height 24
click at [530, 263] on input "Email Address" at bounding box center [570, 267] width 297 height 24
paste input "madisonszumylo@gmail.com"
type input "madisonszumylo@gmail.com"
click at [678, 367] on button "Send Invitation" at bounding box center [663, 367] width 112 height 24
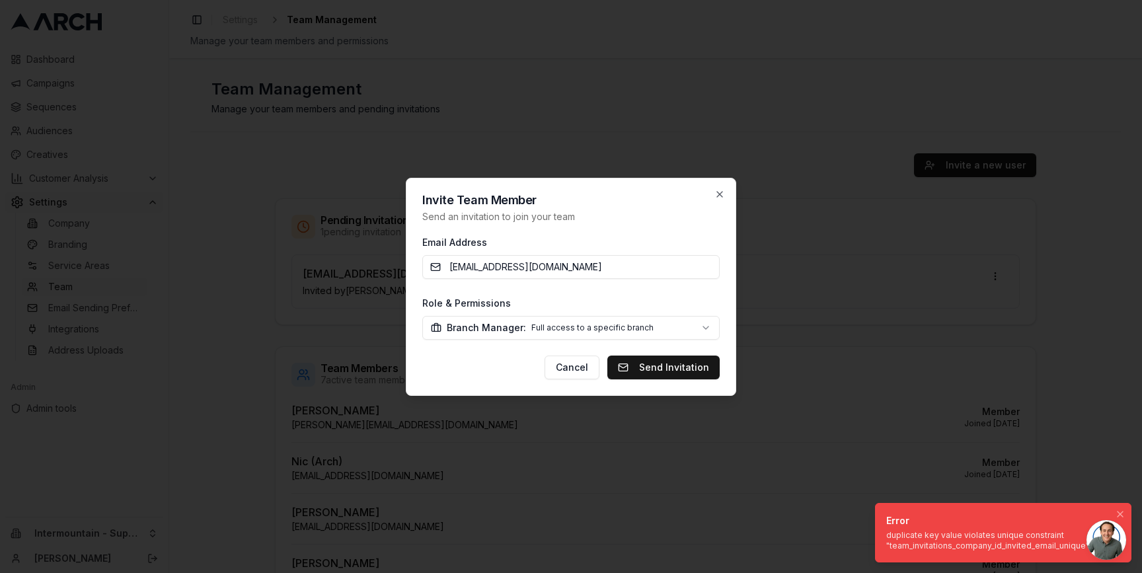
click at [934, 550] on div "duplicate key value violates unique constraint "team_invitations_company_id_inv…" at bounding box center [1000, 540] width 229 height 21
drag, startPoint x: 1079, startPoint y: 549, endPoint x: 930, endPoint y: 540, distance: 149.5
click at [930, 540] on div "duplicate key value violates unique constraint "team_invitations_company_id_inv…" at bounding box center [1000, 540] width 229 height 21
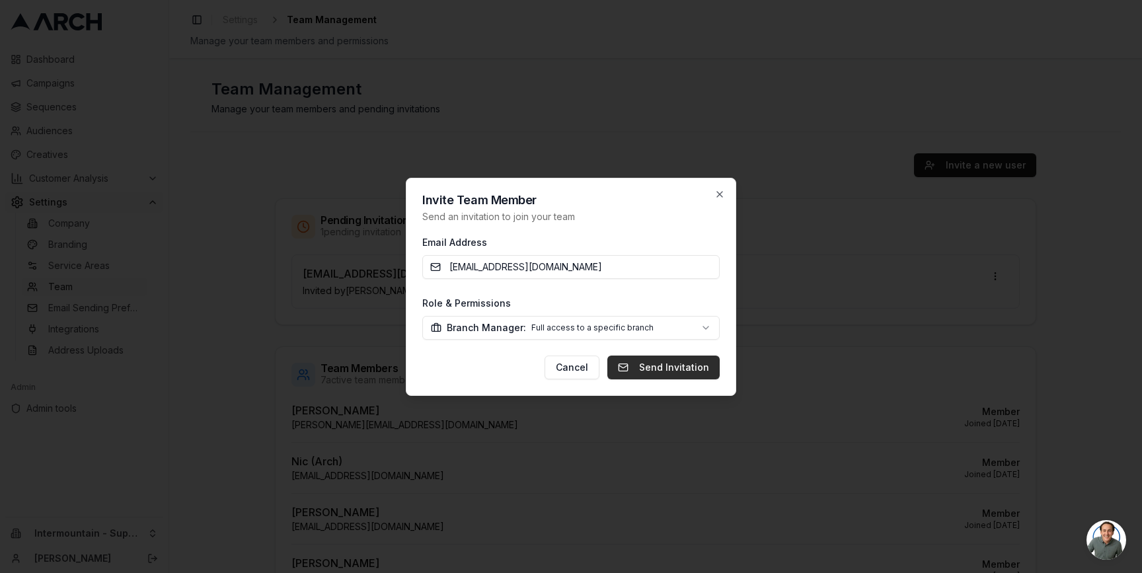
click at [665, 363] on button "Send Invitation" at bounding box center [663, 367] width 112 height 24
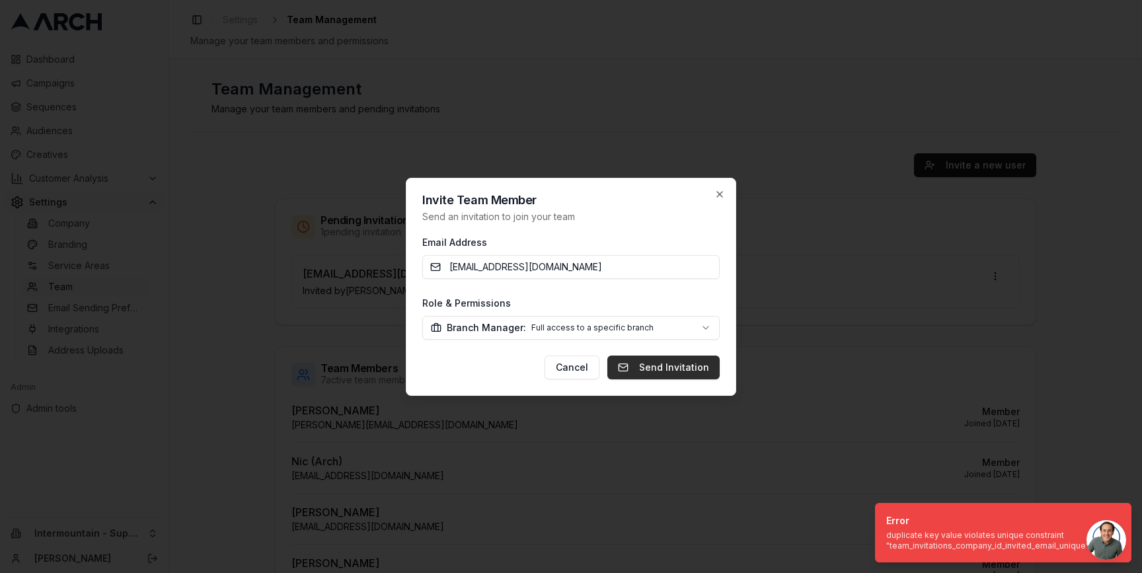
click at [655, 365] on button "Send Invitation" at bounding box center [663, 367] width 112 height 24
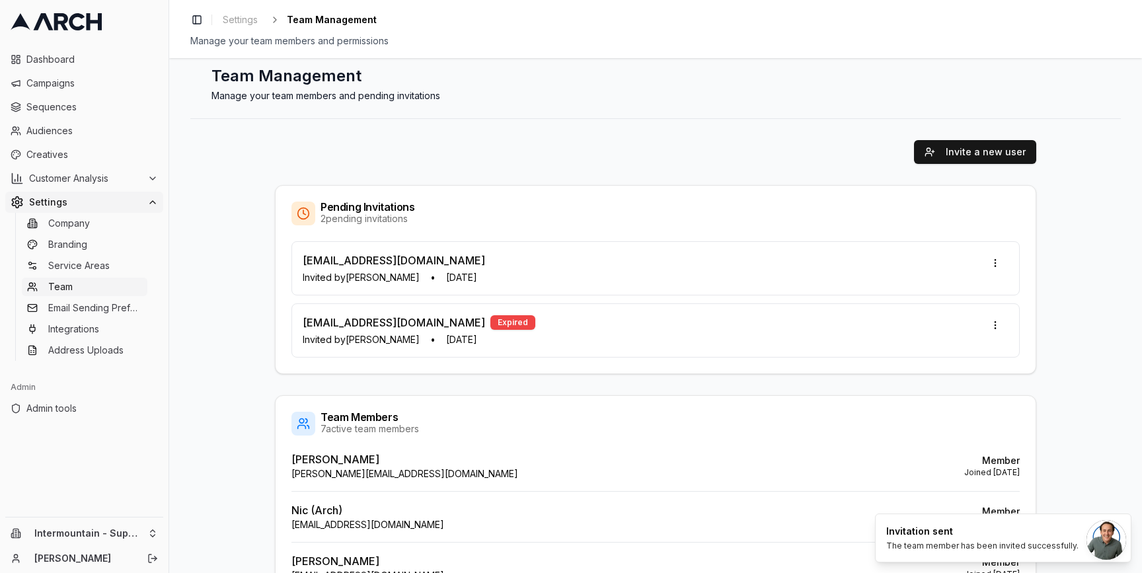
scroll to position [37, 0]
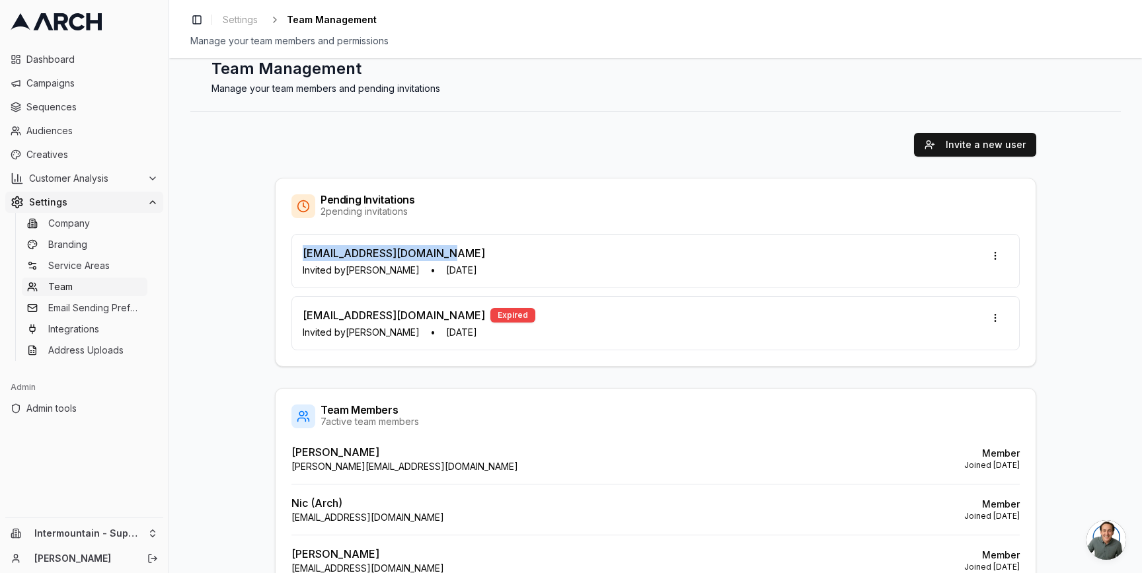
drag, startPoint x: 456, startPoint y: 254, endPoint x: 301, endPoint y: 256, distance: 155.9
click at [303, 256] on div "madisonszumylo@gmail.com" at bounding box center [394, 253] width 182 height 16
copy p "madisonszumylo@gmail.com"
click at [250, 259] on div "Invite a new user Pending Invitations 2 pending invitations madisonszumylo@gmai…" at bounding box center [655, 469] width 930 height 715
click at [145, 530] on html "Dashboard Campaigns Sequences Audiences Creatives Customer Analysis Settings Co…" at bounding box center [571, 286] width 1142 height 573
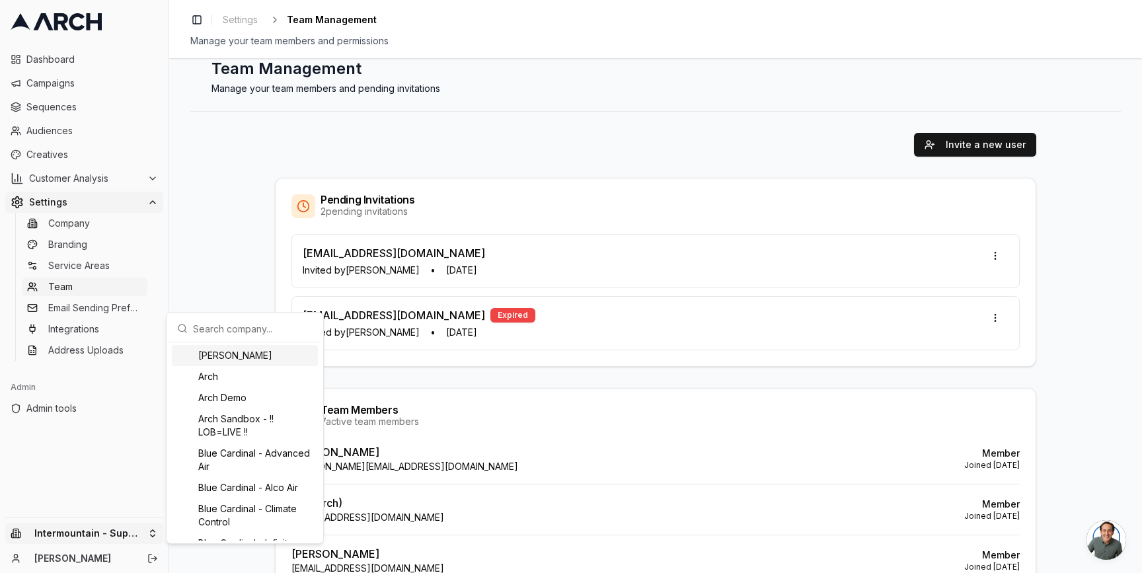
click at [203, 326] on input "text" at bounding box center [253, 328] width 120 height 26
type input "a"
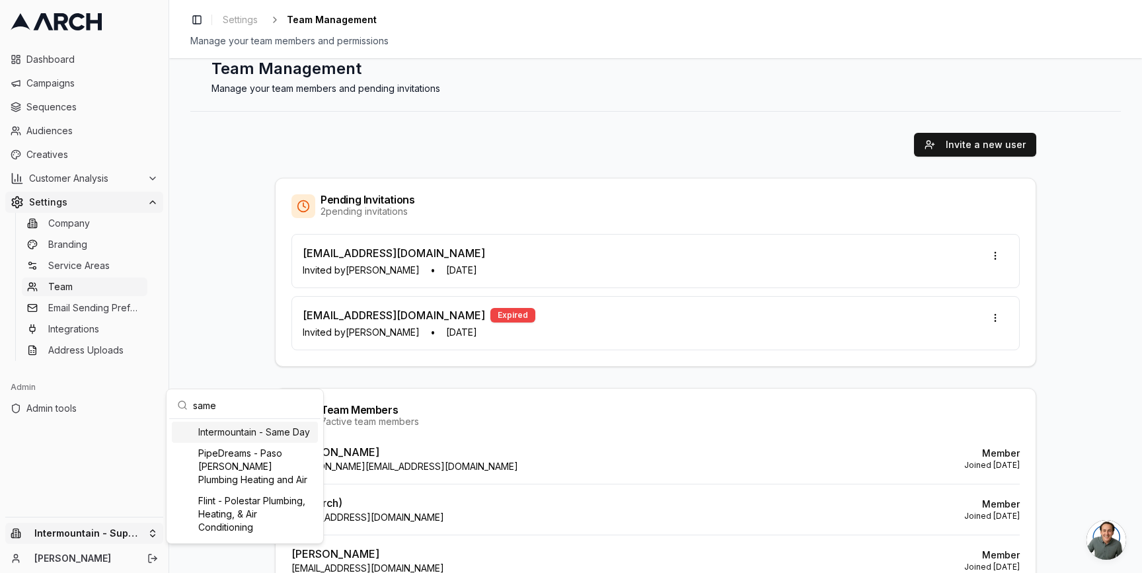
type input "same"
click at [235, 431] on div "Intermountain - Same Day" at bounding box center [245, 431] width 146 height 21
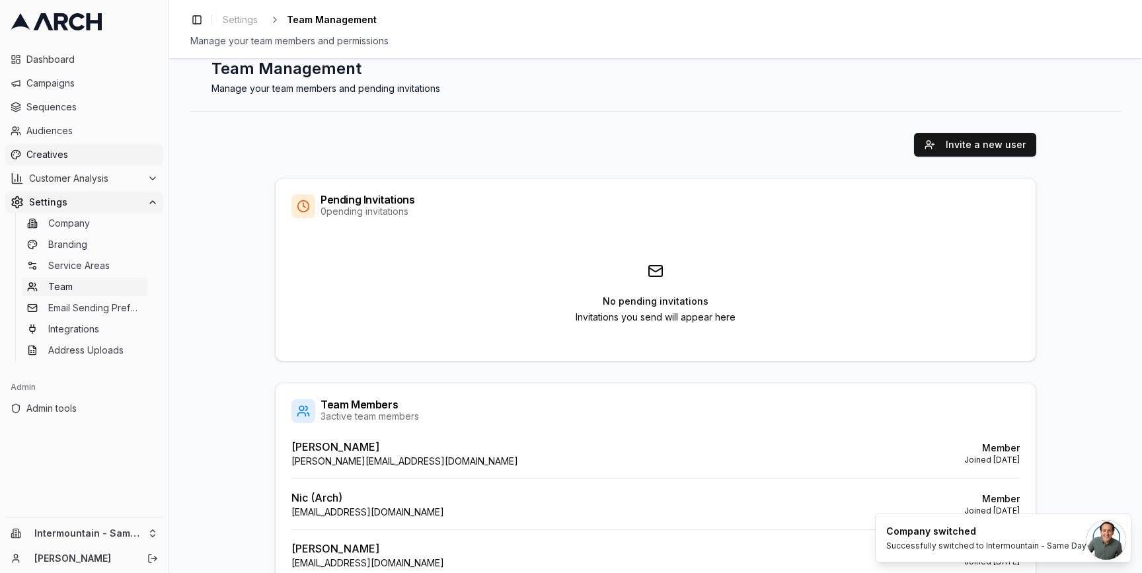
click at [87, 153] on span "Creatives" at bounding box center [91, 154] width 131 height 13
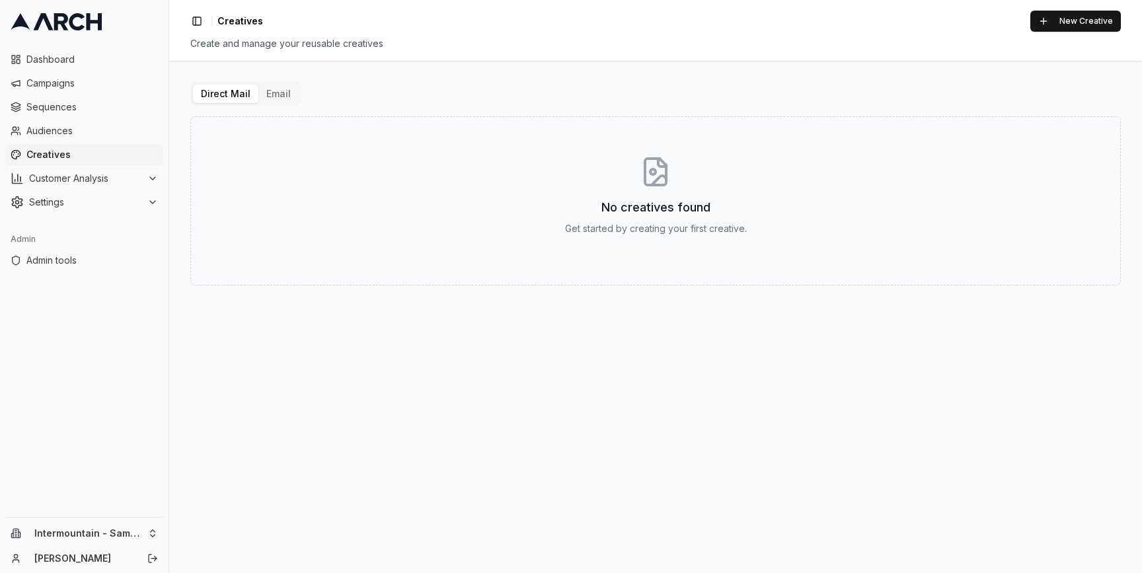
click at [268, 97] on button "Email" at bounding box center [278, 94] width 40 height 18
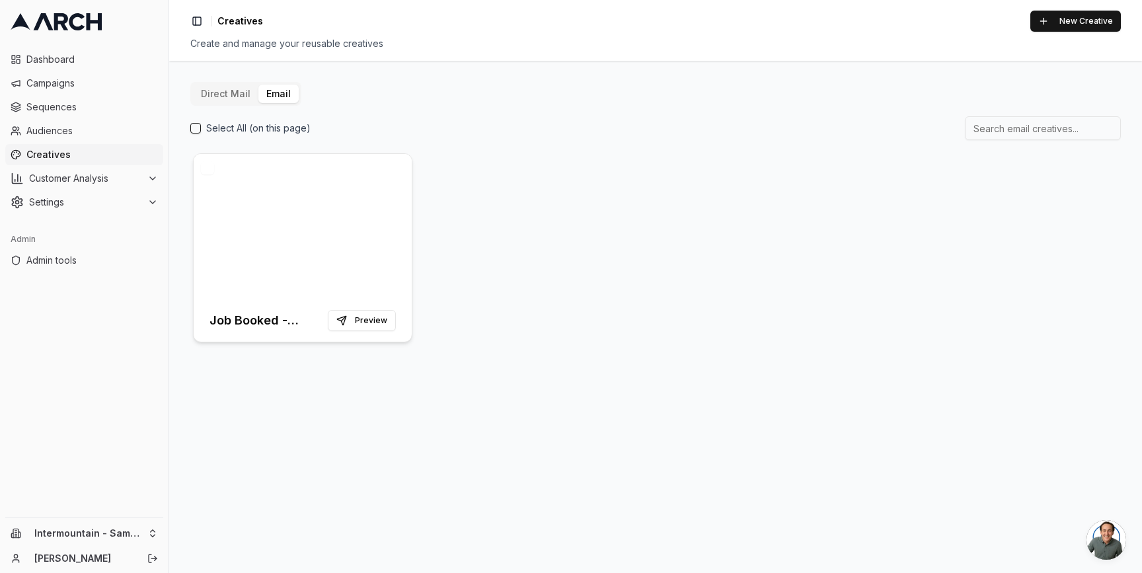
click at [330, 190] on div at bounding box center [303, 226] width 218 height 145
